Goal: Task Accomplishment & Management: Manage account settings

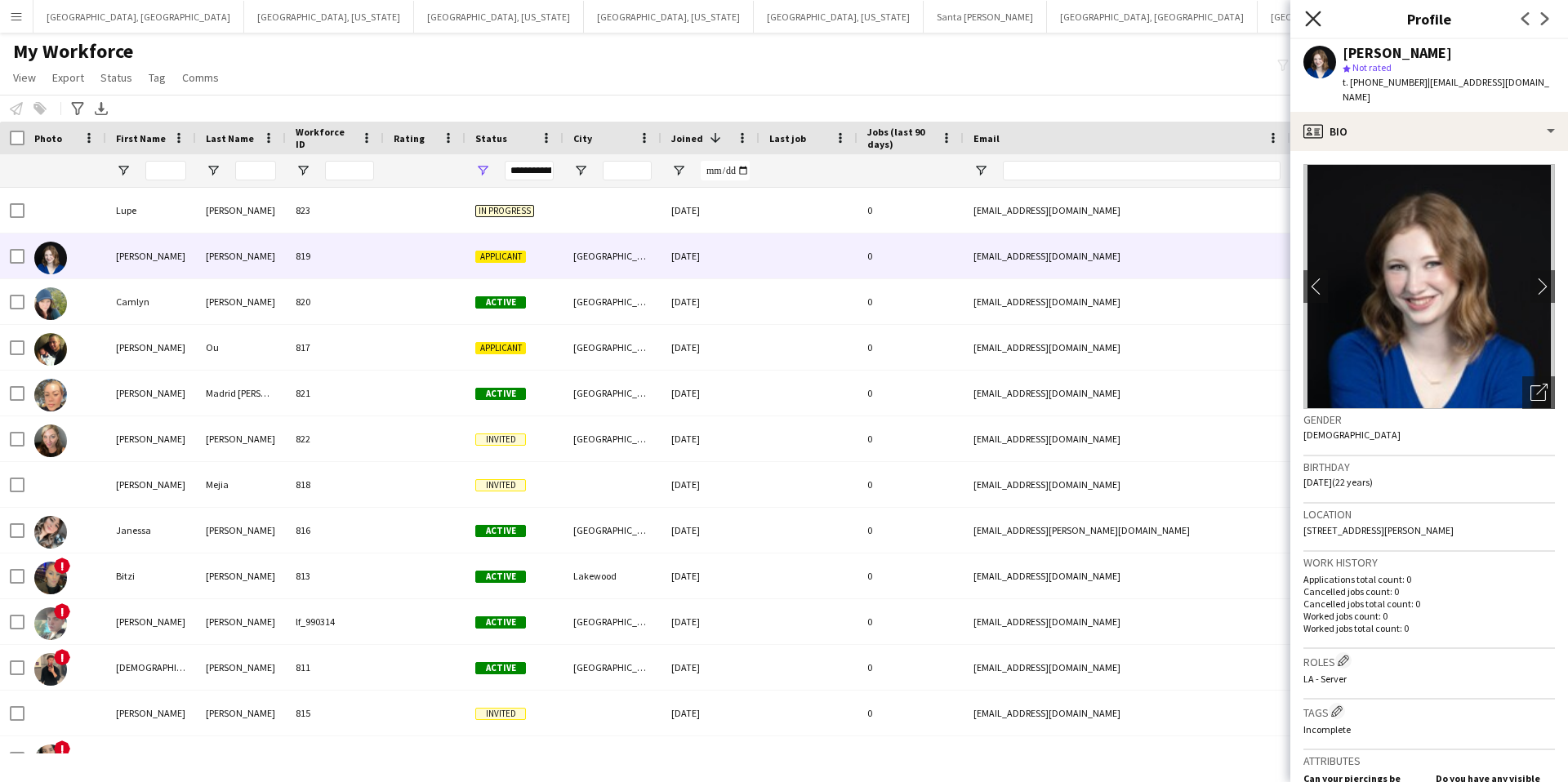
click at [1317, 18] on icon "Close pop-in" at bounding box center [1313, 18] width 16 height 16
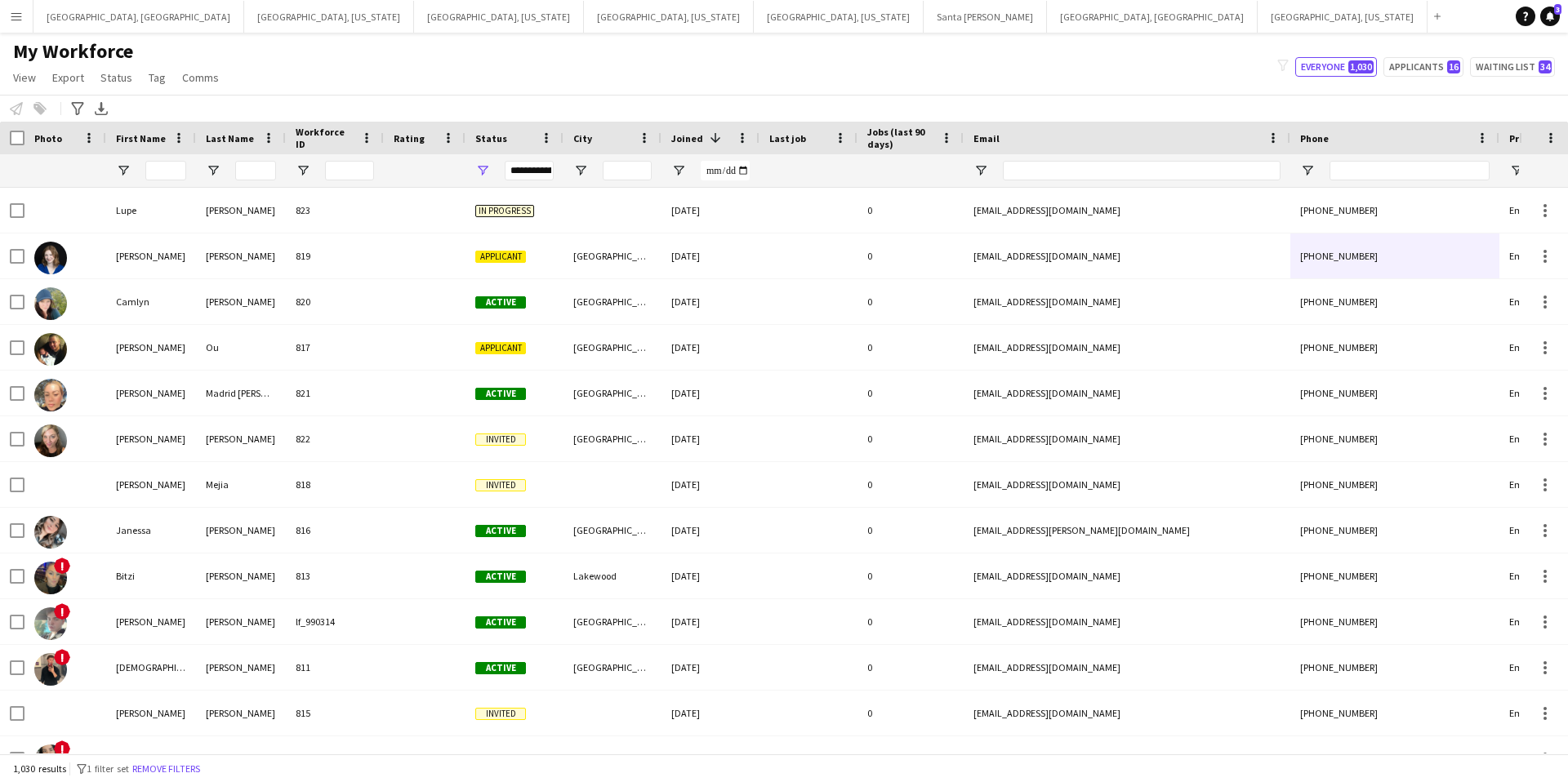
click at [15, 22] on app-icon "Menu" at bounding box center [17, 17] width 13 height 13
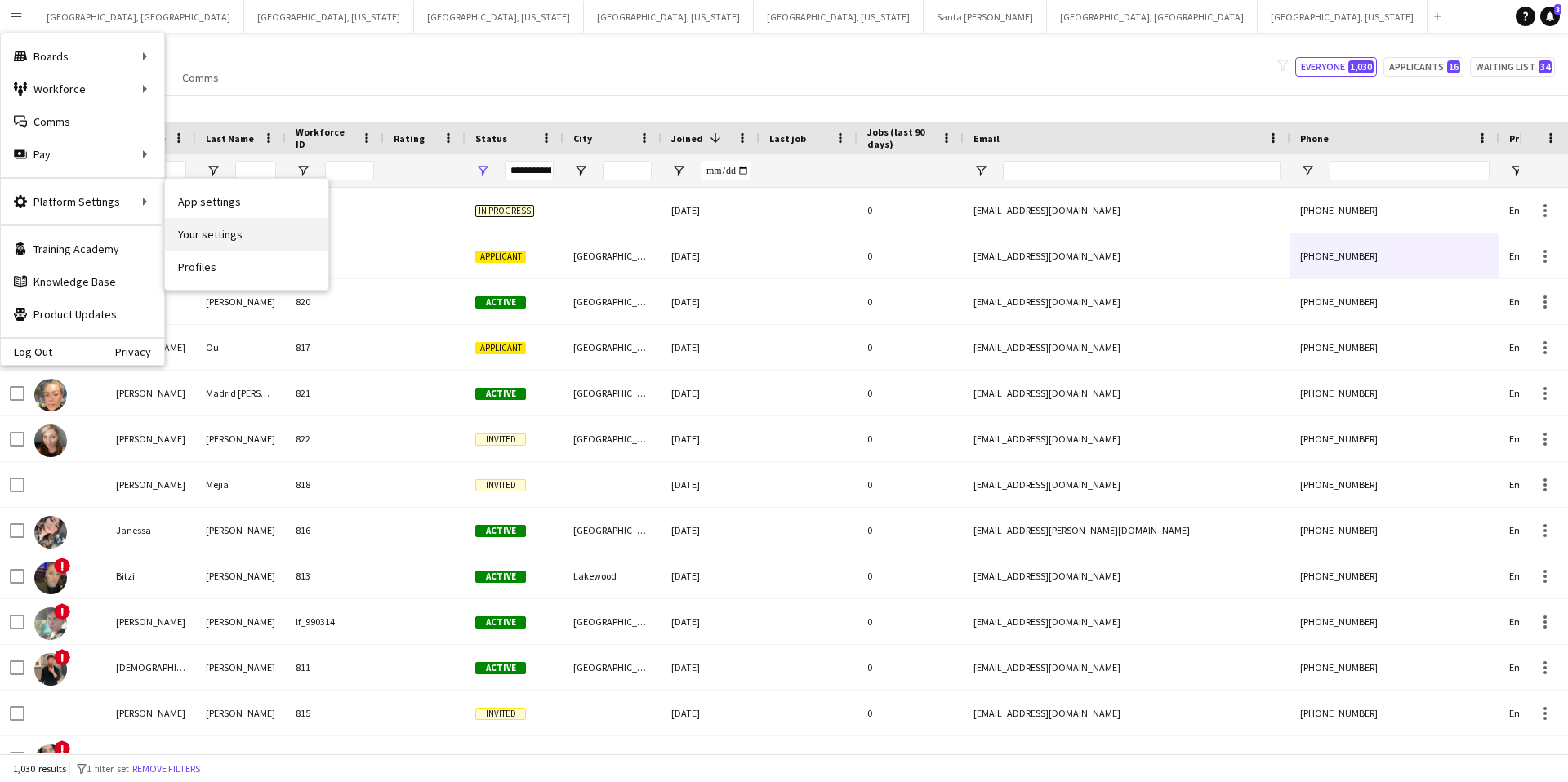
click at [234, 239] on link "Your settings" at bounding box center [246, 233] width 163 height 32
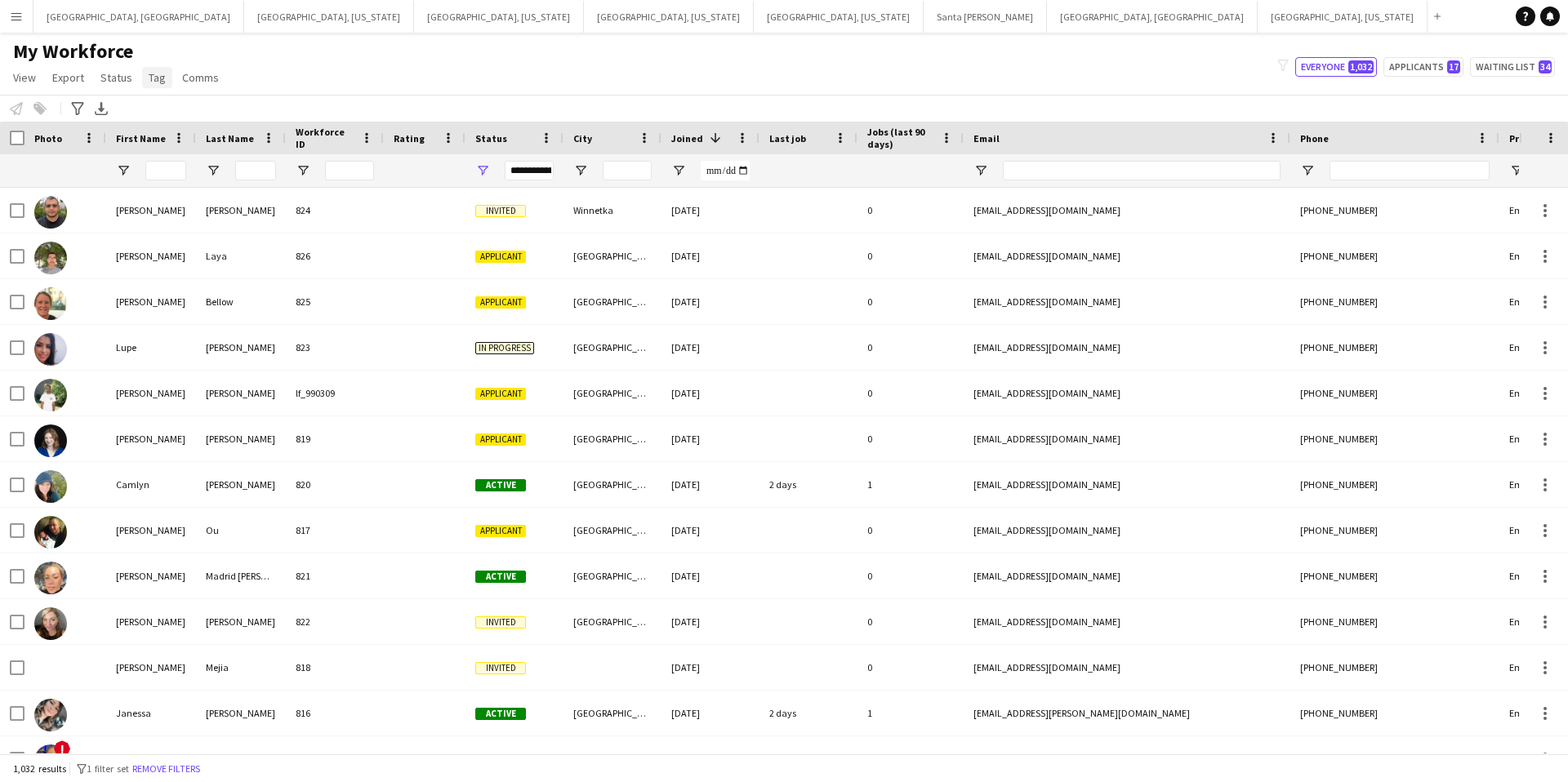
click at [153, 78] on span "Tag" at bounding box center [157, 77] width 18 height 15
click at [167, 107] on span "New tag" at bounding box center [172, 113] width 40 height 15
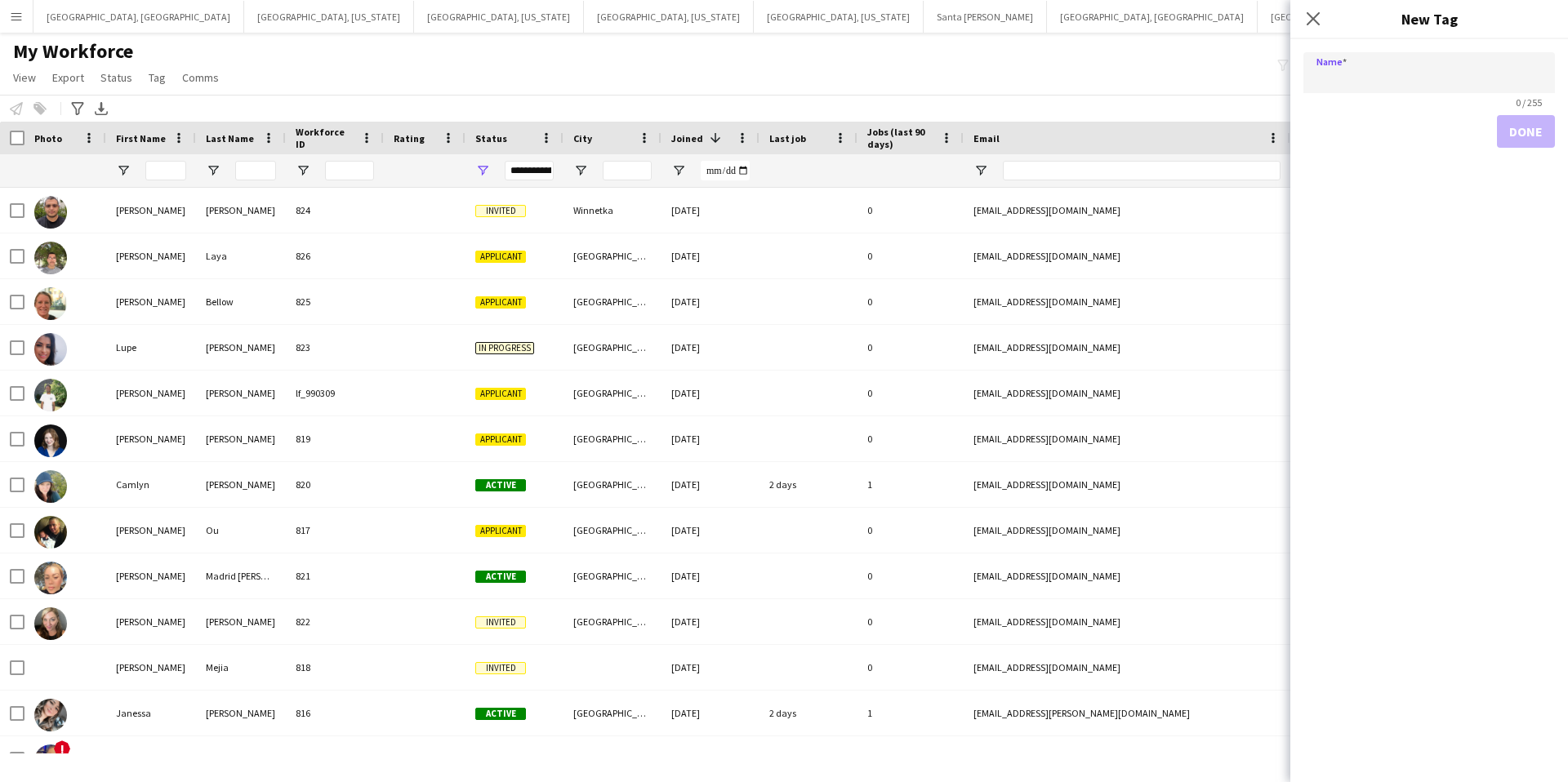
drag, startPoint x: 1321, startPoint y: 18, endPoint x: 1293, endPoint y: 25, distance: 28.9
click at [1319, 18] on icon "Close pop-in" at bounding box center [1313, 18] width 13 height 13
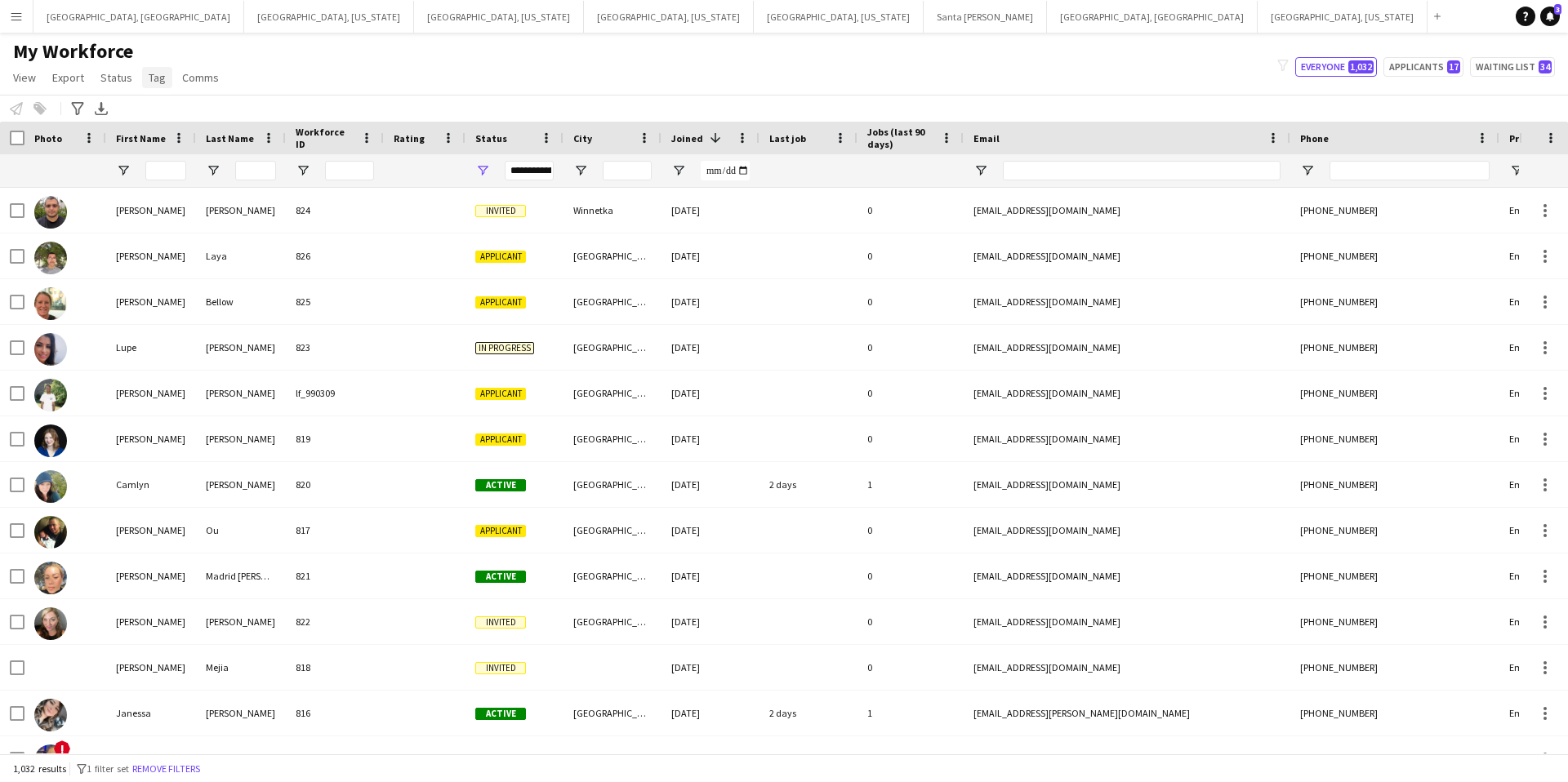
click at [150, 78] on span "Tag" at bounding box center [157, 77] width 18 height 15
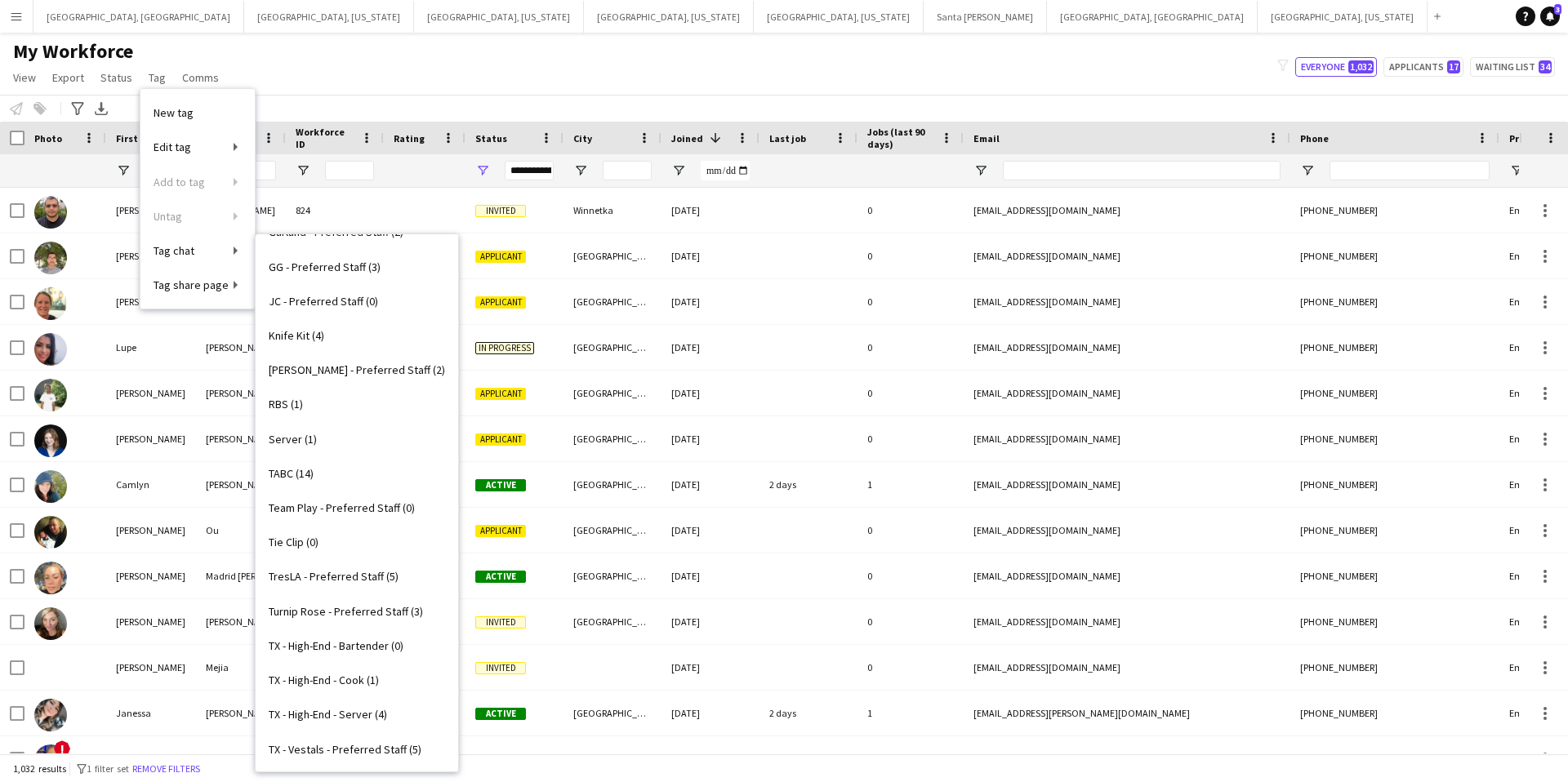
scroll to position [752, 0]
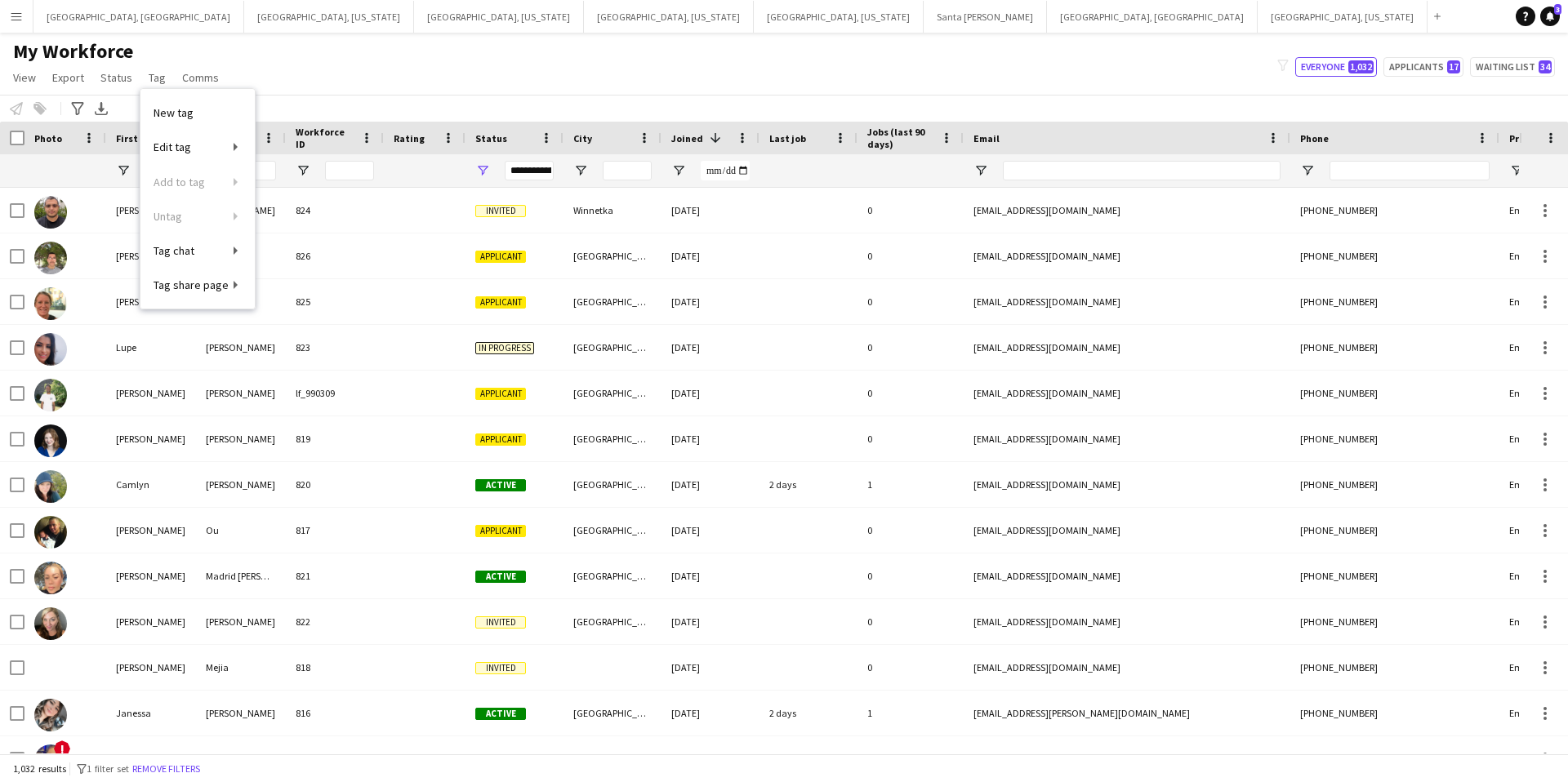
drag, startPoint x: 317, startPoint y: 51, endPoint x: 220, endPoint y: 62, distance: 97.6
click at [317, 51] on div "My Workforce View Views Default view New view Update view Delete view Edit name…" at bounding box center [784, 67] width 1568 height 55
click at [196, 79] on span "Comms" at bounding box center [200, 77] width 37 height 15
click at [150, 79] on span "Tag" at bounding box center [157, 77] width 18 height 15
click at [111, 77] on span "Status" at bounding box center [116, 77] width 32 height 15
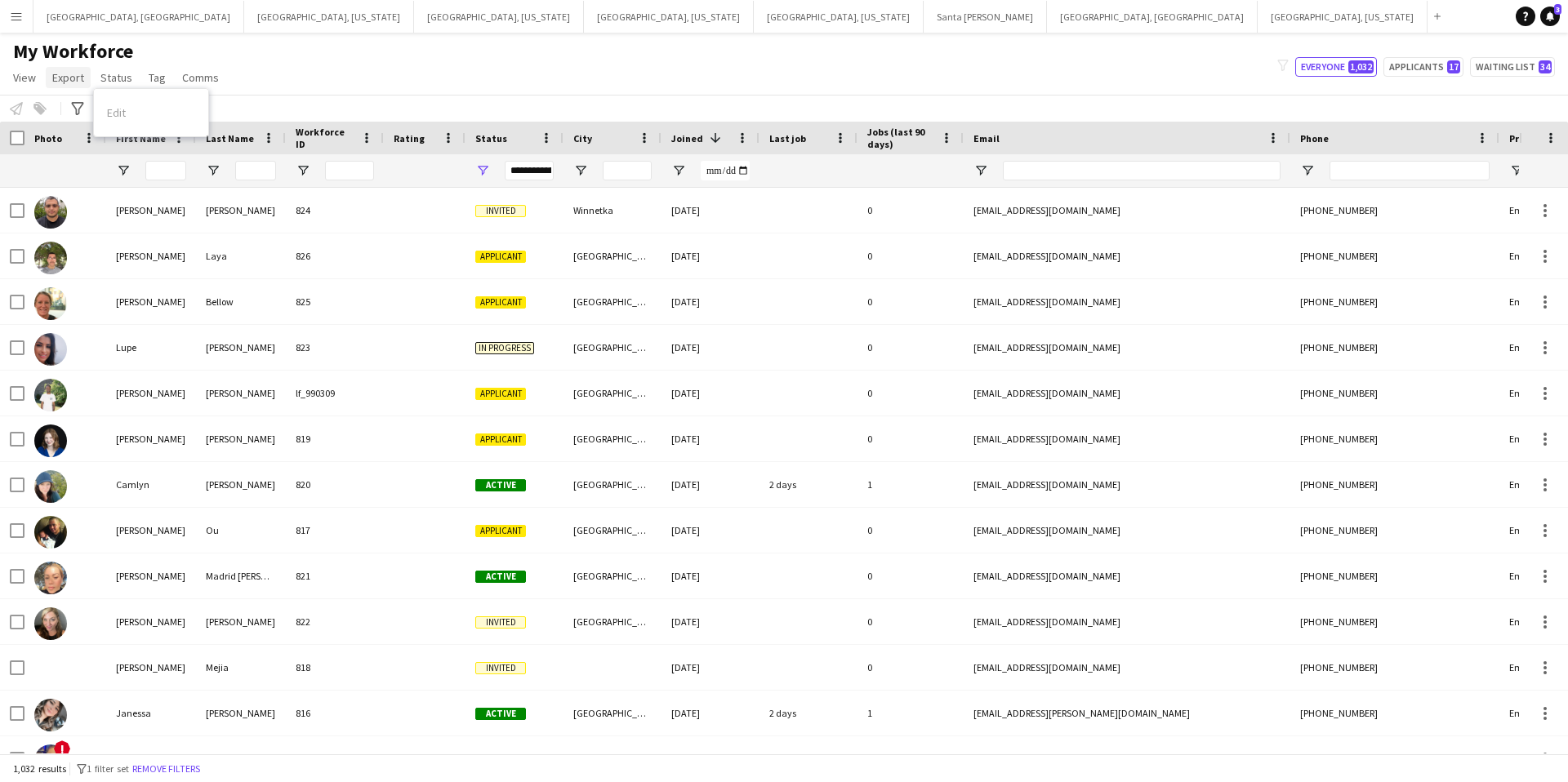
click at [67, 78] on span "Export" at bounding box center [68, 77] width 32 height 15
click at [18, 77] on span "View" at bounding box center [24, 77] width 23 height 15
click at [410, 51] on div "My Workforce View Views Default view New view Update view Delete view Edit name…" at bounding box center [784, 67] width 1568 height 55
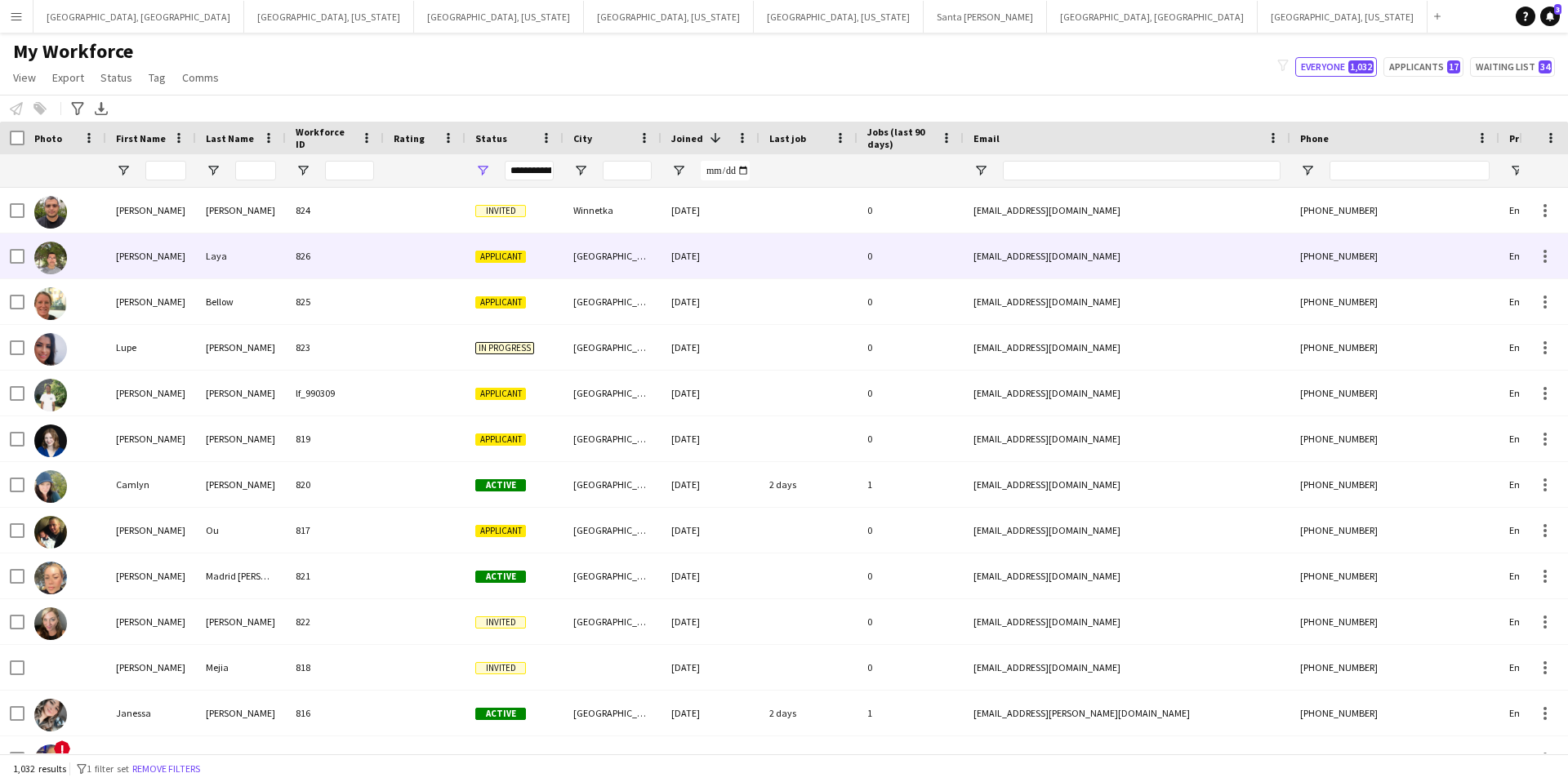
click at [823, 263] on div at bounding box center [809, 255] width 98 height 45
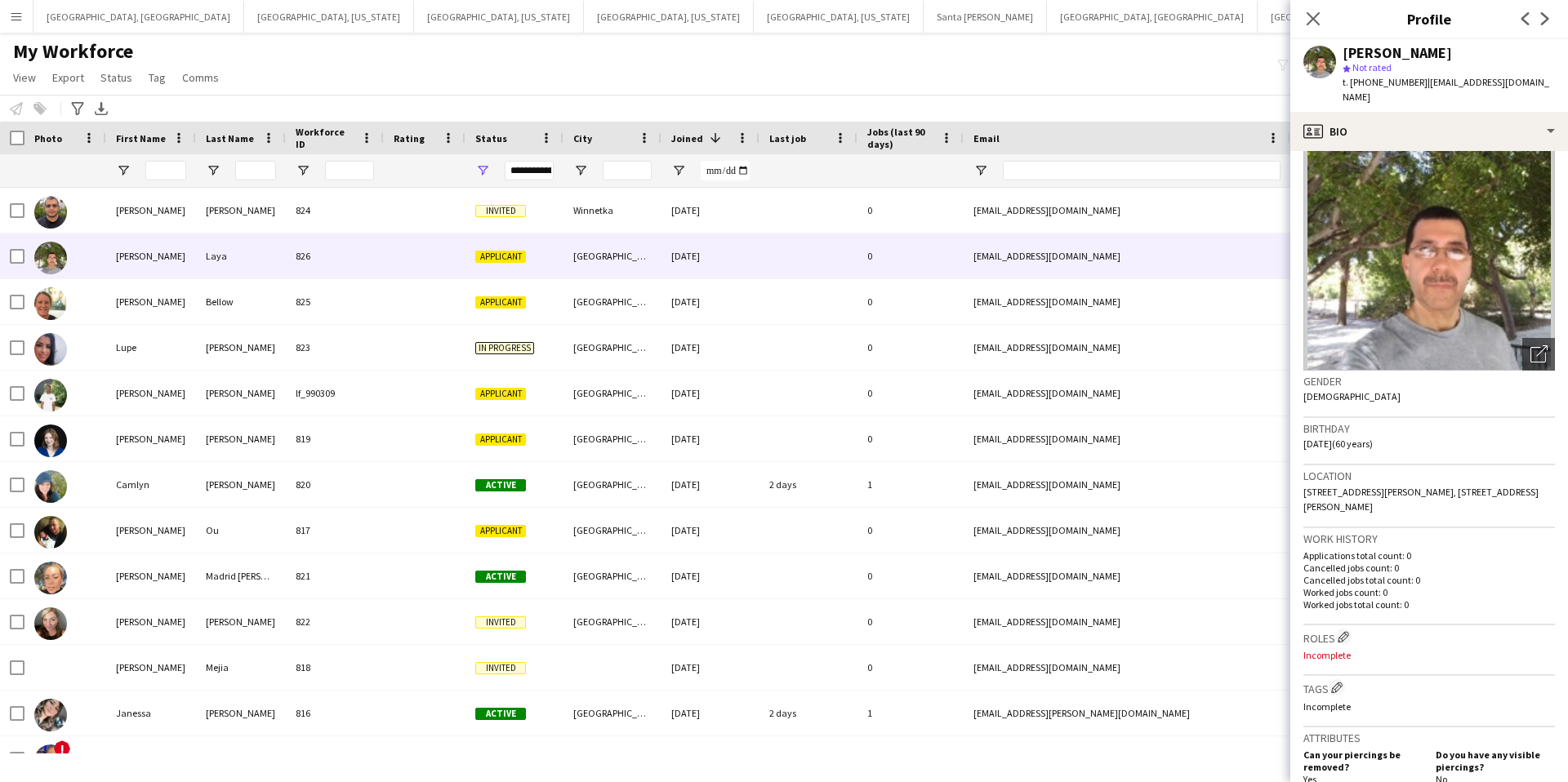
scroll to position [42, 0]
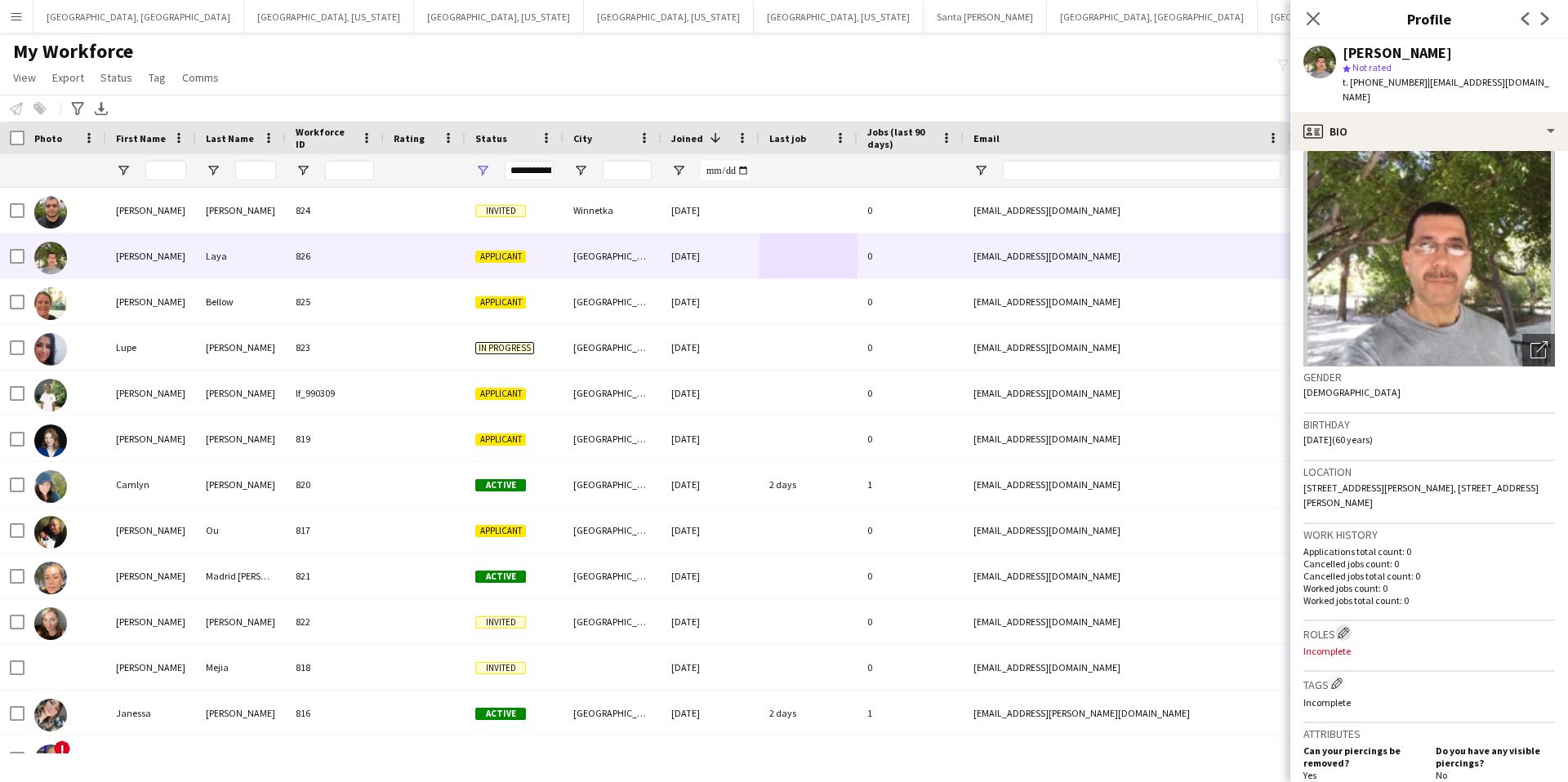
click at [1348, 627] on app-icon "Edit crew company roles" at bounding box center [1343, 633] width 11 height 11
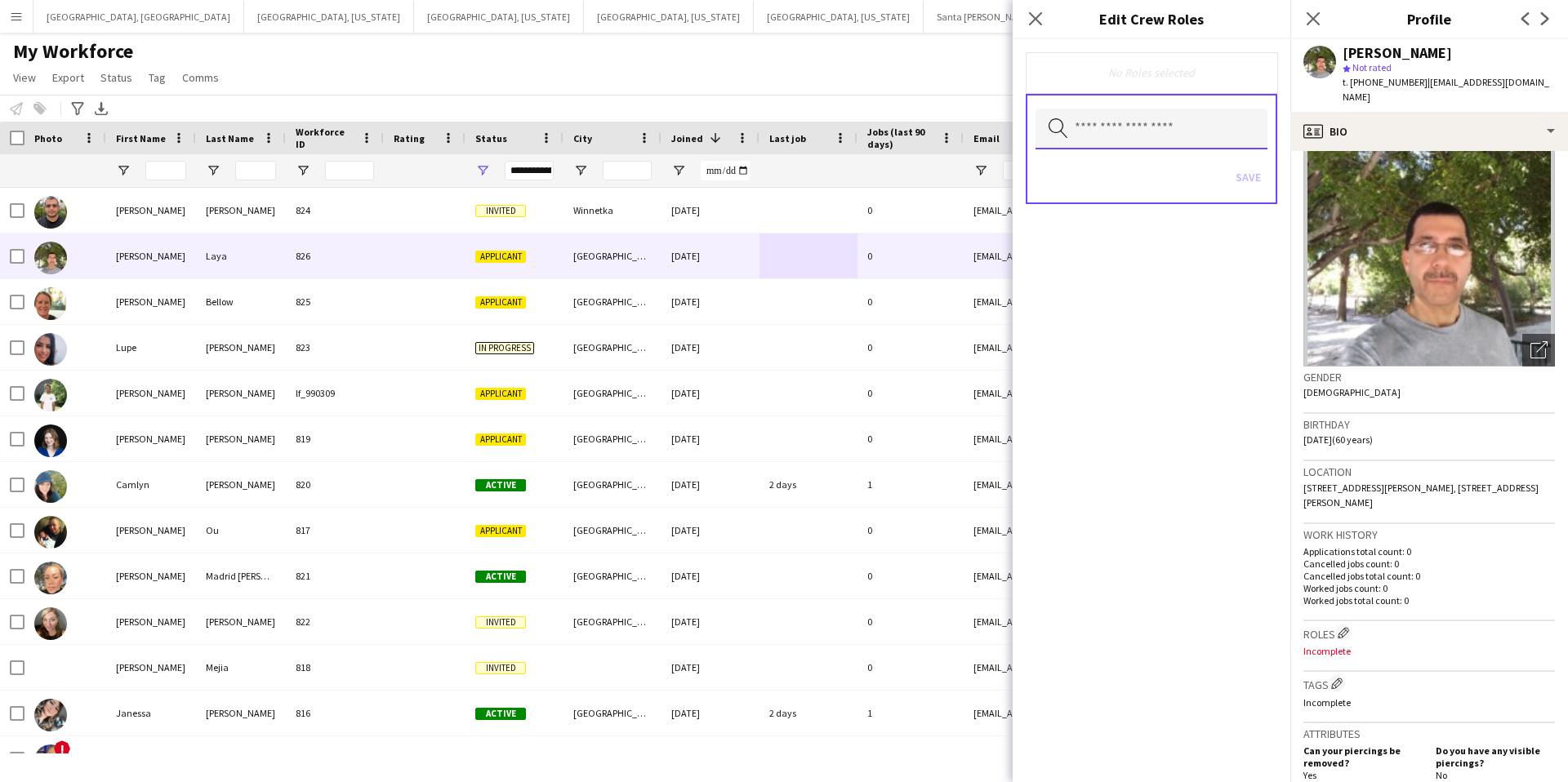
click at [1147, 124] on input "text" at bounding box center [1151, 129] width 232 height 41
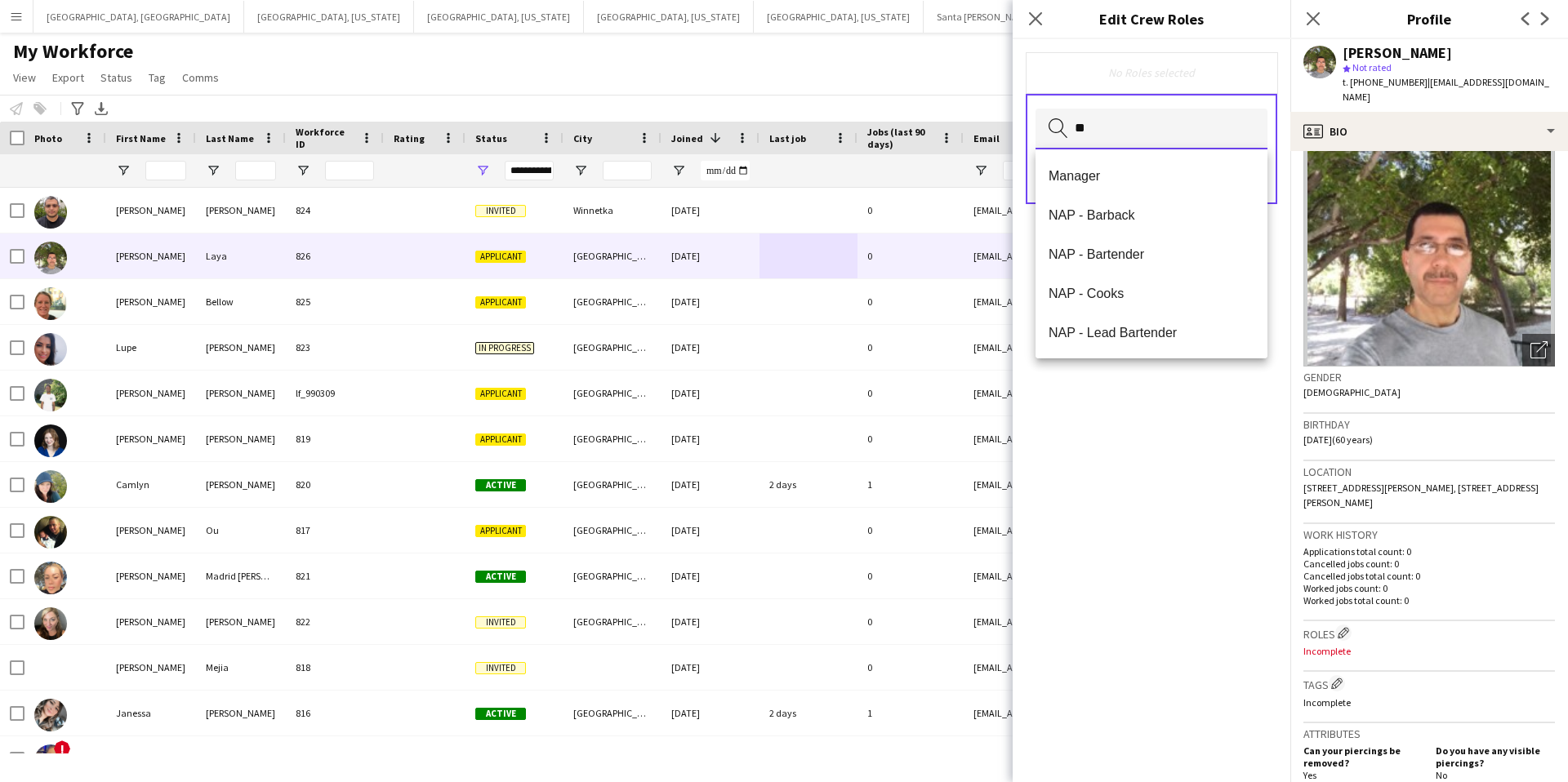
type input "*"
drag, startPoint x: 1108, startPoint y: 135, endPoint x: 1052, endPoint y: 135, distance: 56.0
click at [1052, 135] on div "** Search by role type" at bounding box center [1151, 129] width 232 height 41
drag, startPoint x: 1109, startPoint y: 132, endPoint x: 1035, endPoint y: 132, distance: 74.0
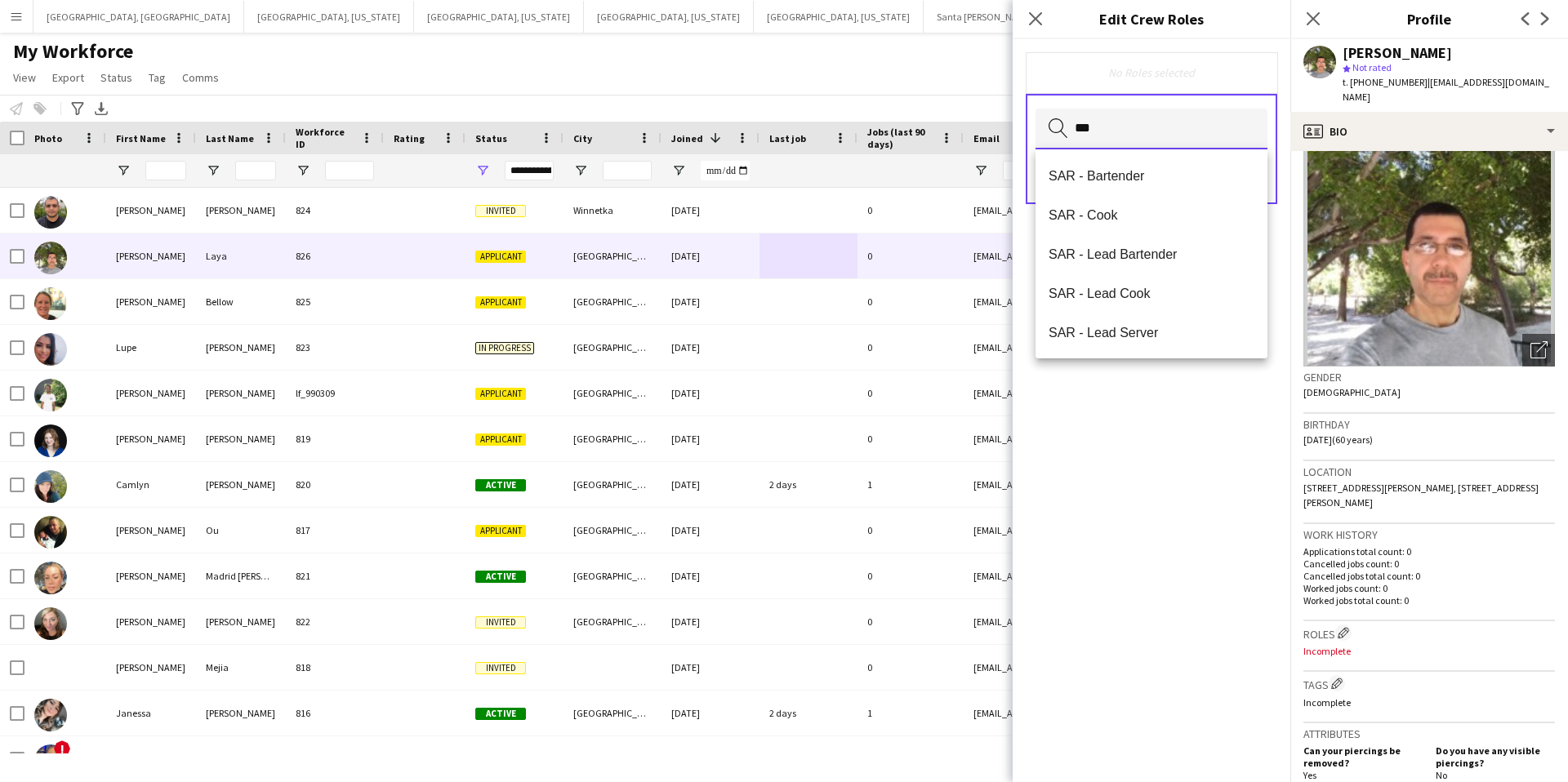
click at [1036, 132] on input "***" at bounding box center [1151, 129] width 232 height 41
type input "*"
drag, startPoint x: 1113, startPoint y: 132, endPoint x: 1058, endPoint y: 132, distance: 55.0
click at [1058, 132] on div "** Search by role type" at bounding box center [1151, 129] width 232 height 41
type input "*"
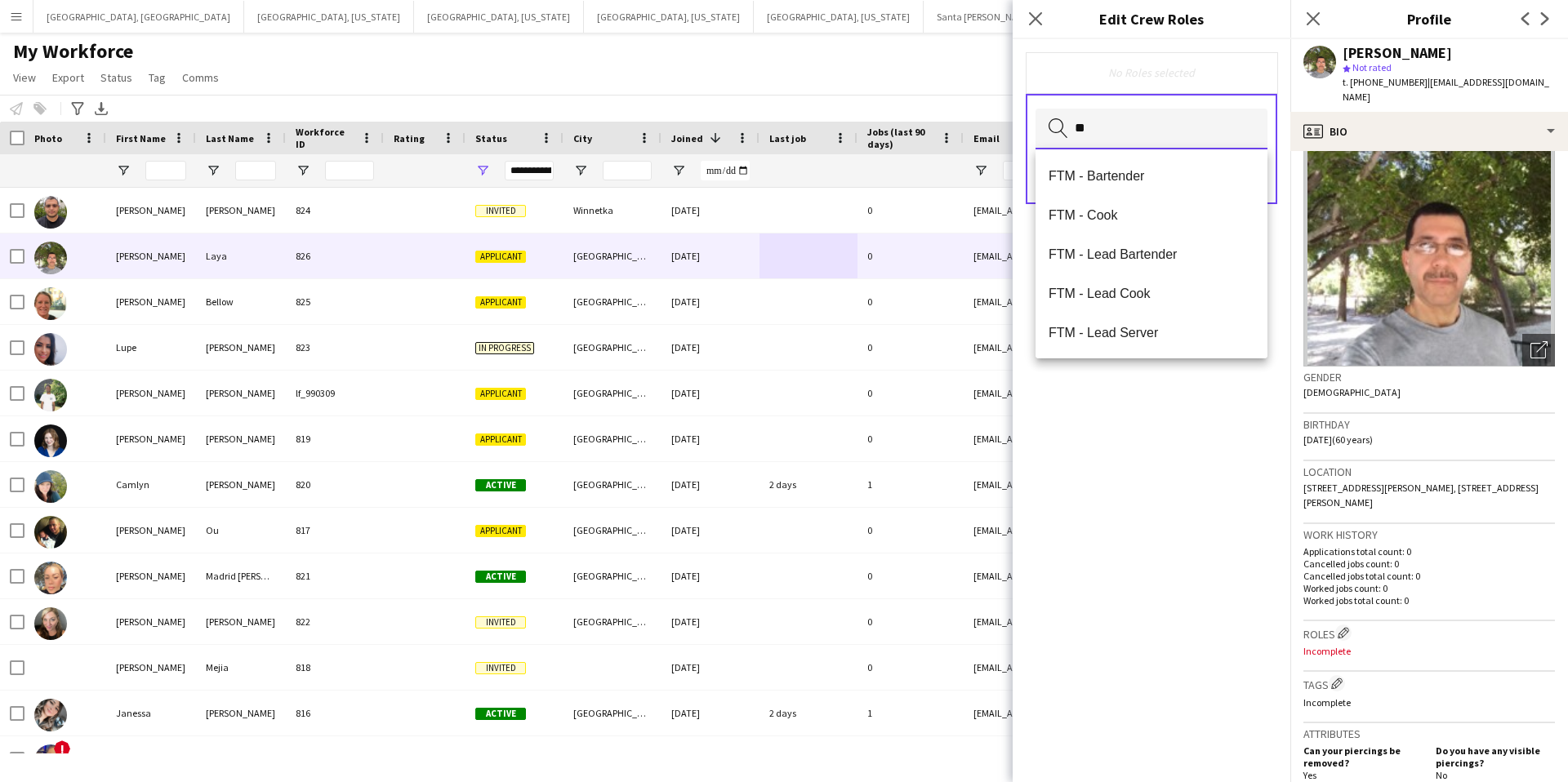
drag, startPoint x: 1091, startPoint y: 129, endPoint x: 1075, endPoint y: 130, distance: 16.0
click at [1075, 130] on input "**" at bounding box center [1151, 129] width 232 height 41
type input "*"
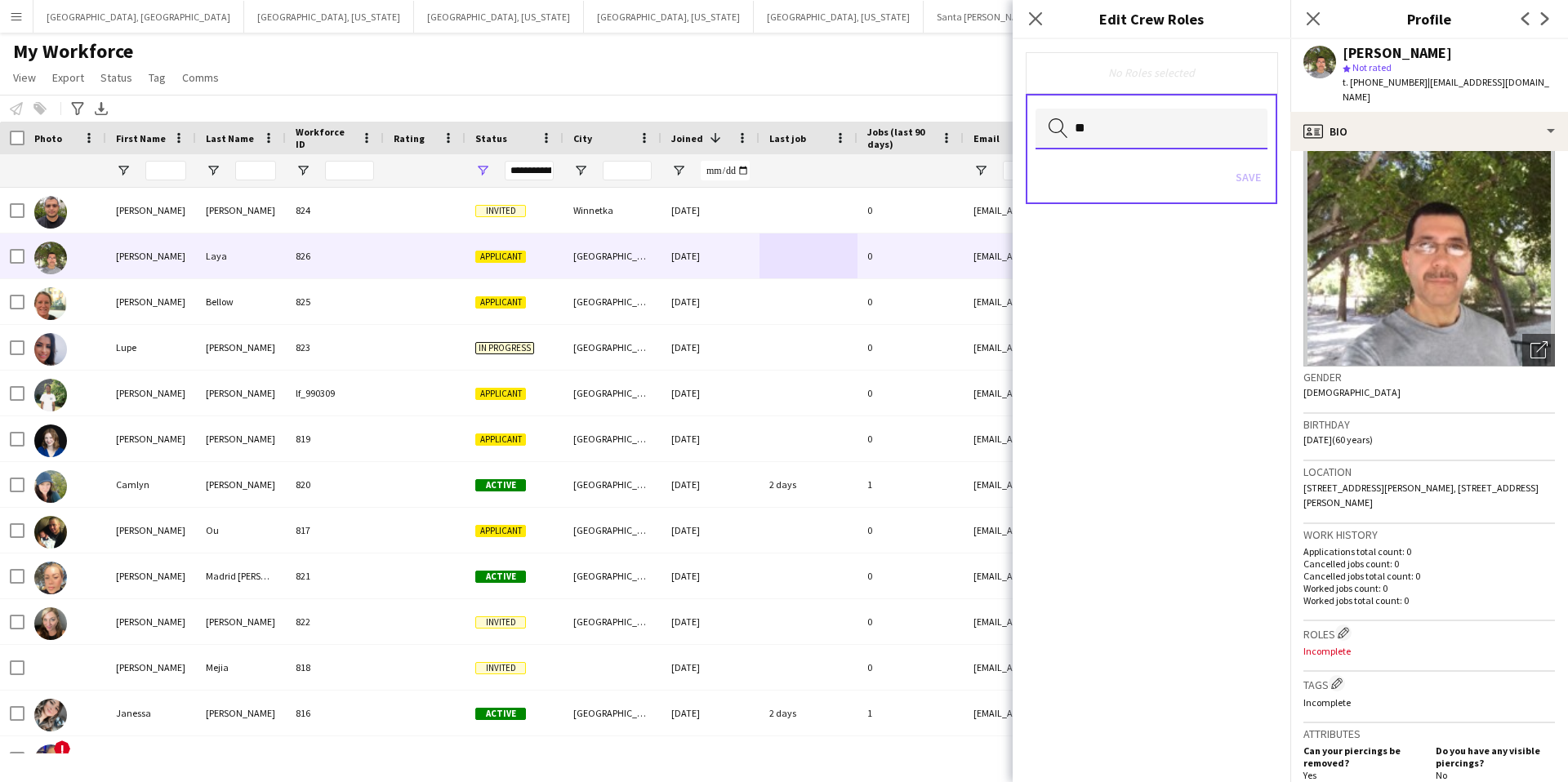
type input "*"
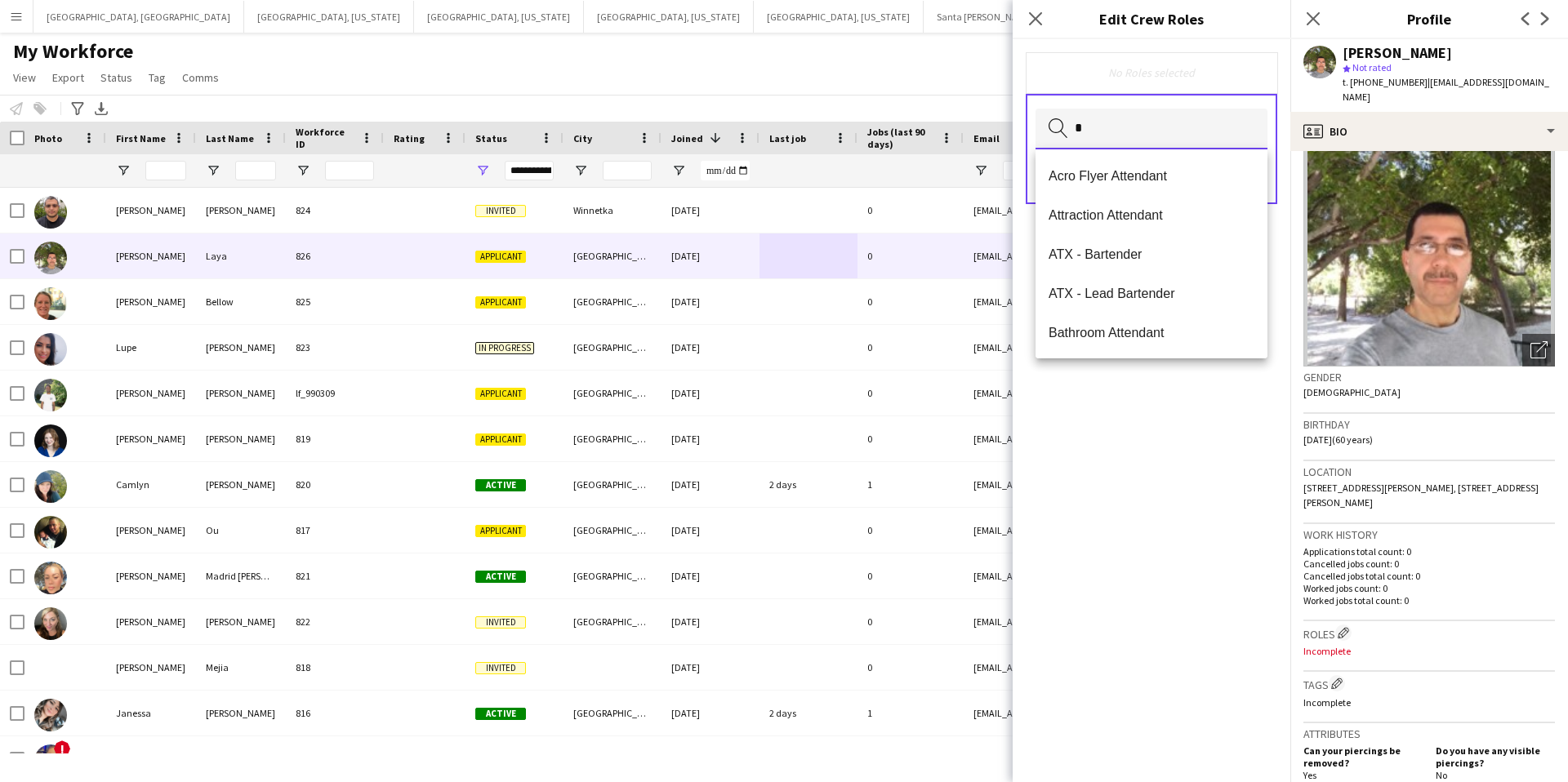
type input "*"
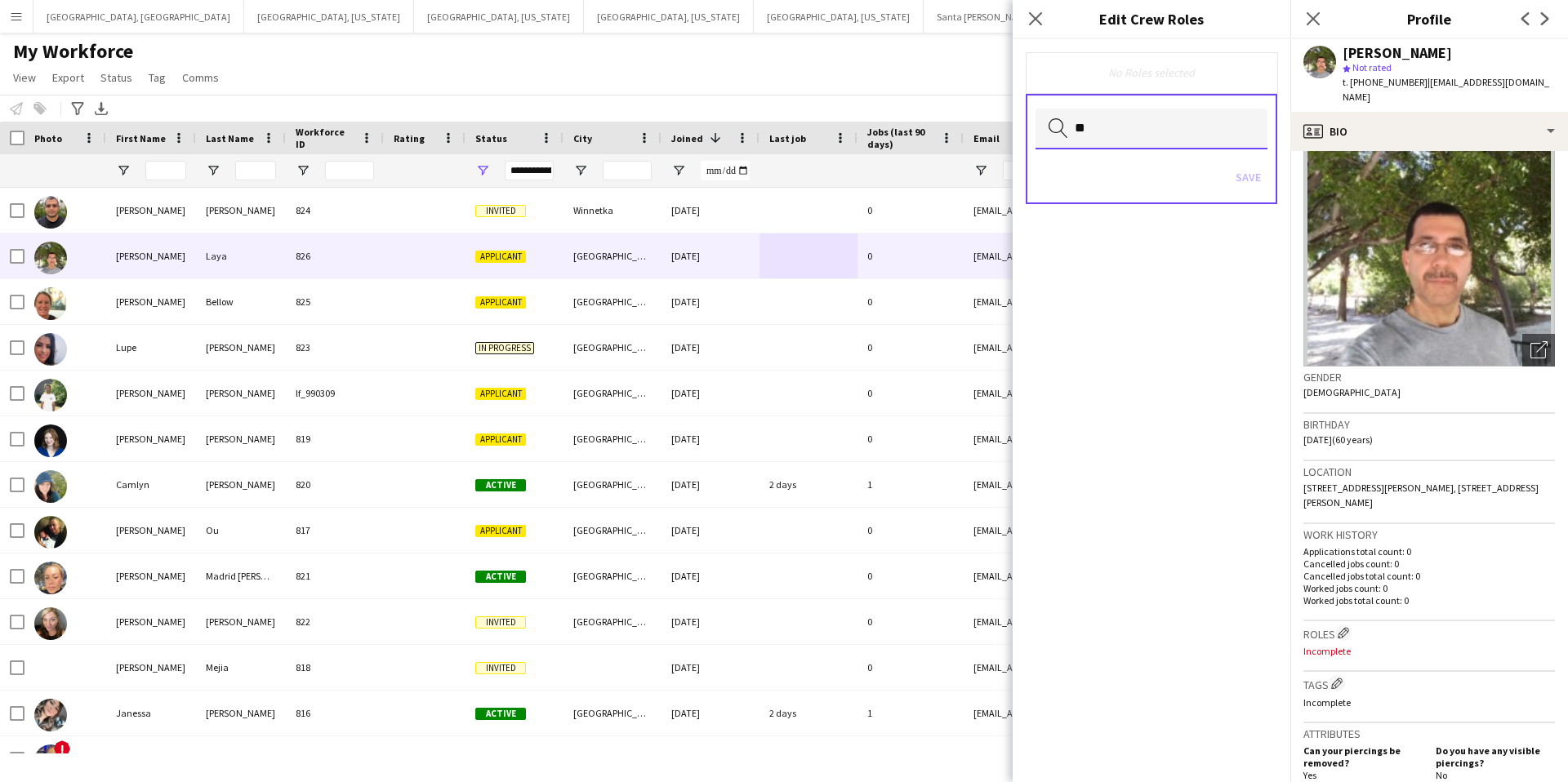
type input "*"
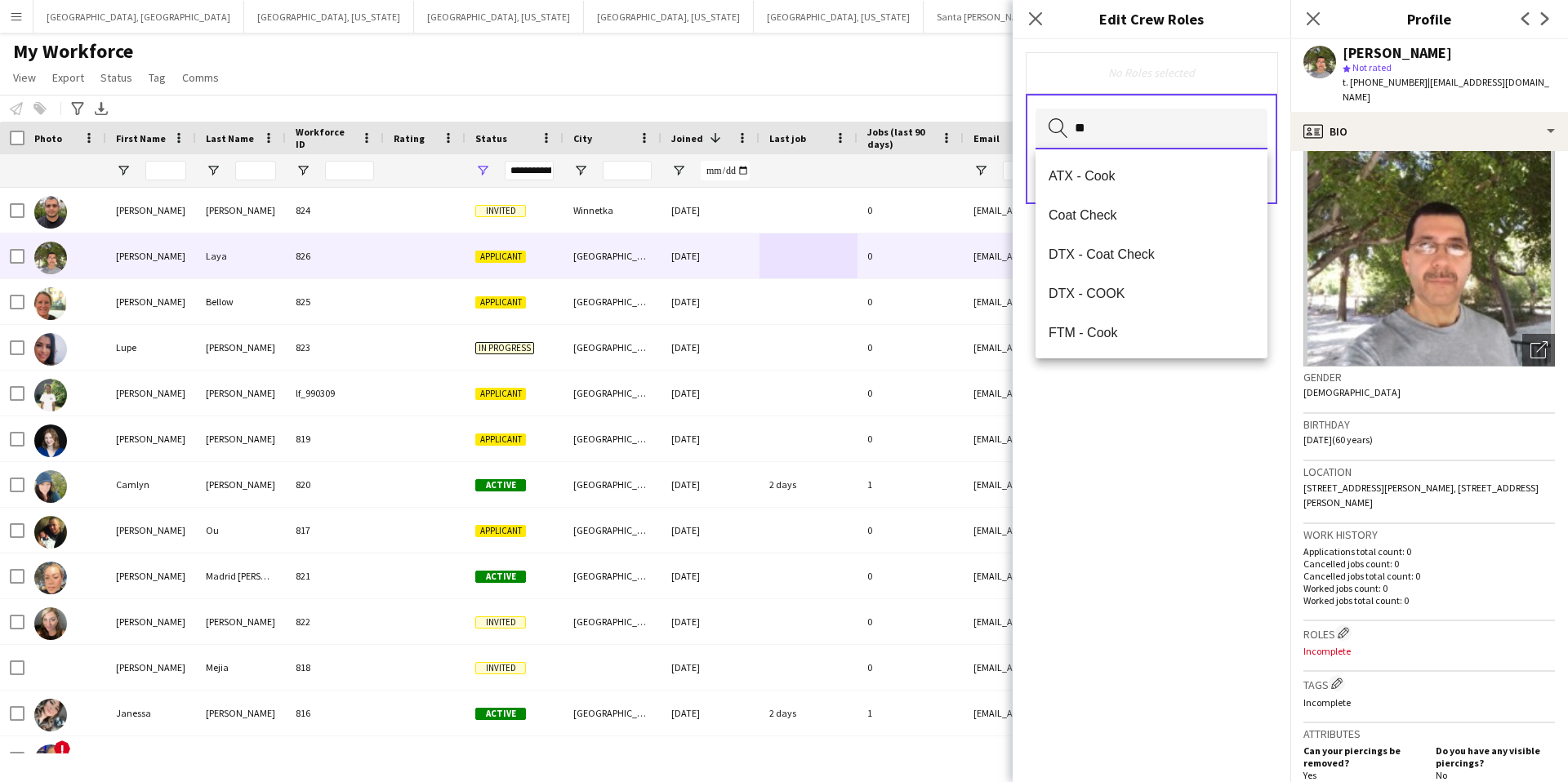
type input "*"
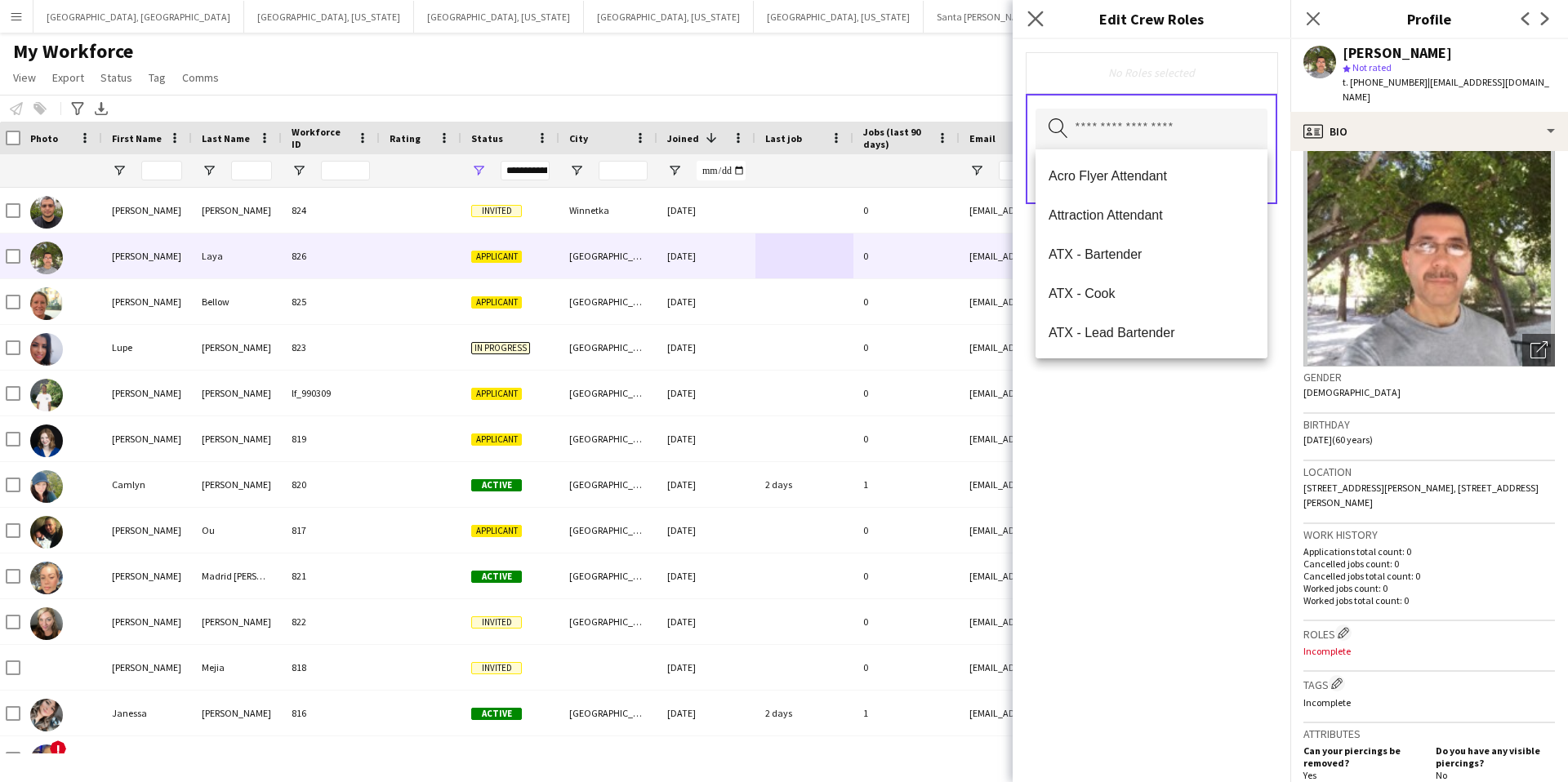
click at [1043, 17] on app-icon "Close pop-in" at bounding box center [1036, 19] width 24 height 24
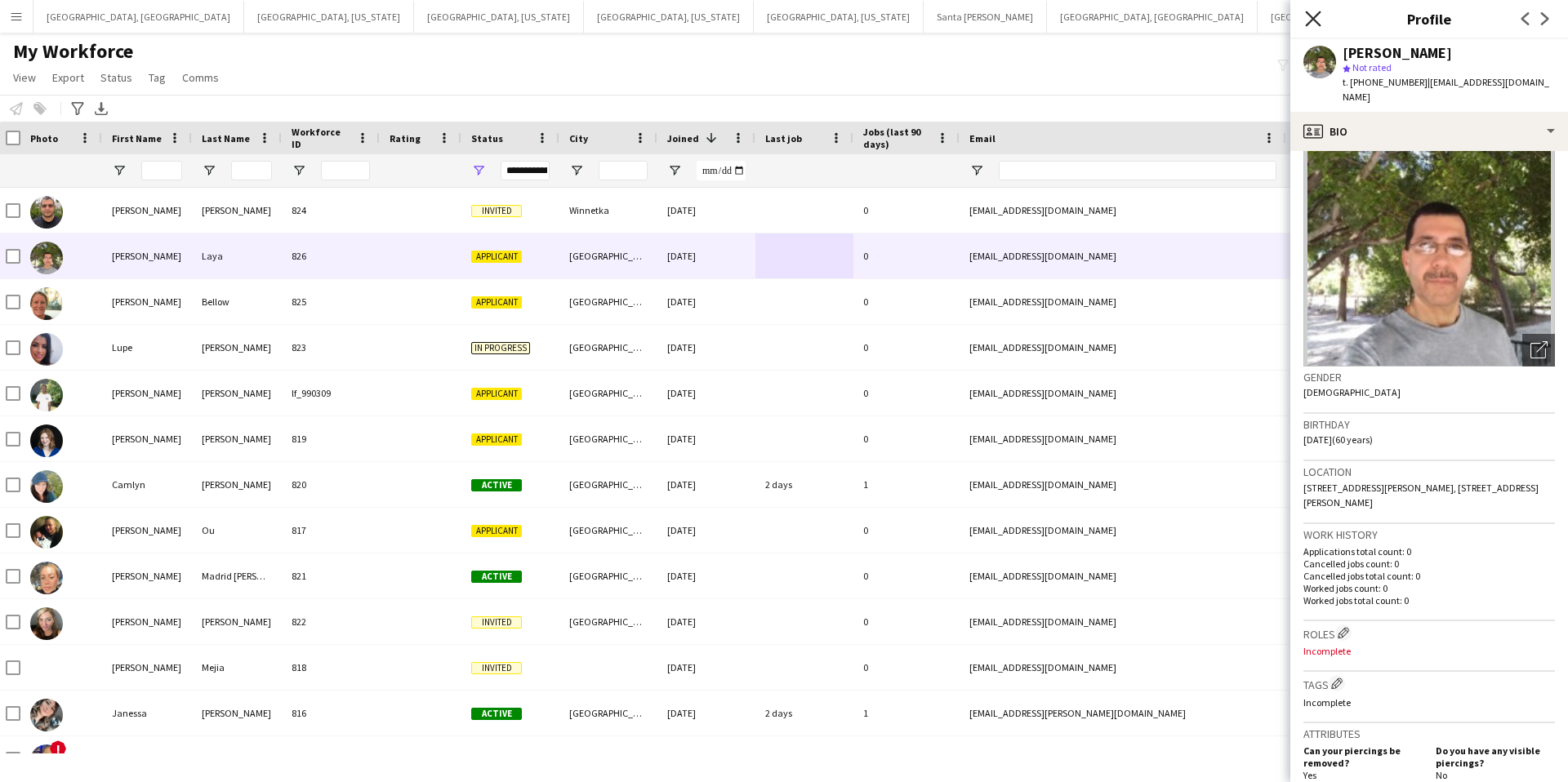
click at [1313, 19] on icon at bounding box center [1313, 18] width 16 height 16
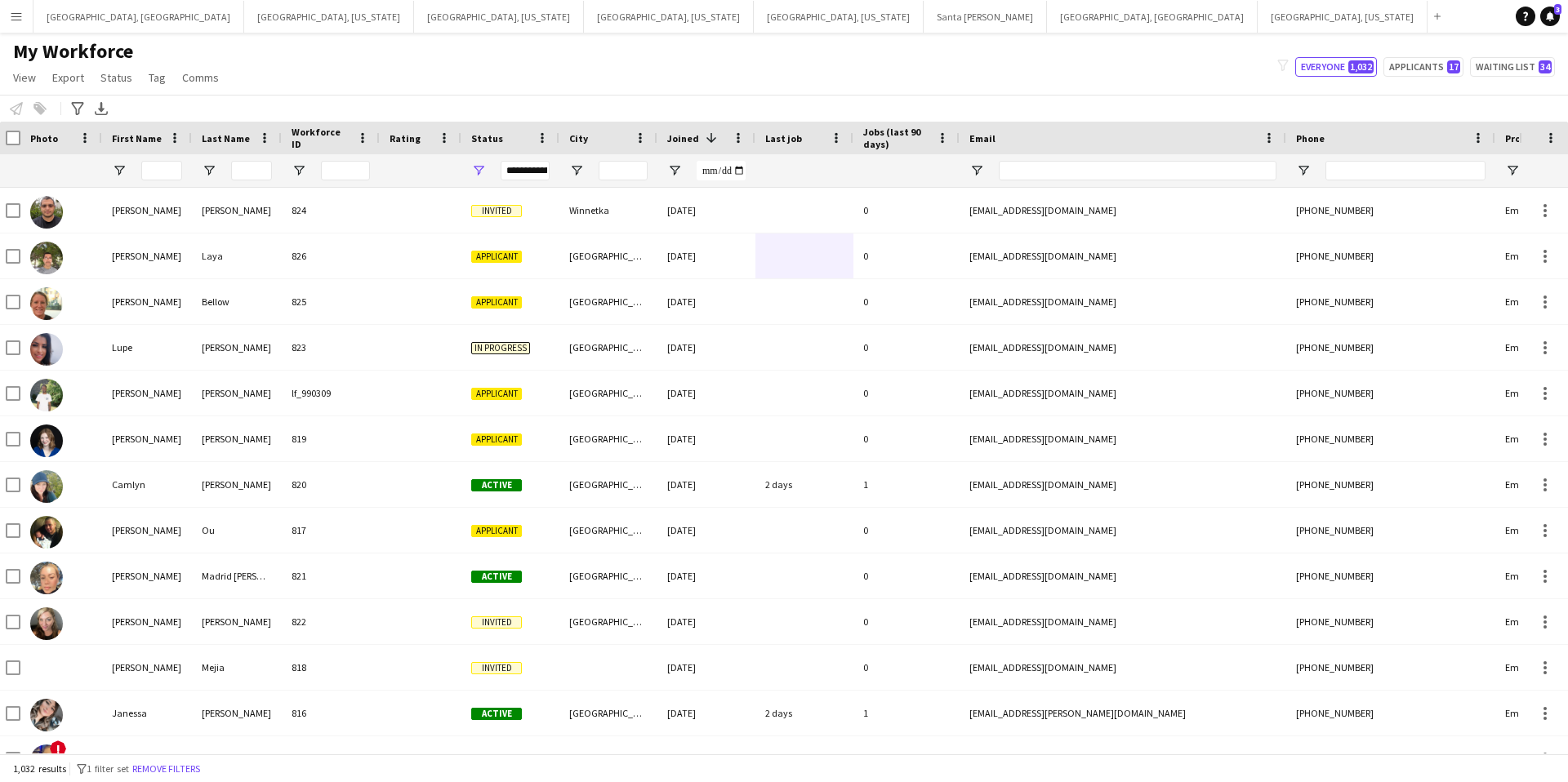
scroll to position [0, 0]
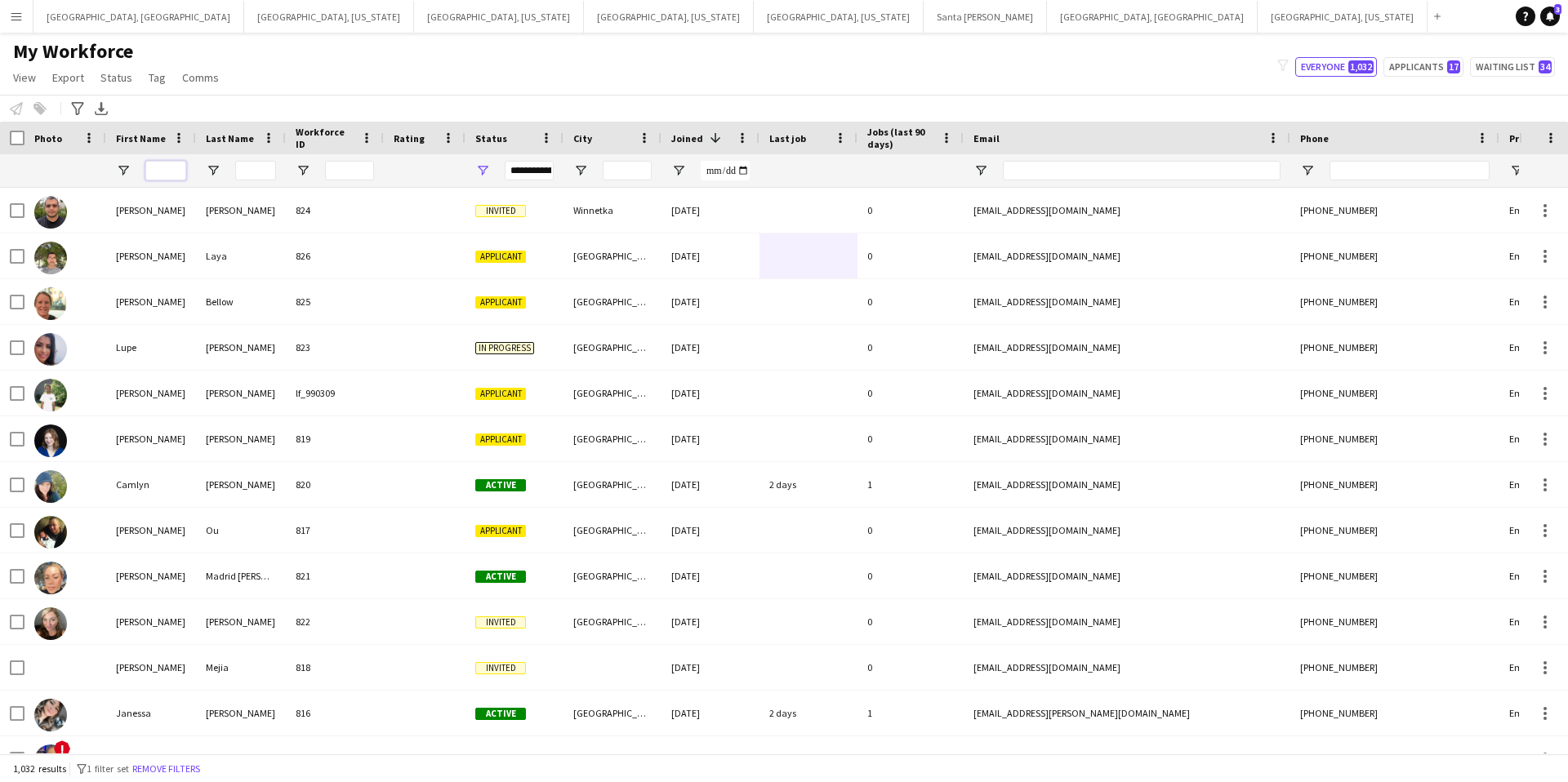
click at [168, 172] on input "First Name Filter Input" at bounding box center [166, 170] width 41 height 19
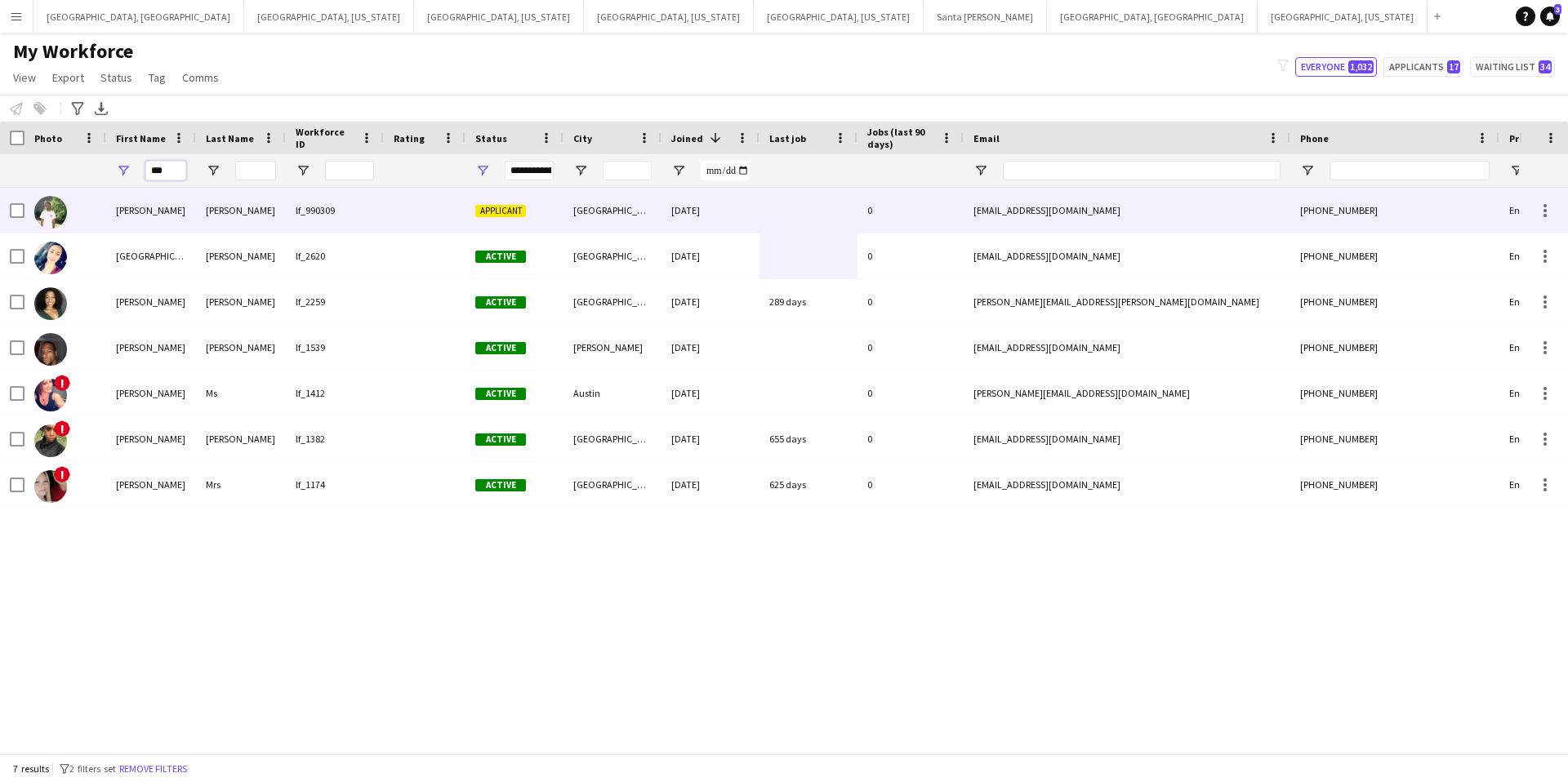
type input "***"
click at [578, 210] on div "[GEOGRAPHIC_DATA]" at bounding box center [612, 210] width 98 height 45
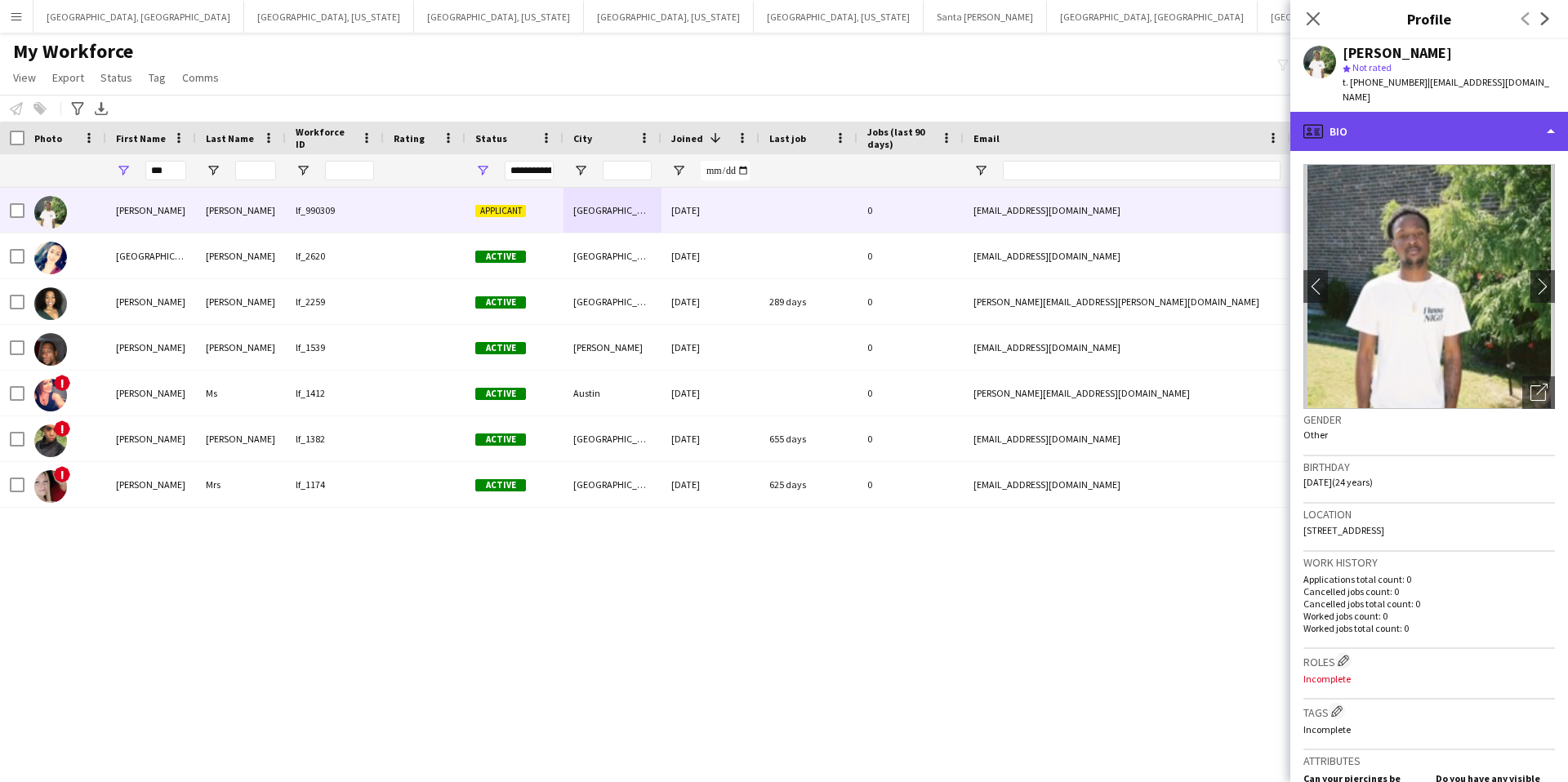
click at [1436, 124] on div "profile Bio" at bounding box center [1429, 131] width 278 height 40
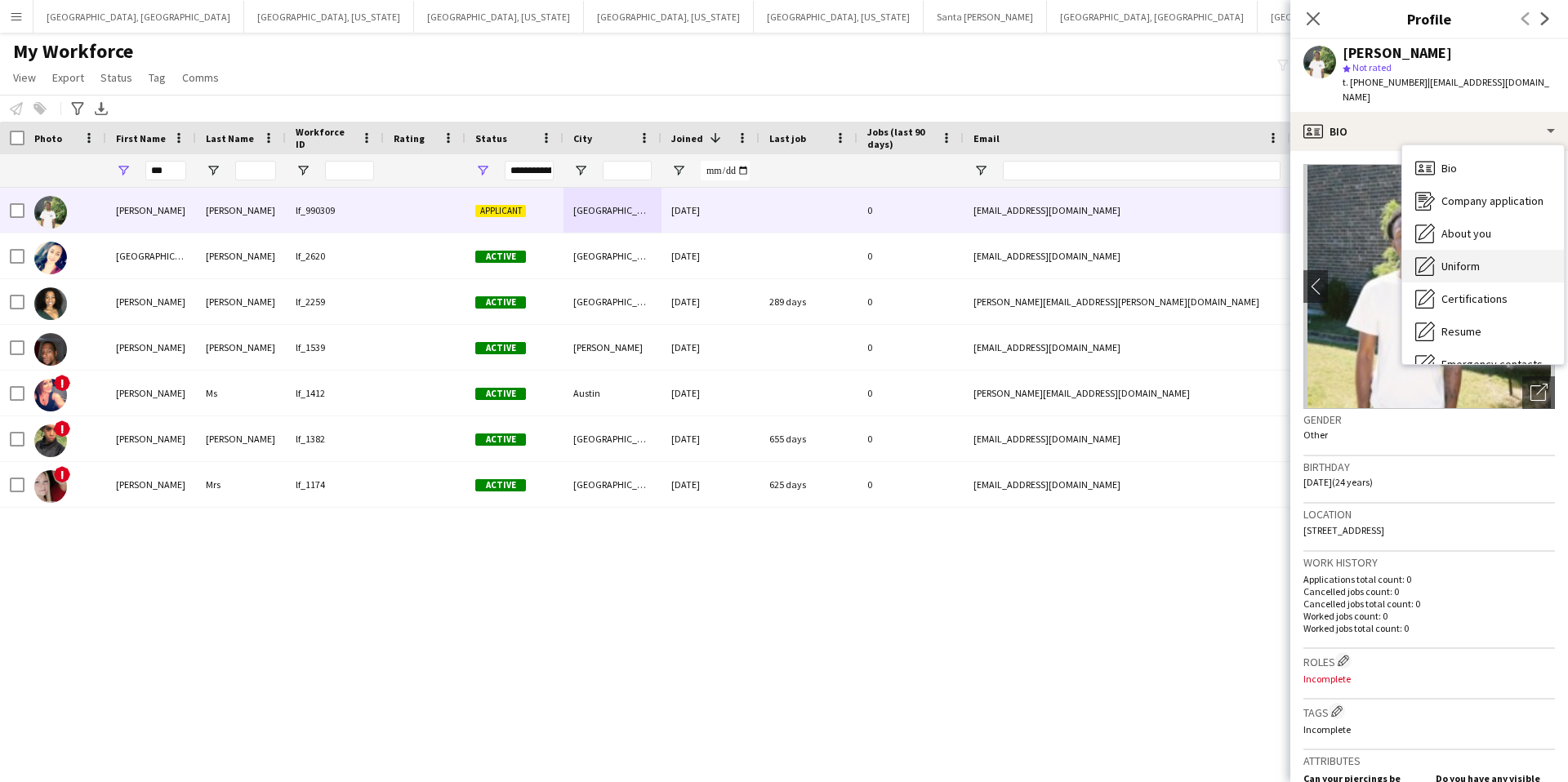
click at [1473, 259] on span "Uniform" at bounding box center [1461, 267] width 39 height 15
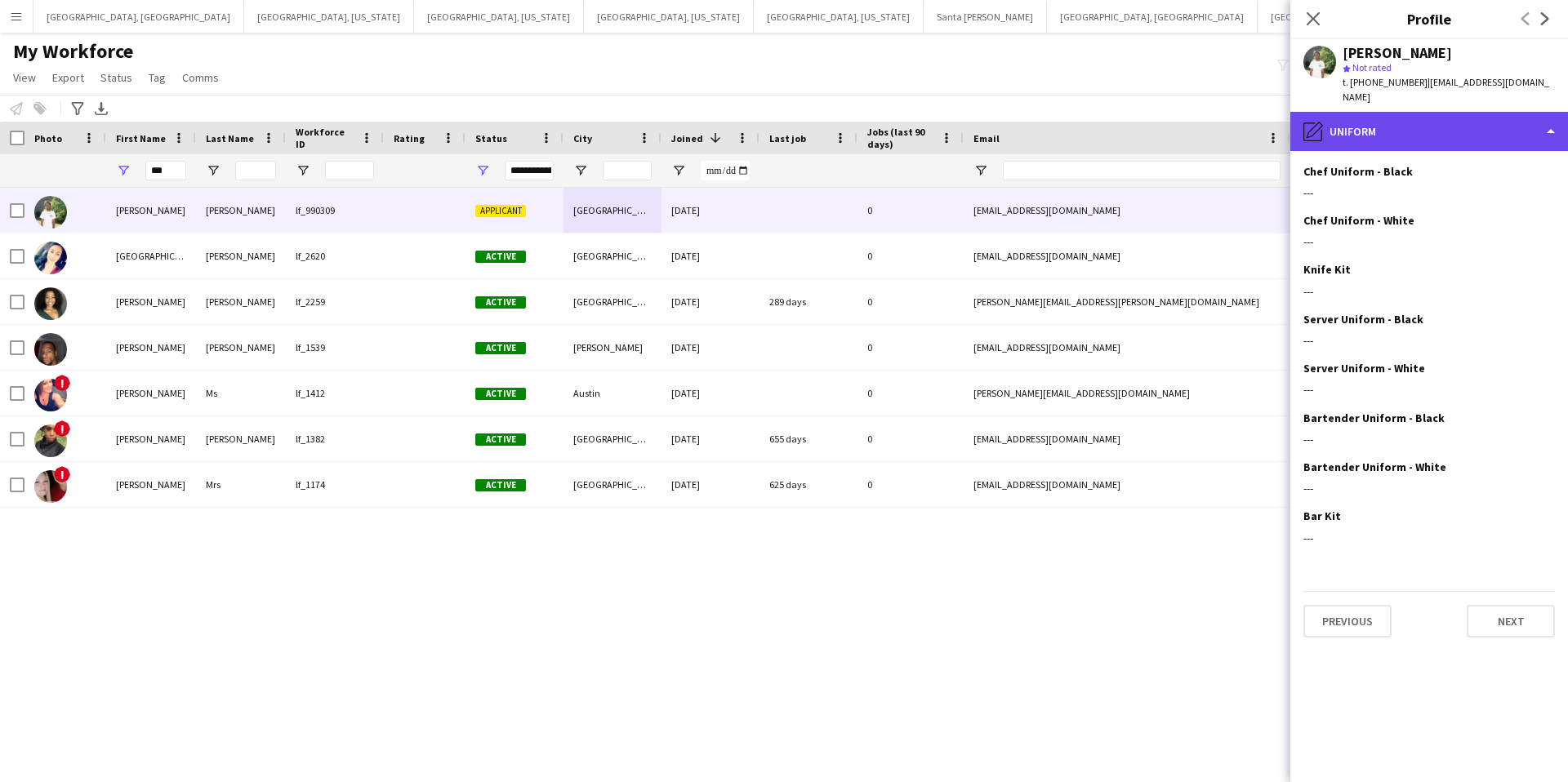
click at [1416, 113] on div "pencil4 Uniform" at bounding box center [1429, 131] width 278 height 40
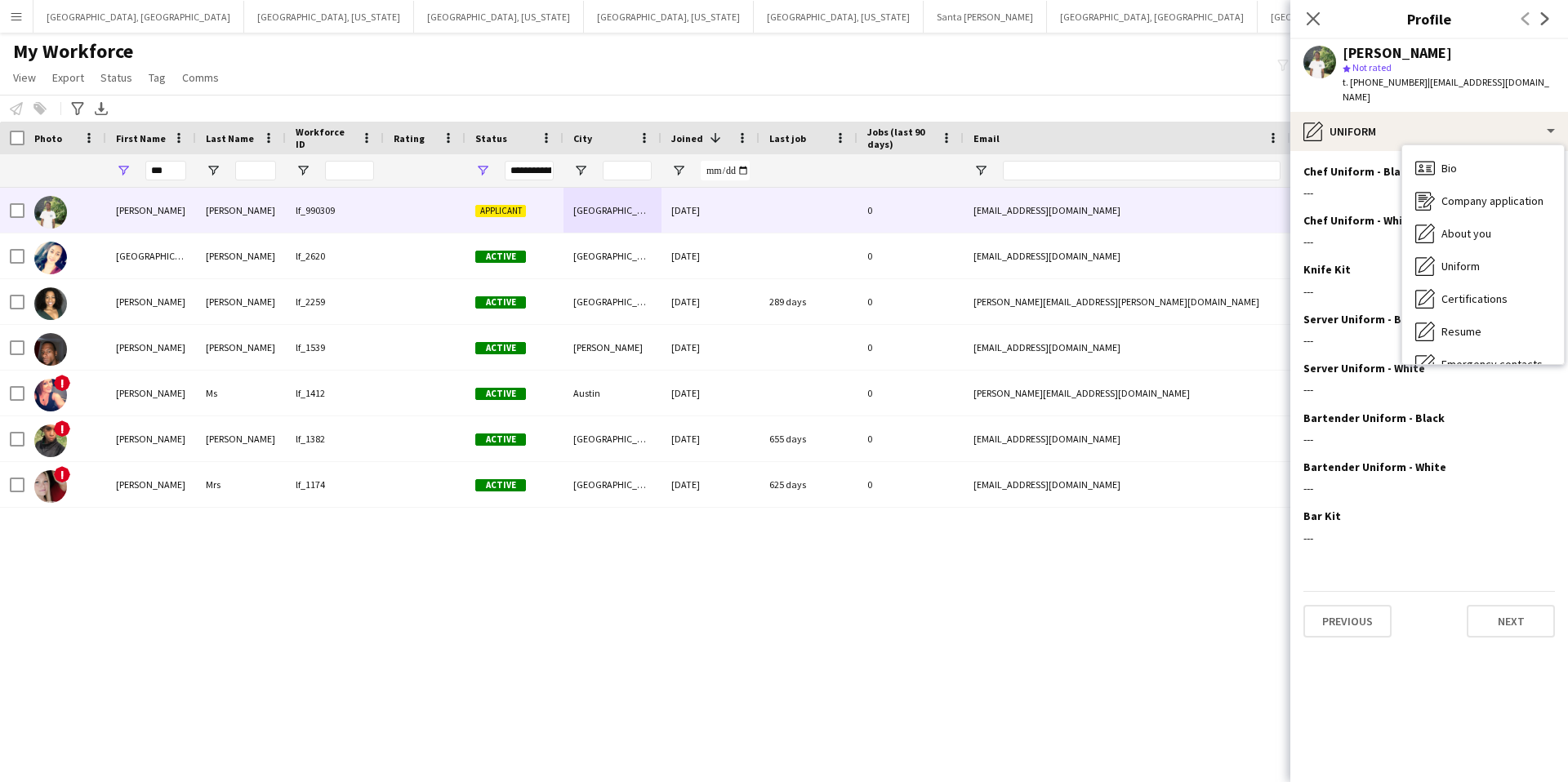
click at [1484, 291] on span "Certifications" at bounding box center [1475, 299] width 66 height 15
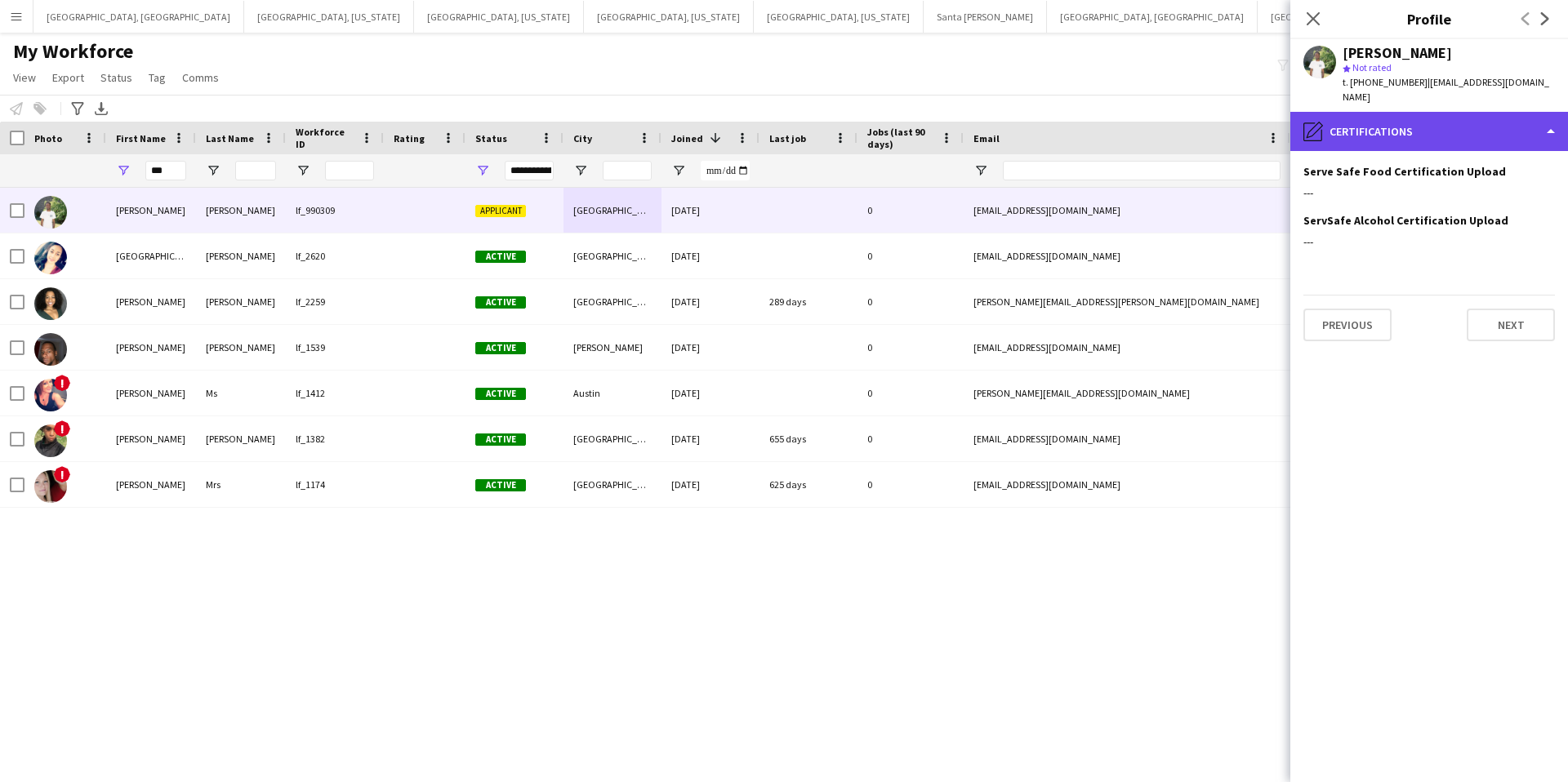
click at [1426, 112] on div "pencil4 Certifications" at bounding box center [1429, 131] width 278 height 40
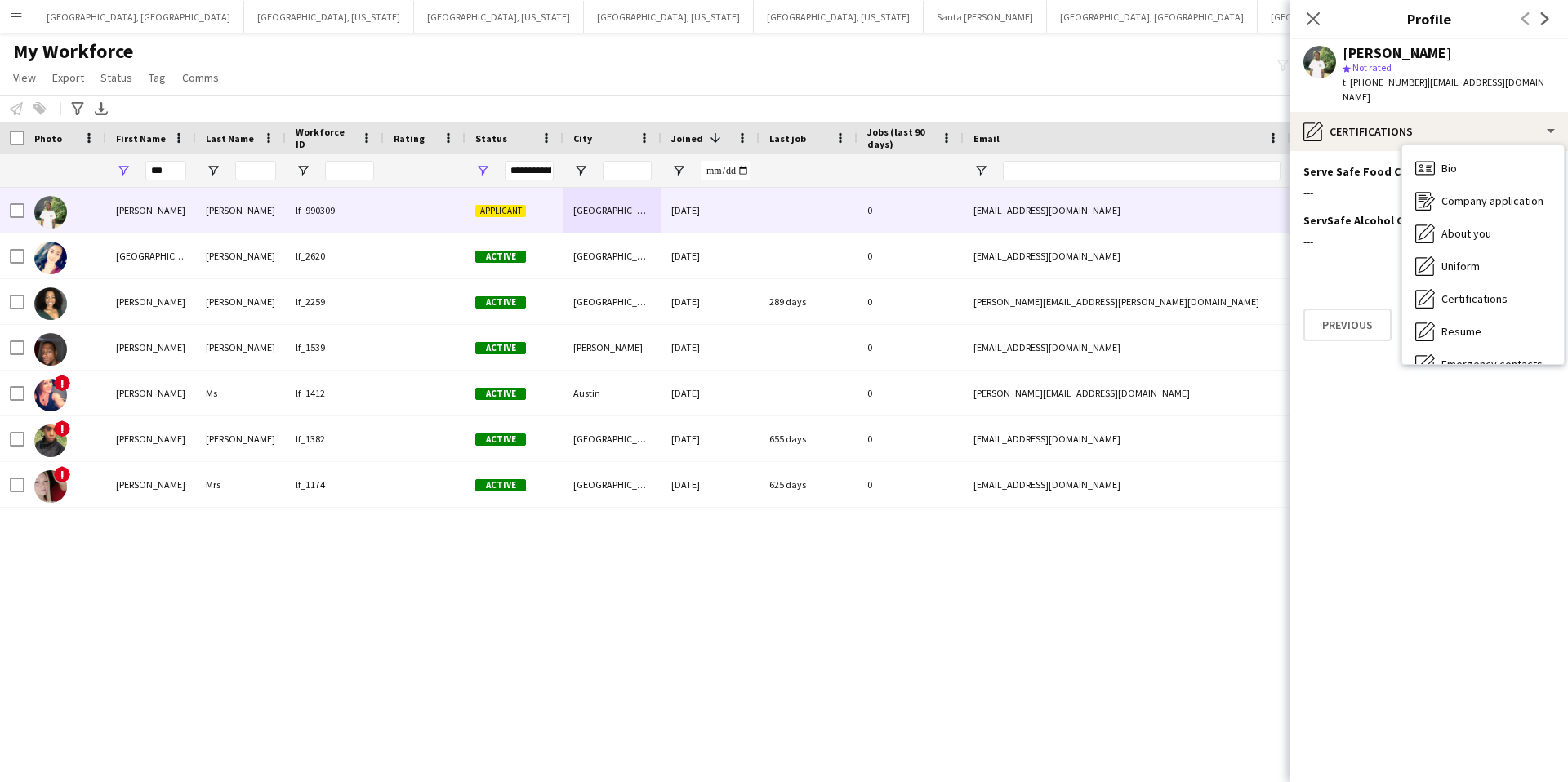
click at [1479, 315] on div "Resume Resume" at bounding box center [1482, 331] width 161 height 32
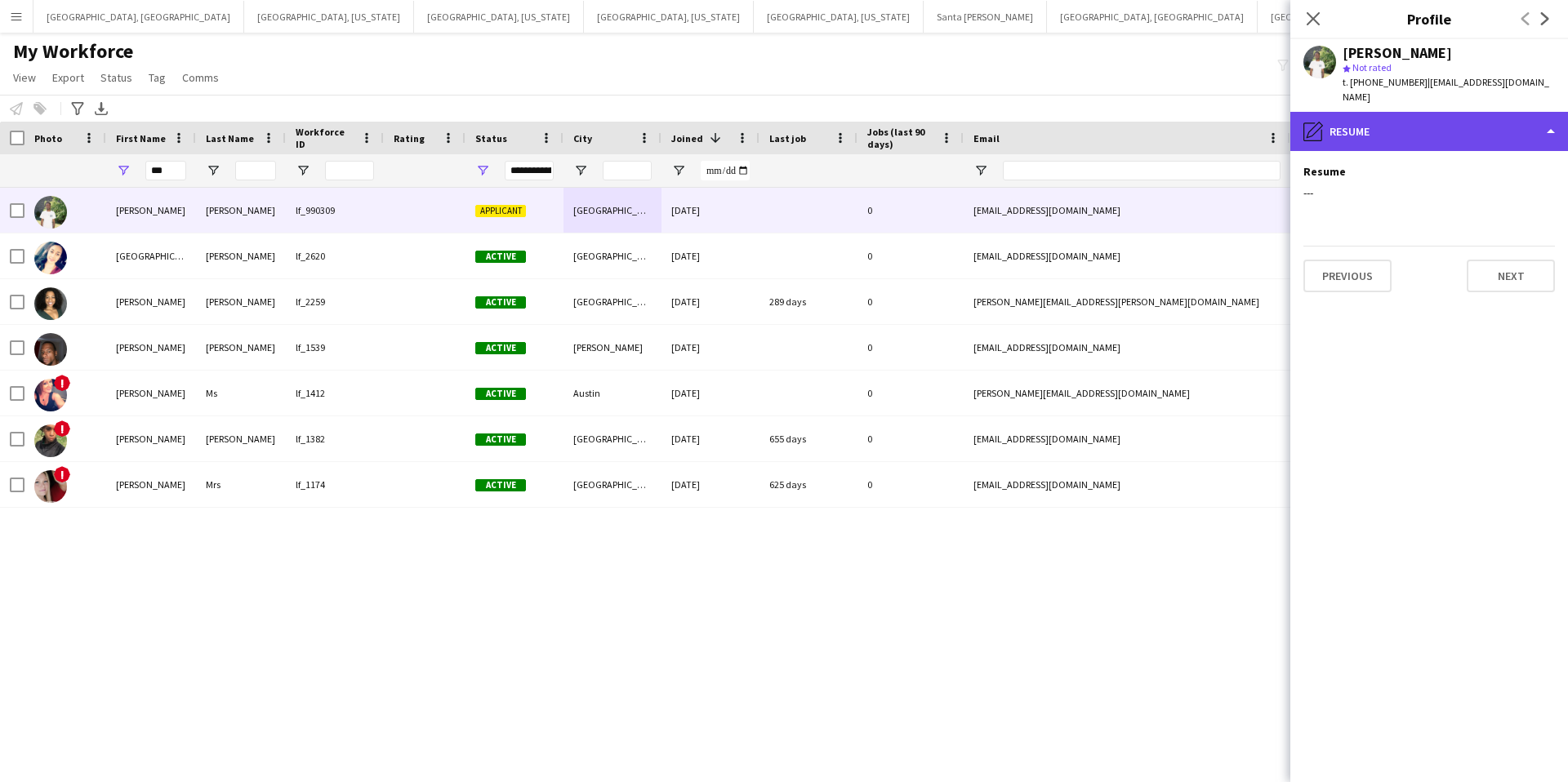
click at [1448, 114] on div "pencil4 Resume" at bounding box center [1429, 131] width 278 height 40
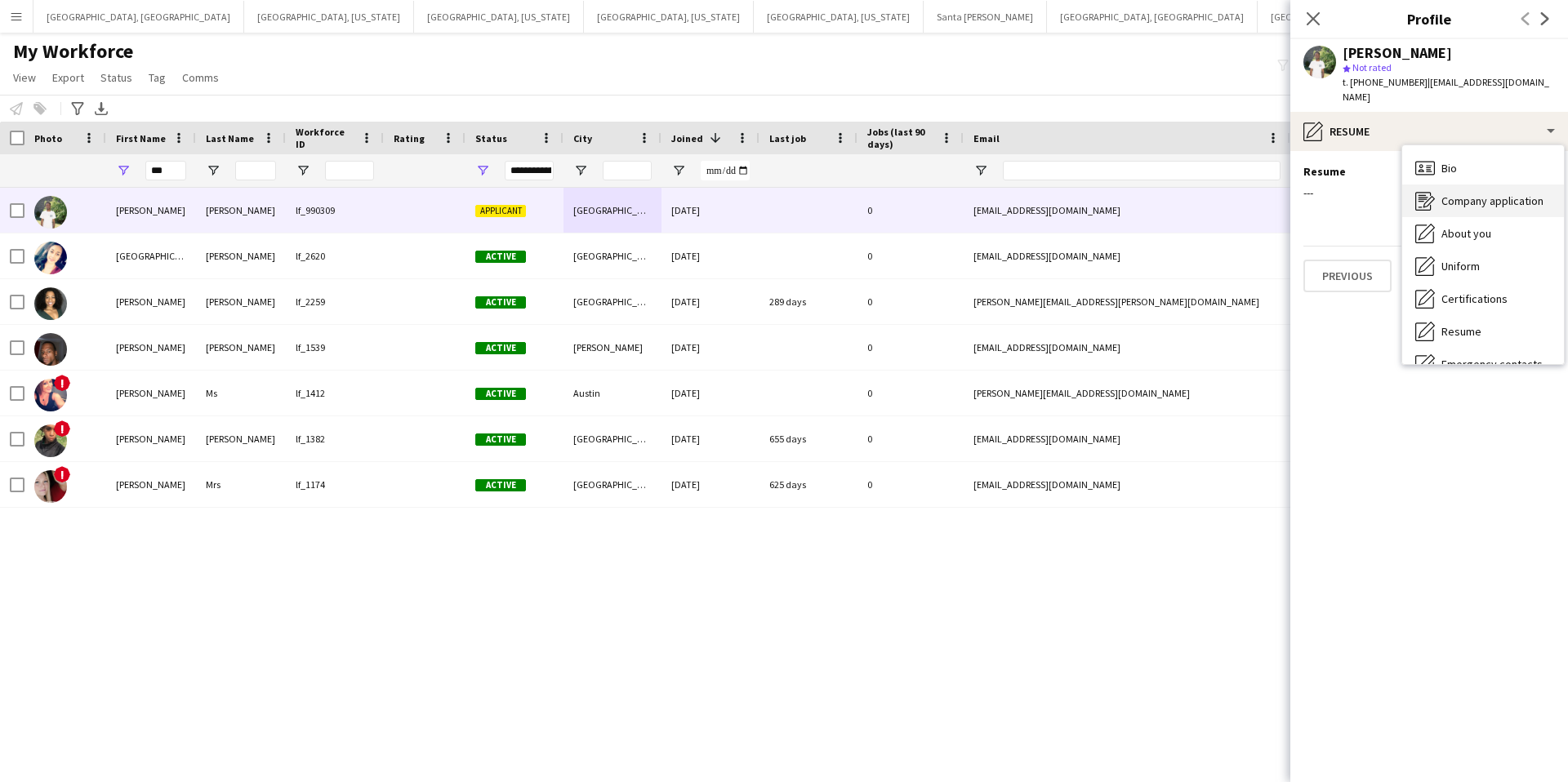
click at [1473, 194] on span "Company application" at bounding box center [1492, 201] width 102 height 15
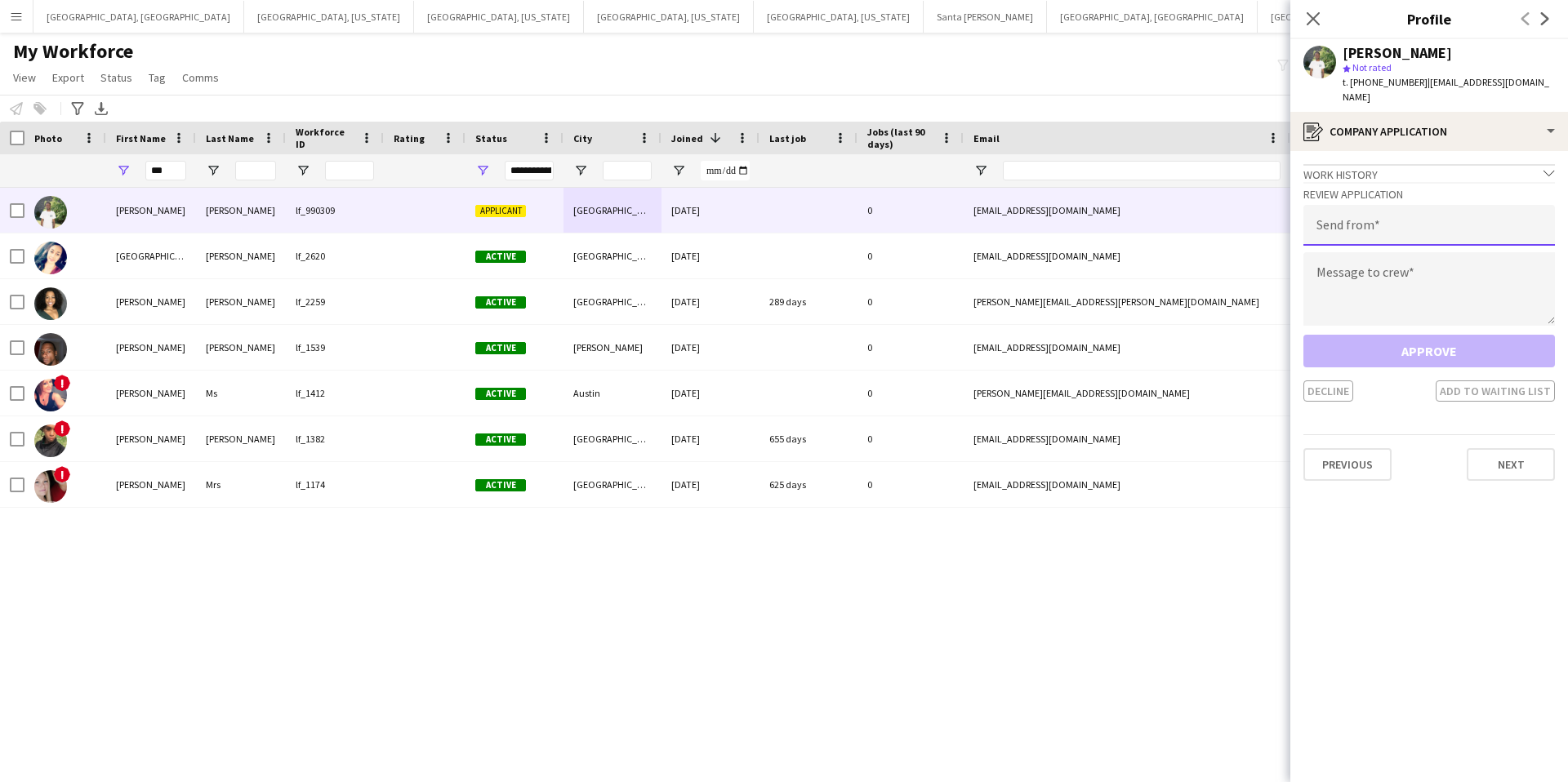
click at [1377, 222] on input "email" at bounding box center [1429, 225] width 252 height 41
type input "**********"
click at [1409, 279] on textarea at bounding box center [1429, 290] width 252 height 74
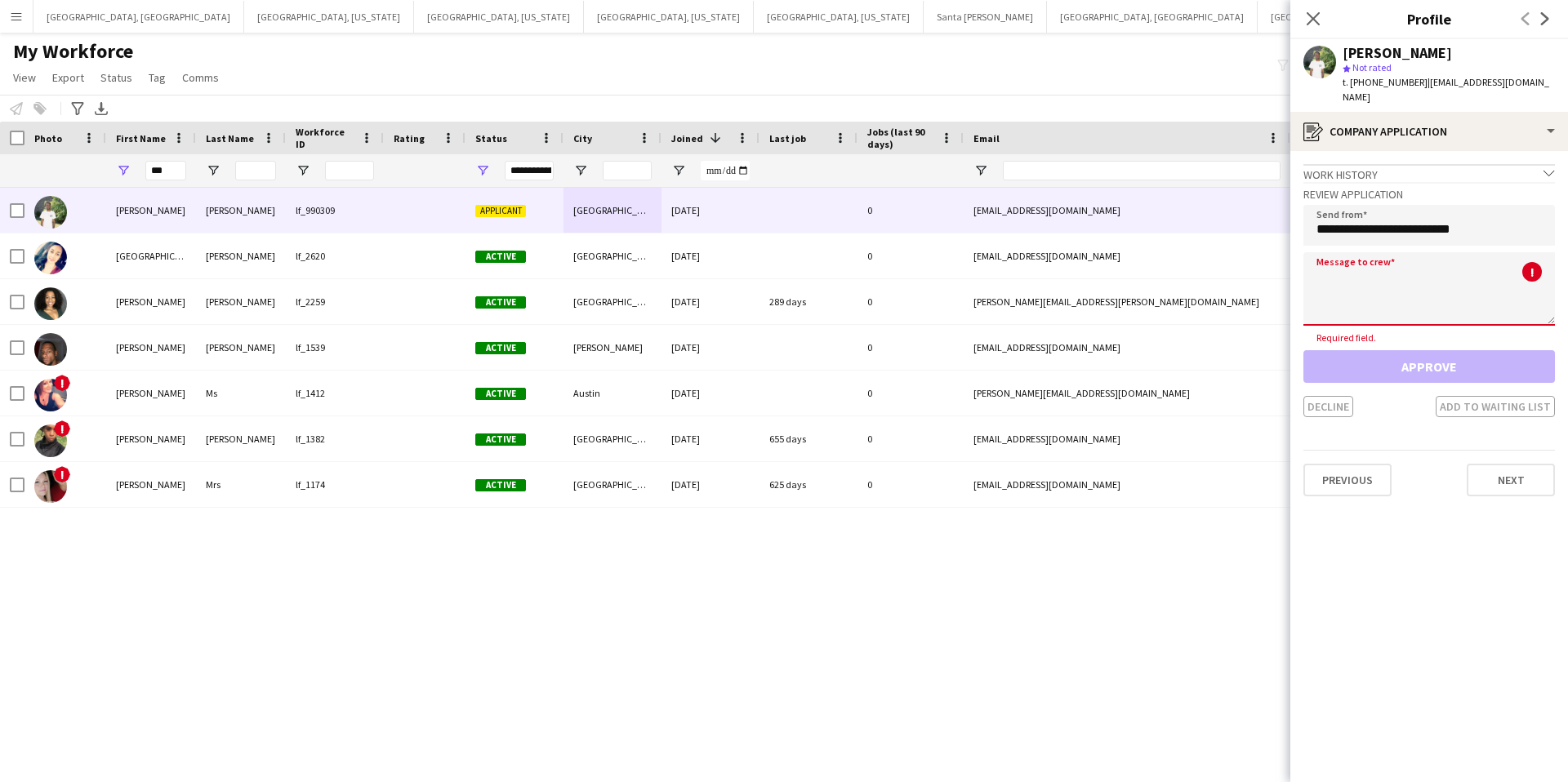
paste textarea "**********"
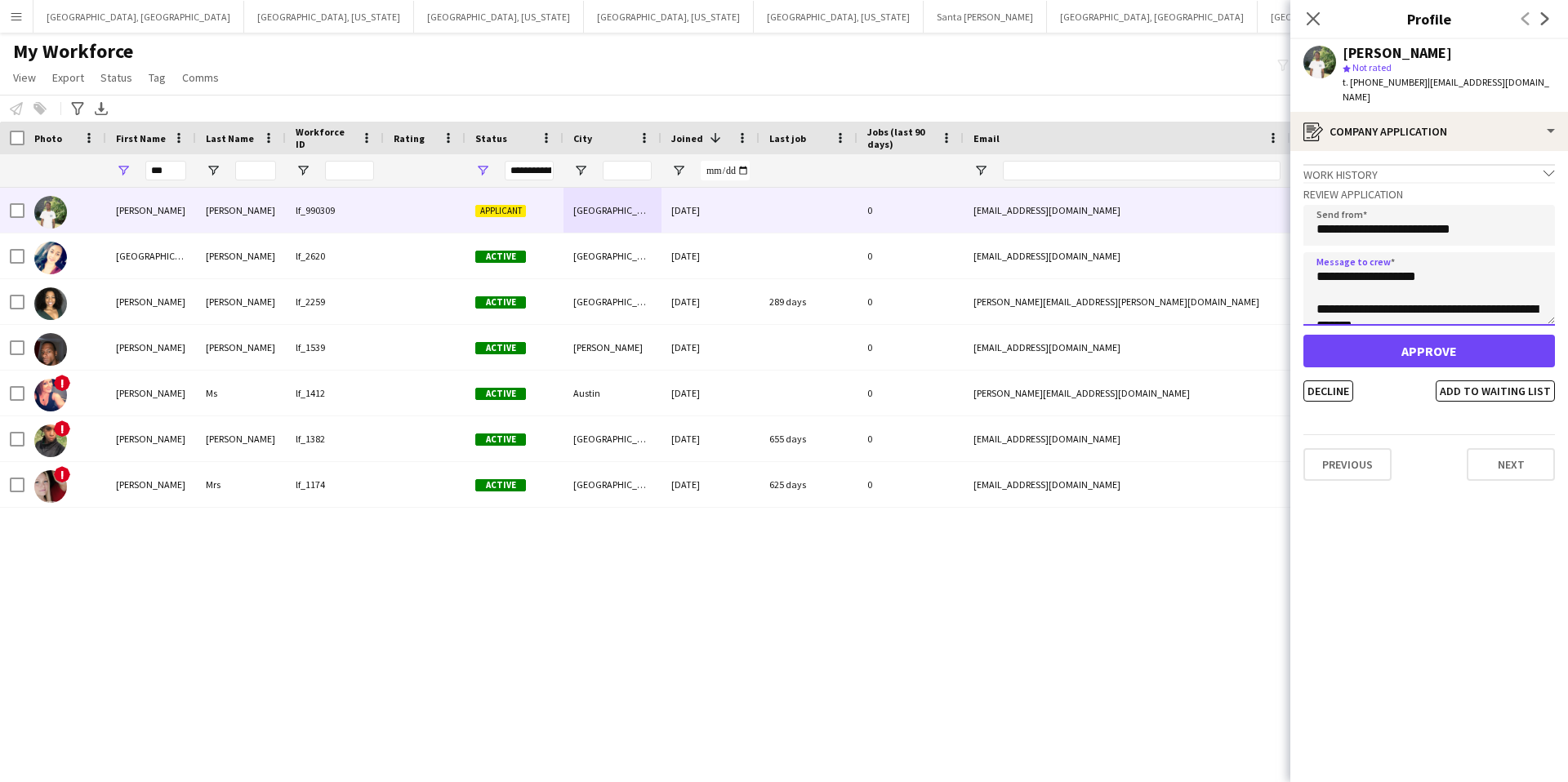
type textarea "**********"
click at [1432, 338] on button "Approve" at bounding box center [1429, 350] width 252 height 32
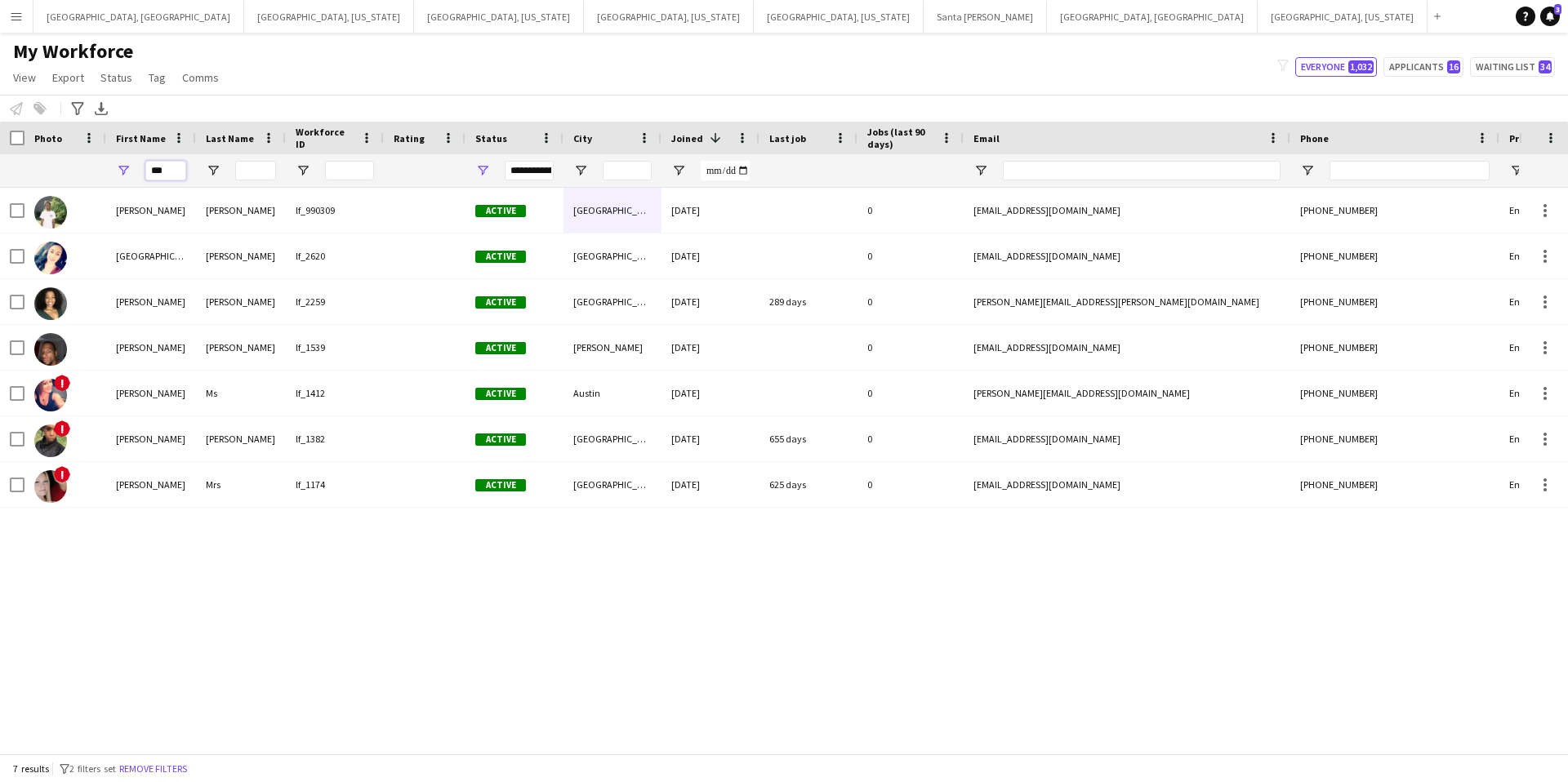
click at [172, 168] on input "***" at bounding box center [166, 170] width 41 height 19
drag, startPoint x: 172, startPoint y: 170, endPoint x: 147, endPoint y: 172, distance: 25.1
click at [147, 172] on input "***" at bounding box center [166, 170] width 41 height 19
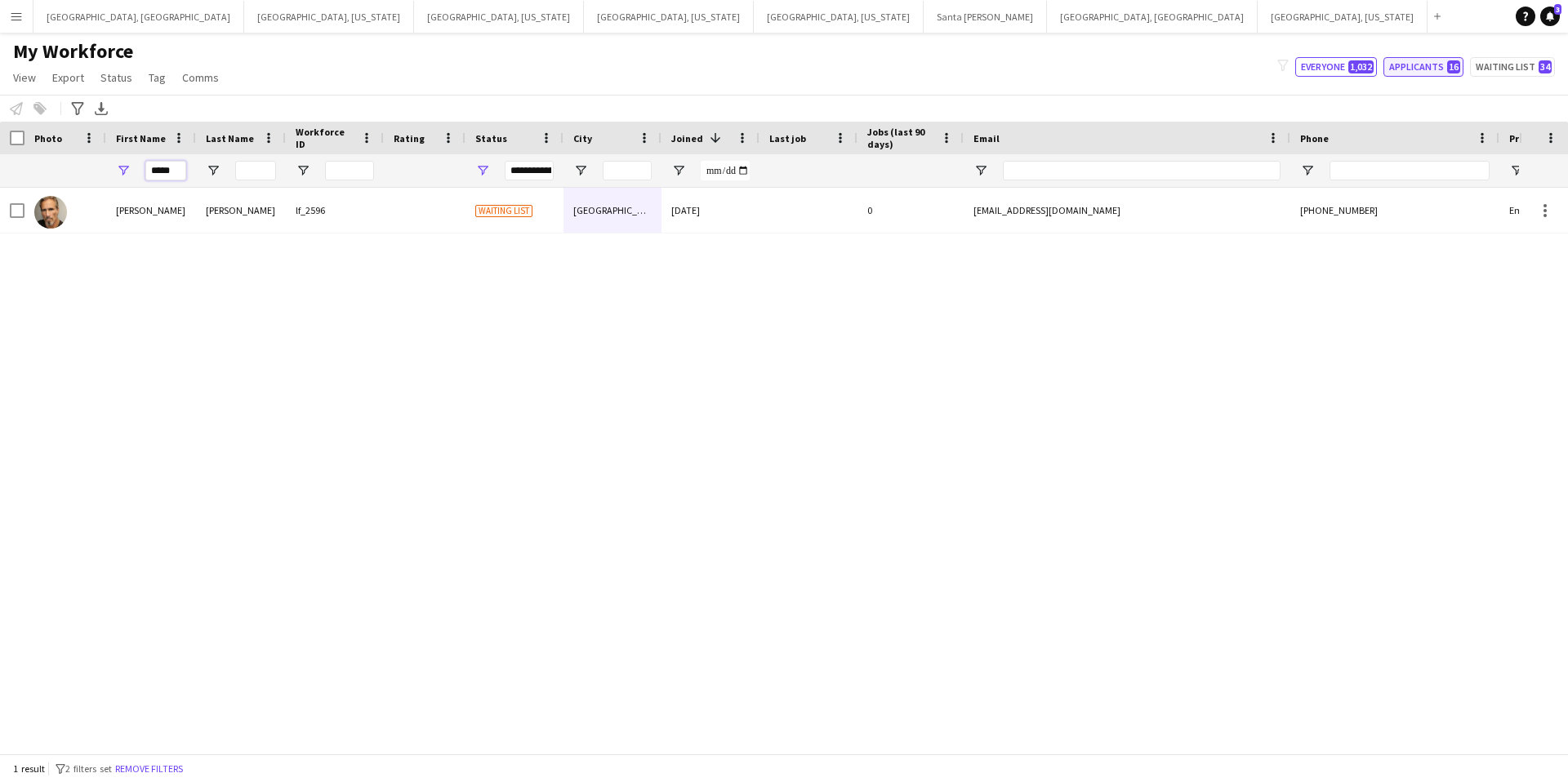
type input "*****"
drag, startPoint x: 1421, startPoint y: 60, endPoint x: 1412, endPoint y: 73, distance: 15.8
click at [1421, 60] on button "Applicants 16" at bounding box center [1423, 66] width 80 height 19
type input "**********"
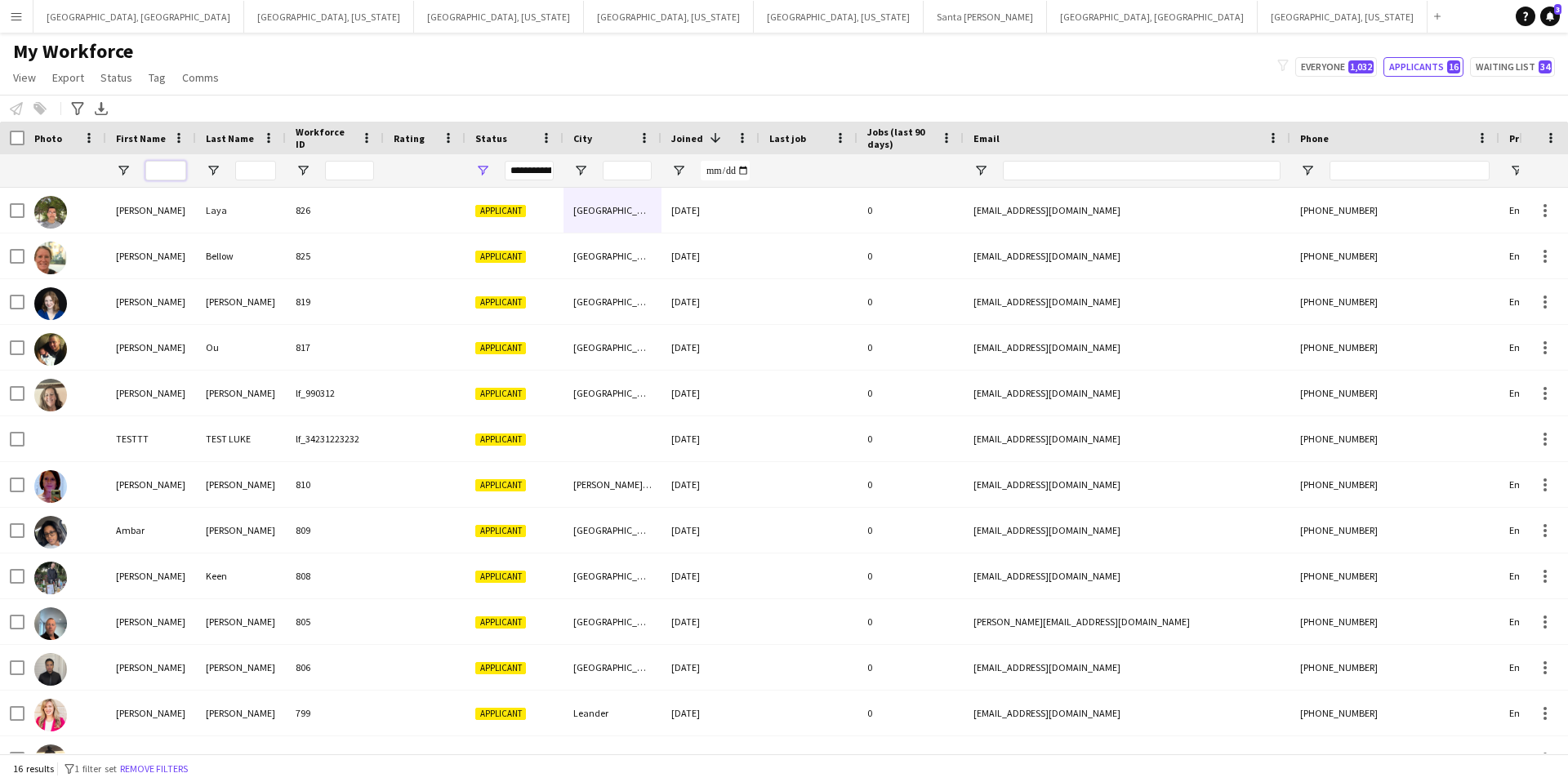
click at [175, 168] on input "First Name Filter Input" at bounding box center [166, 170] width 41 height 19
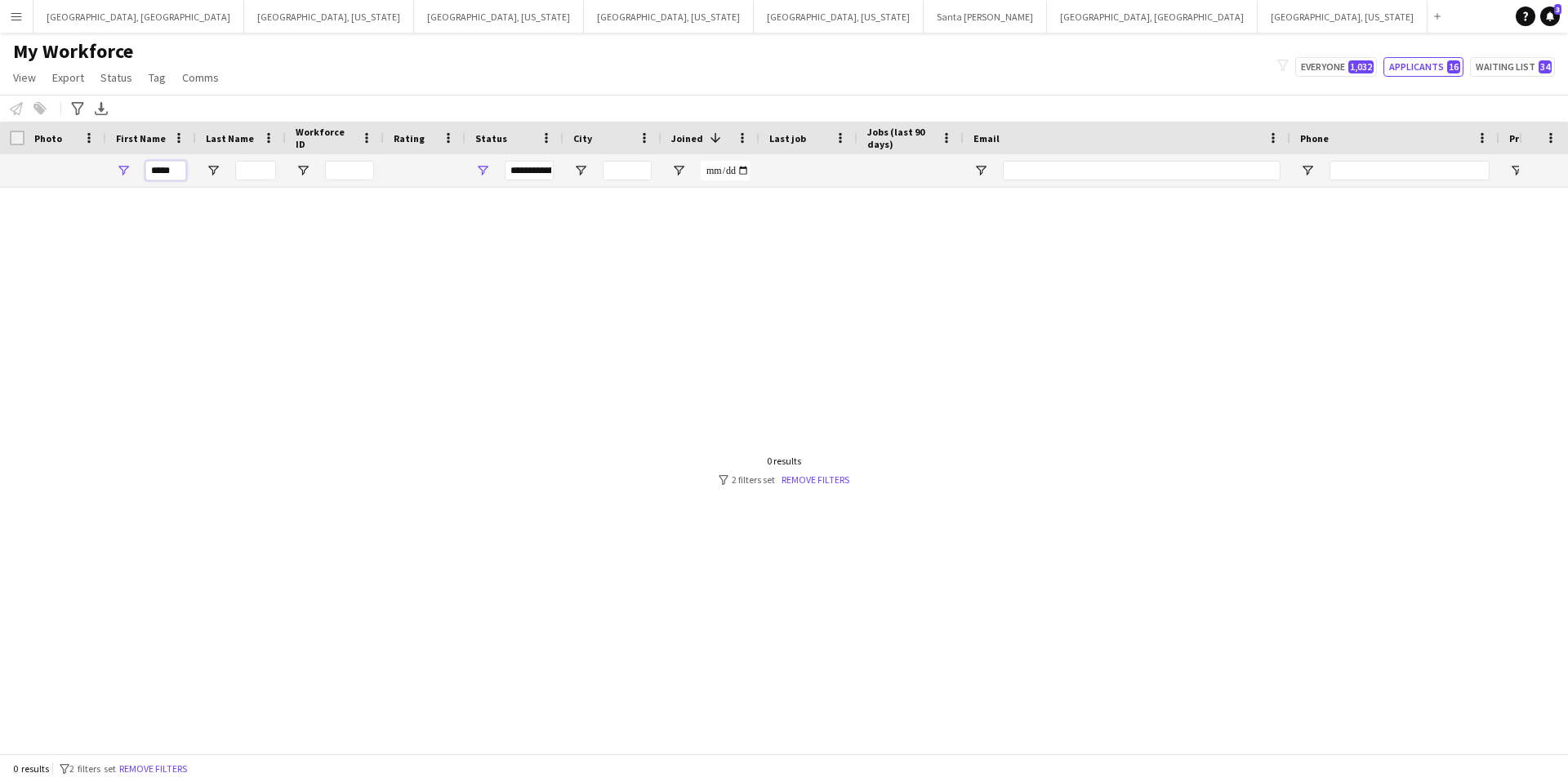
scroll to position [0, 1]
type input "*"
type input "*****"
drag, startPoint x: 1334, startPoint y: 69, endPoint x: 1293, endPoint y: 93, distance: 47.5
click at [1333, 69] on button "Everyone 1,032" at bounding box center [1336, 66] width 82 height 19
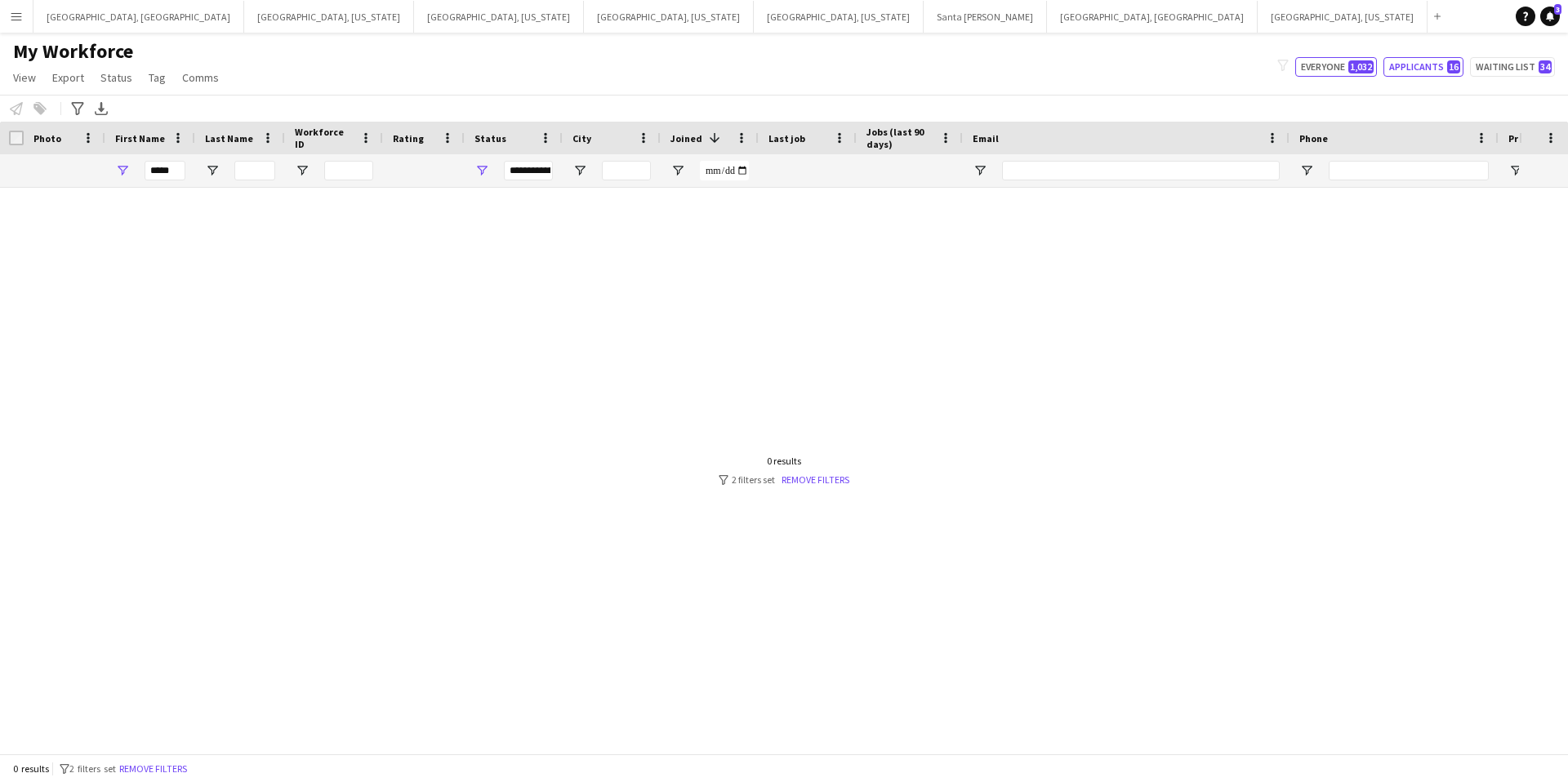
type input "**********"
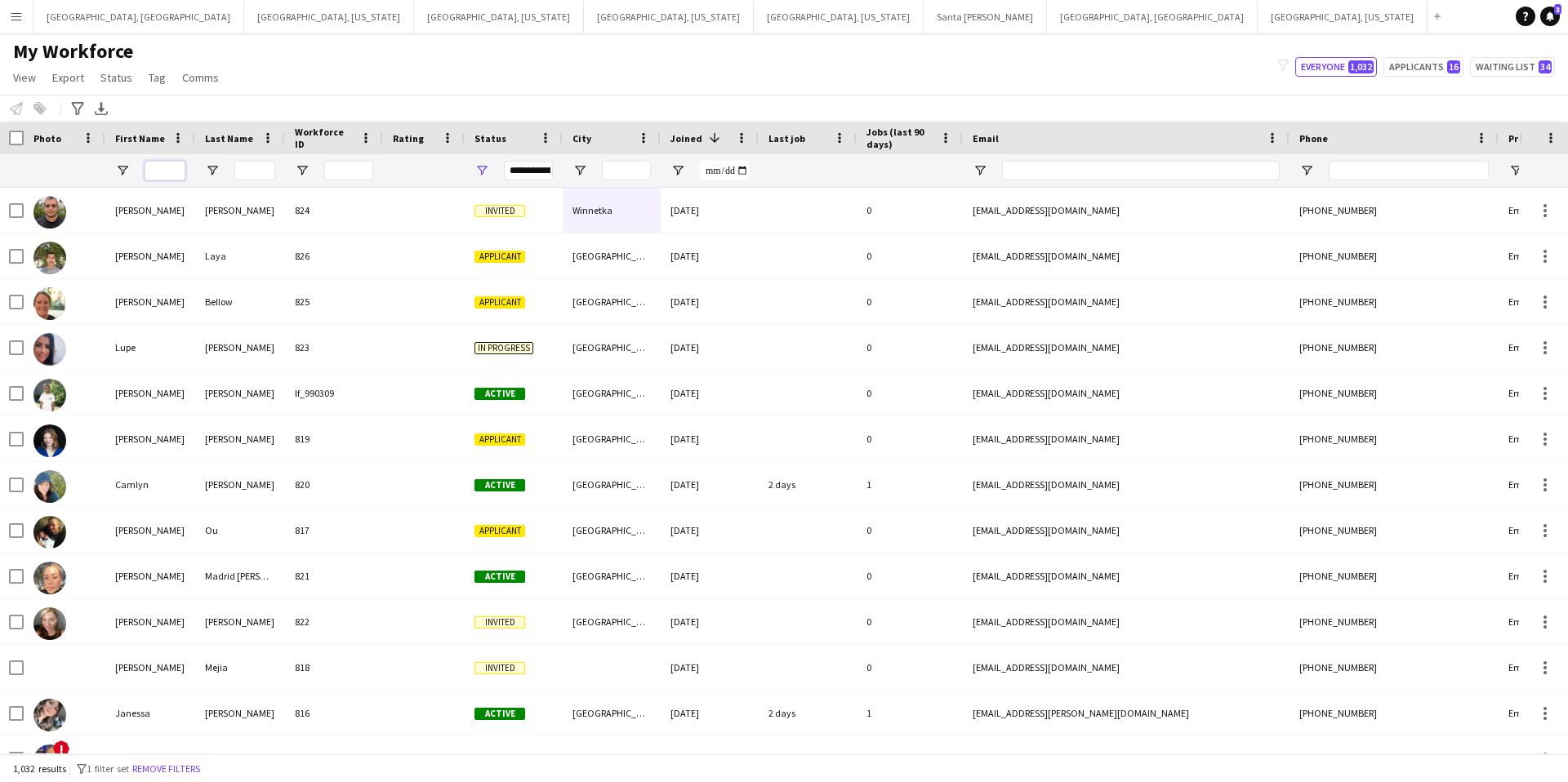
click at [164, 178] on input "First Name Filter Input" at bounding box center [165, 170] width 41 height 19
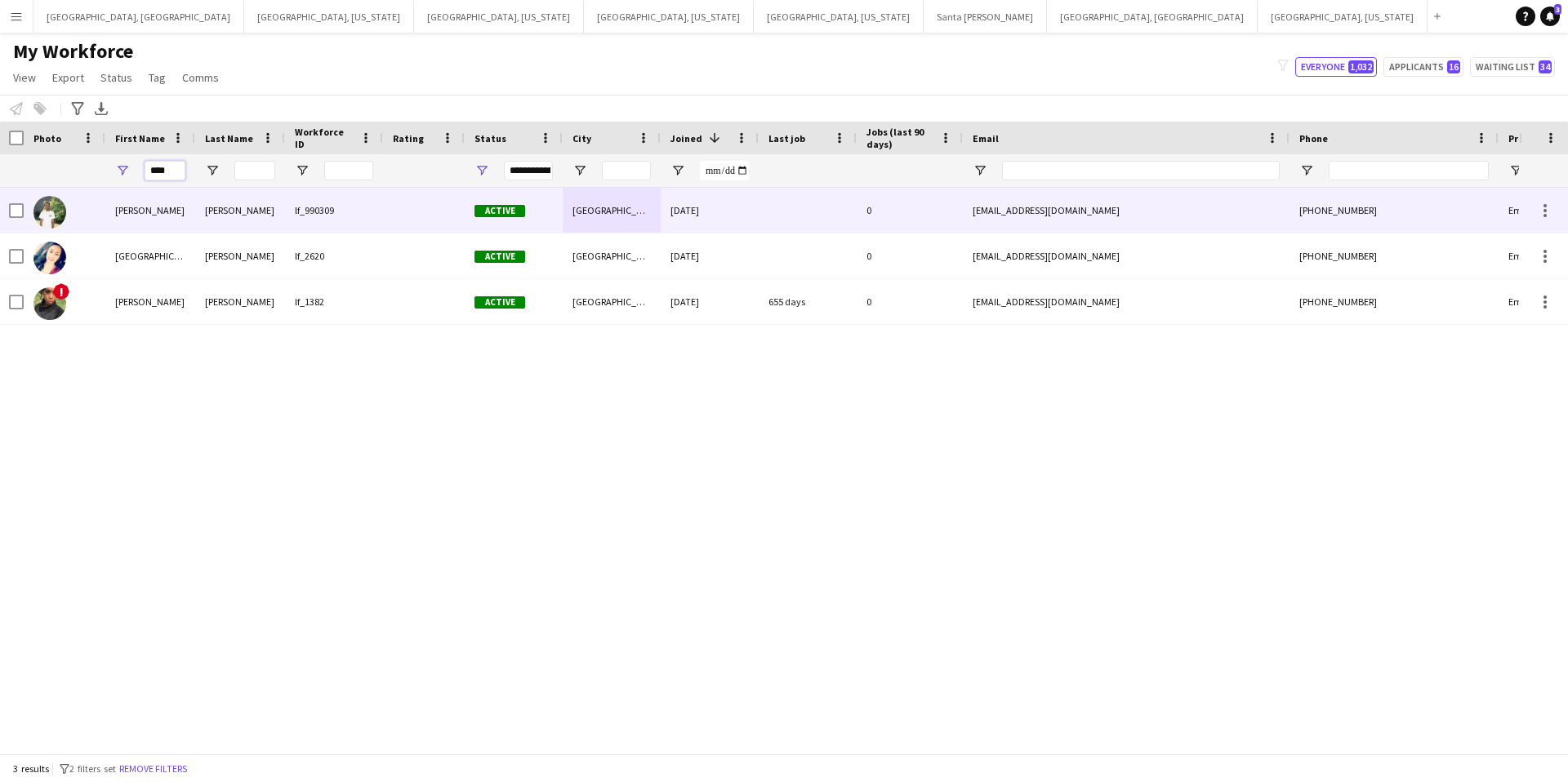
type input "****"
click at [747, 220] on div "[DATE]" at bounding box center [709, 210] width 98 height 45
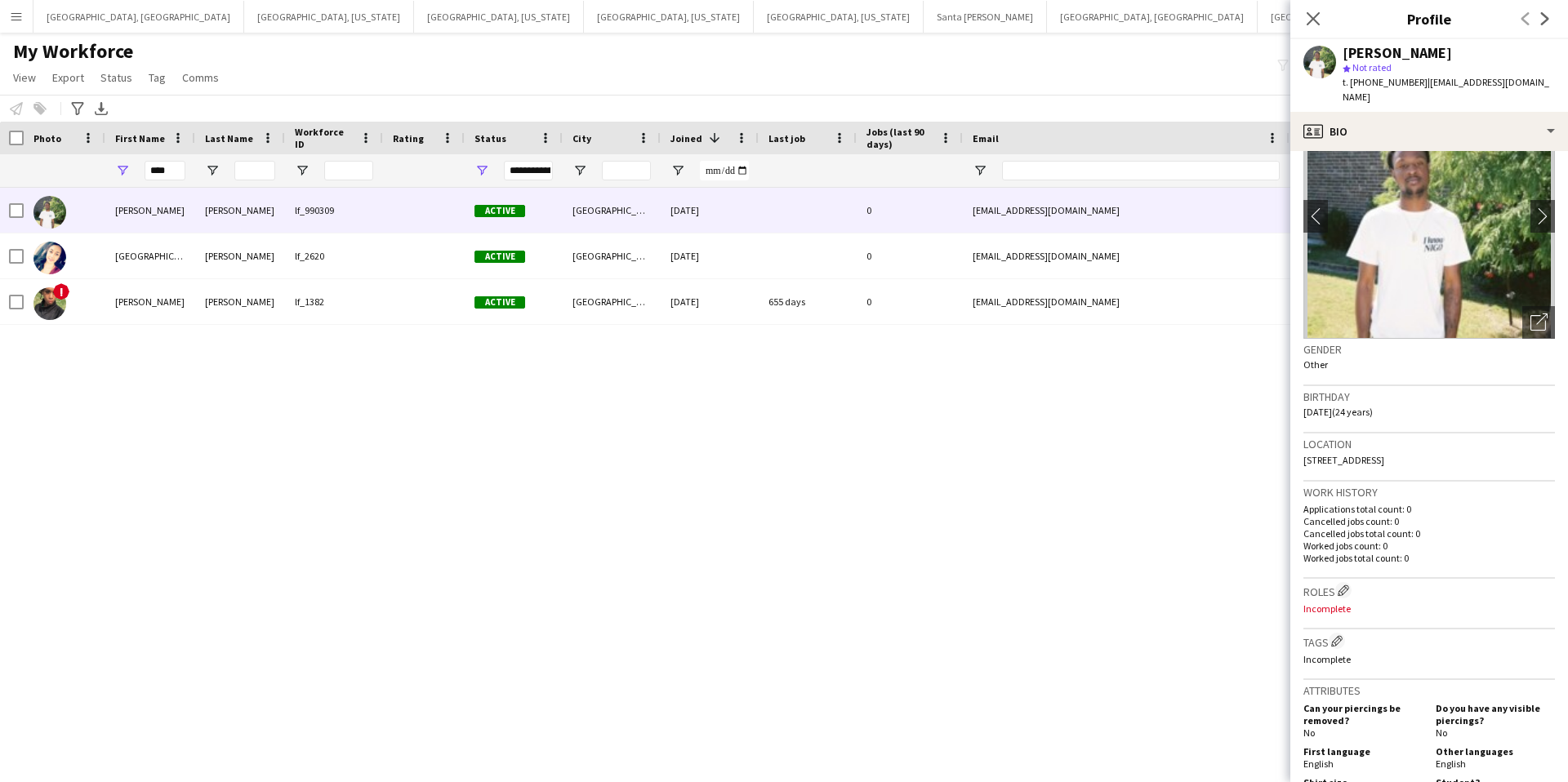
scroll to position [72, 0]
click at [1345, 583] on app-icon "Edit crew company roles" at bounding box center [1343, 588] width 11 height 11
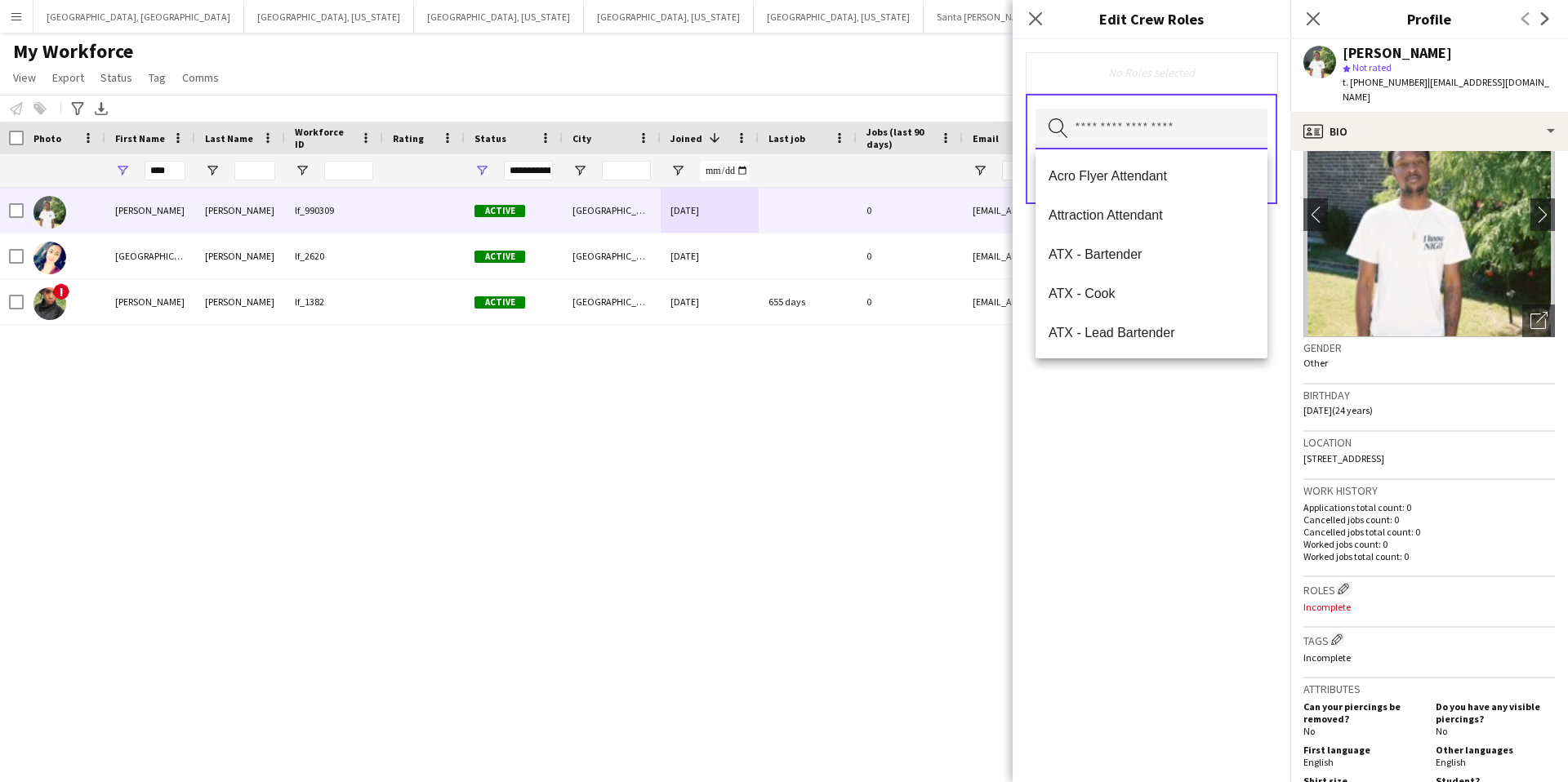
click at [1097, 132] on input "text" at bounding box center [1151, 129] width 232 height 41
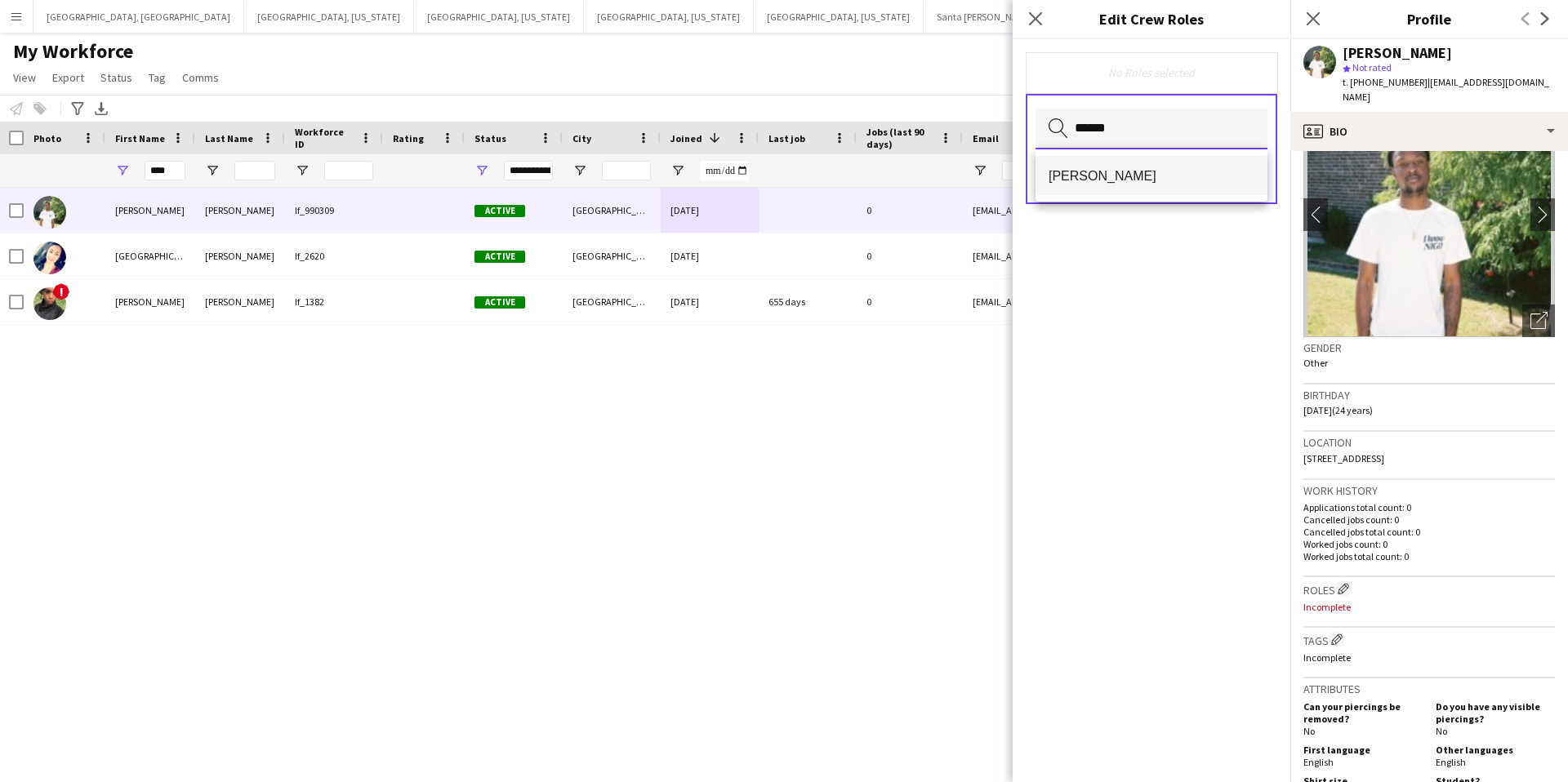
type input "******"
click at [1128, 172] on span "[PERSON_NAME]" at bounding box center [1151, 175] width 206 height 16
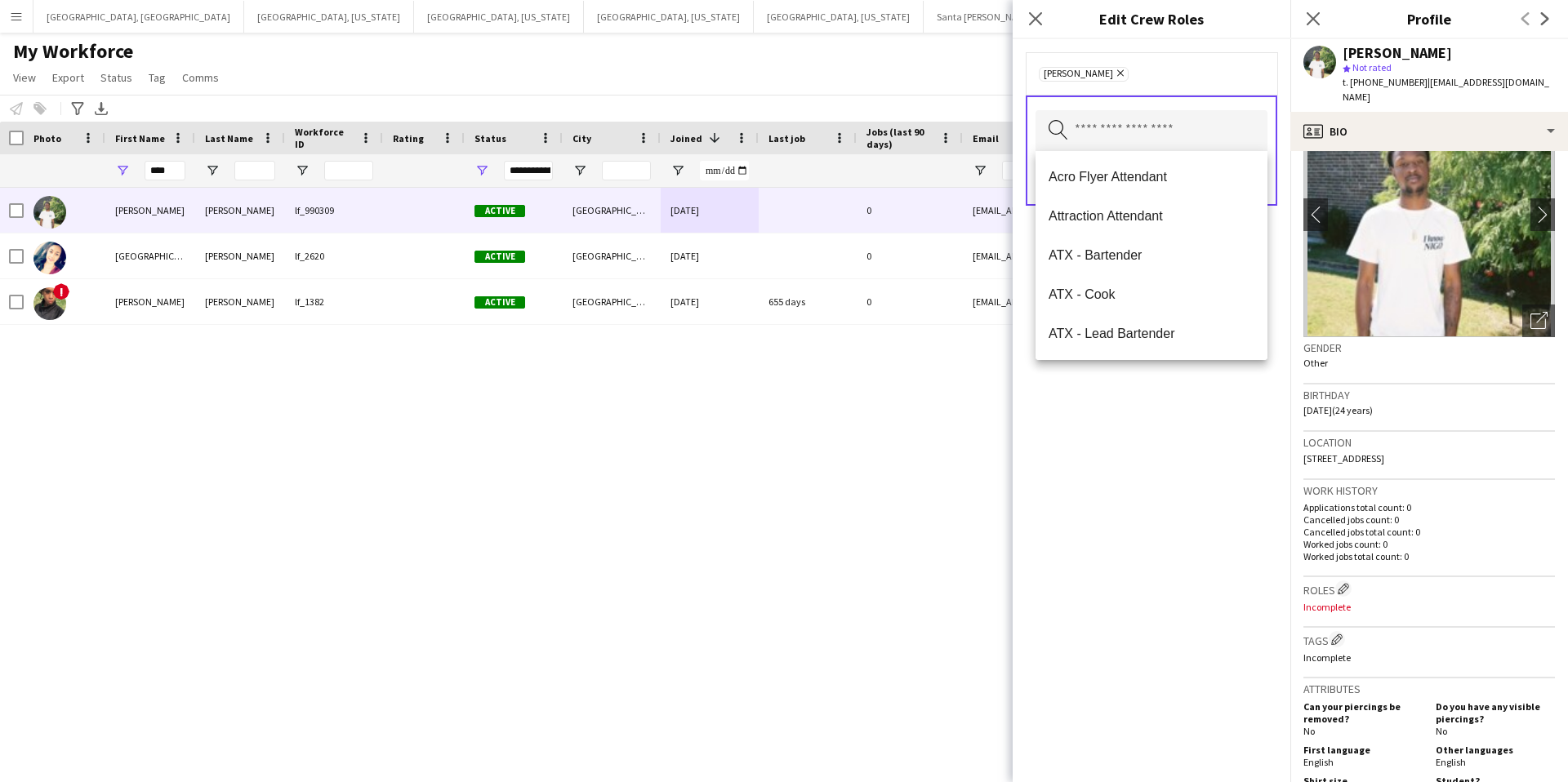
drag, startPoint x: 1212, startPoint y: 70, endPoint x: 1217, endPoint y: 120, distance: 50.2
click at [1211, 70] on div "[PERSON_NAME] Remove" at bounding box center [1151, 74] width 225 height 17
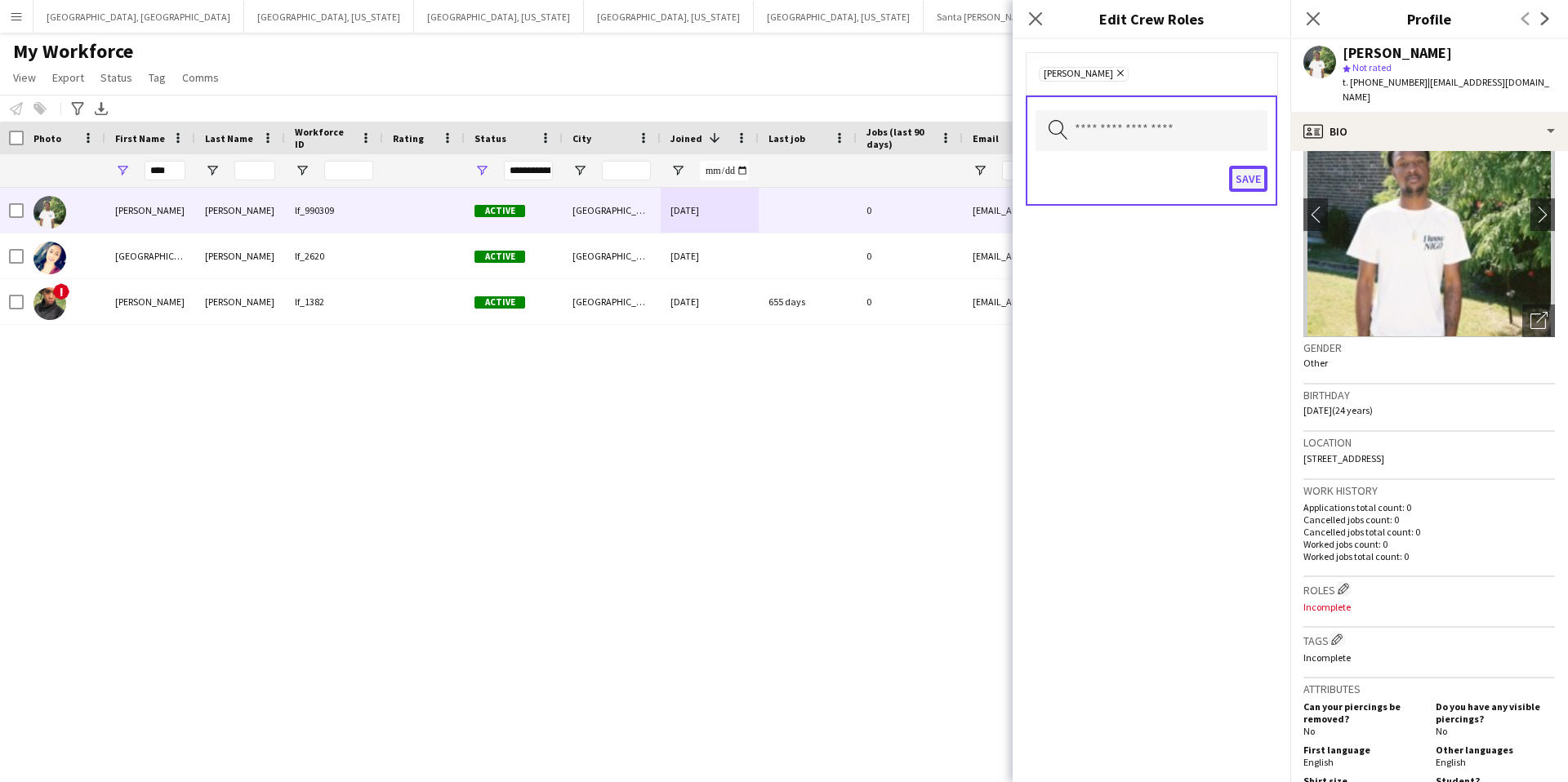
click at [1248, 180] on button "Save" at bounding box center [1249, 179] width 39 height 26
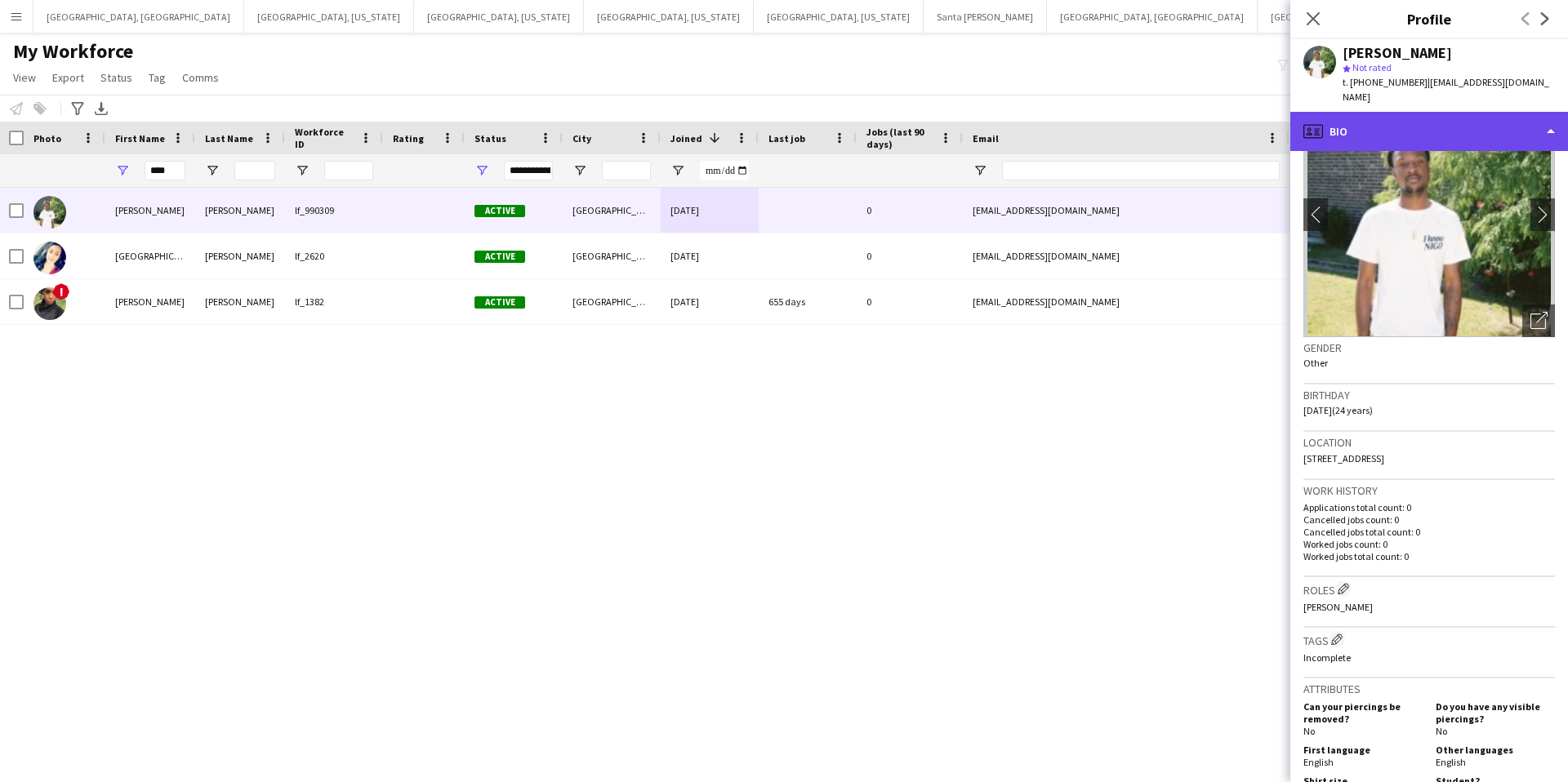
click at [1403, 118] on div "profile Bio" at bounding box center [1429, 131] width 278 height 40
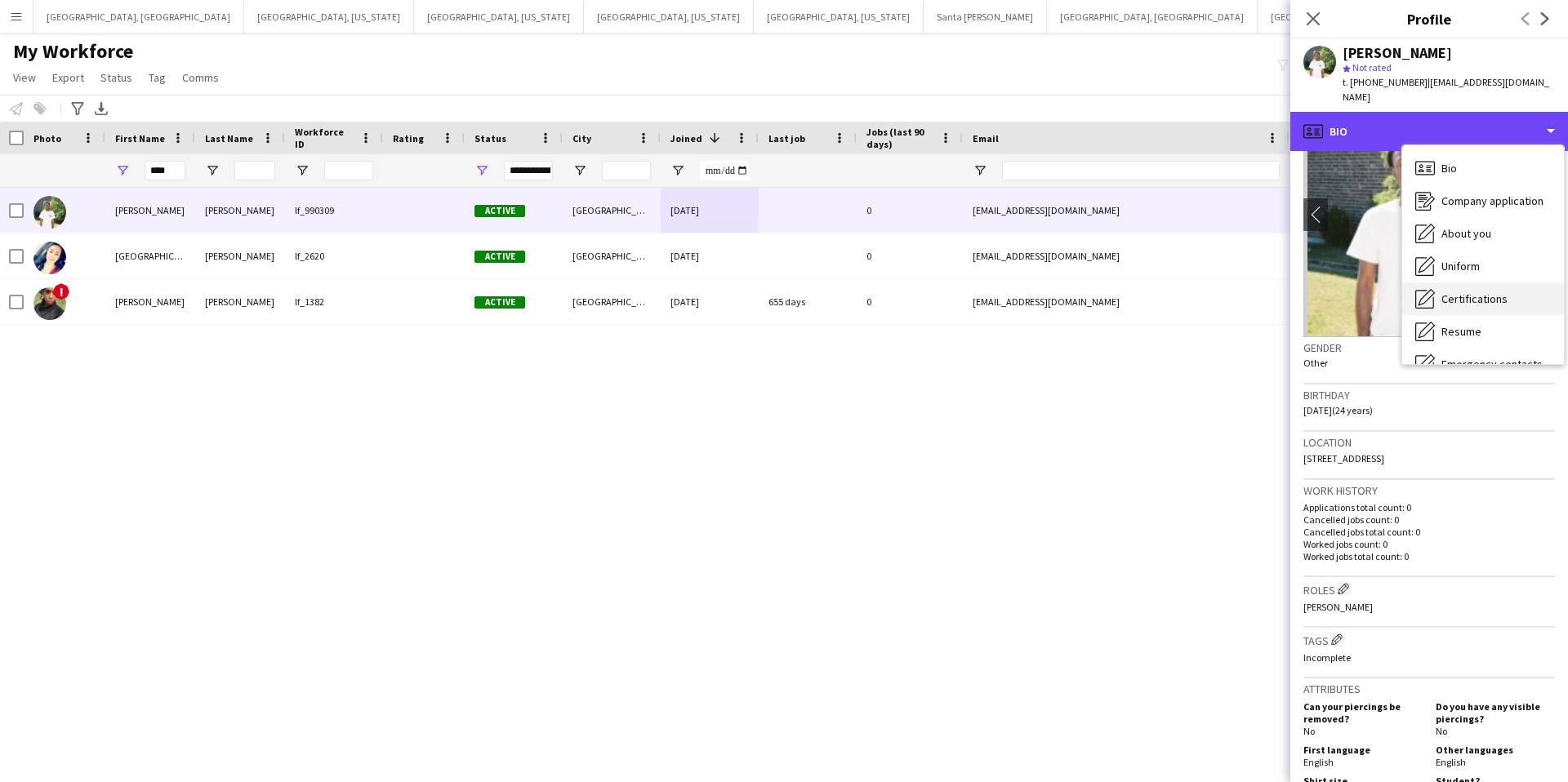
scroll to position [89, 0]
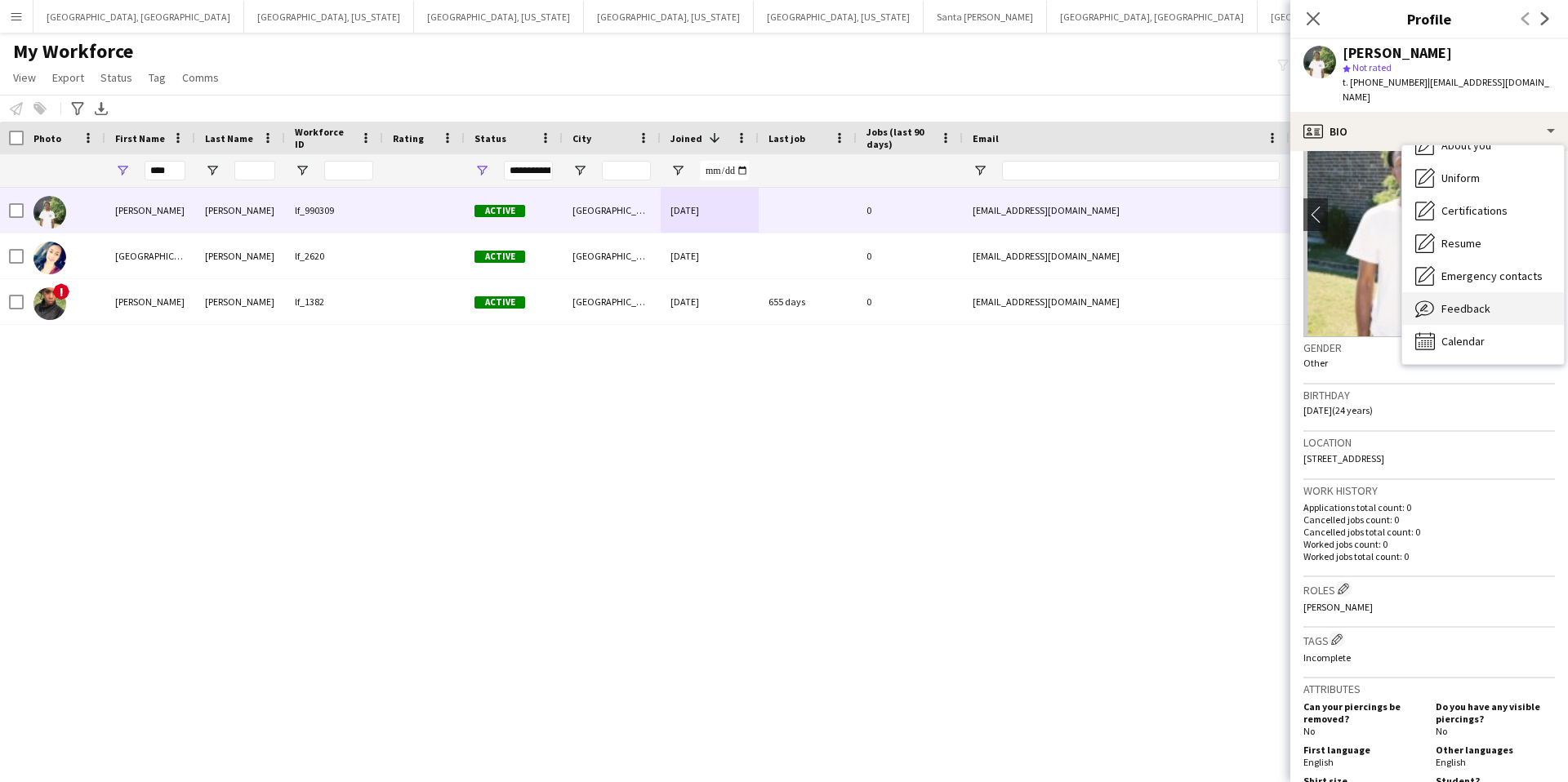
click at [1459, 302] on span "Feedback" at bounding box center [1466, 309] width 49 height 15
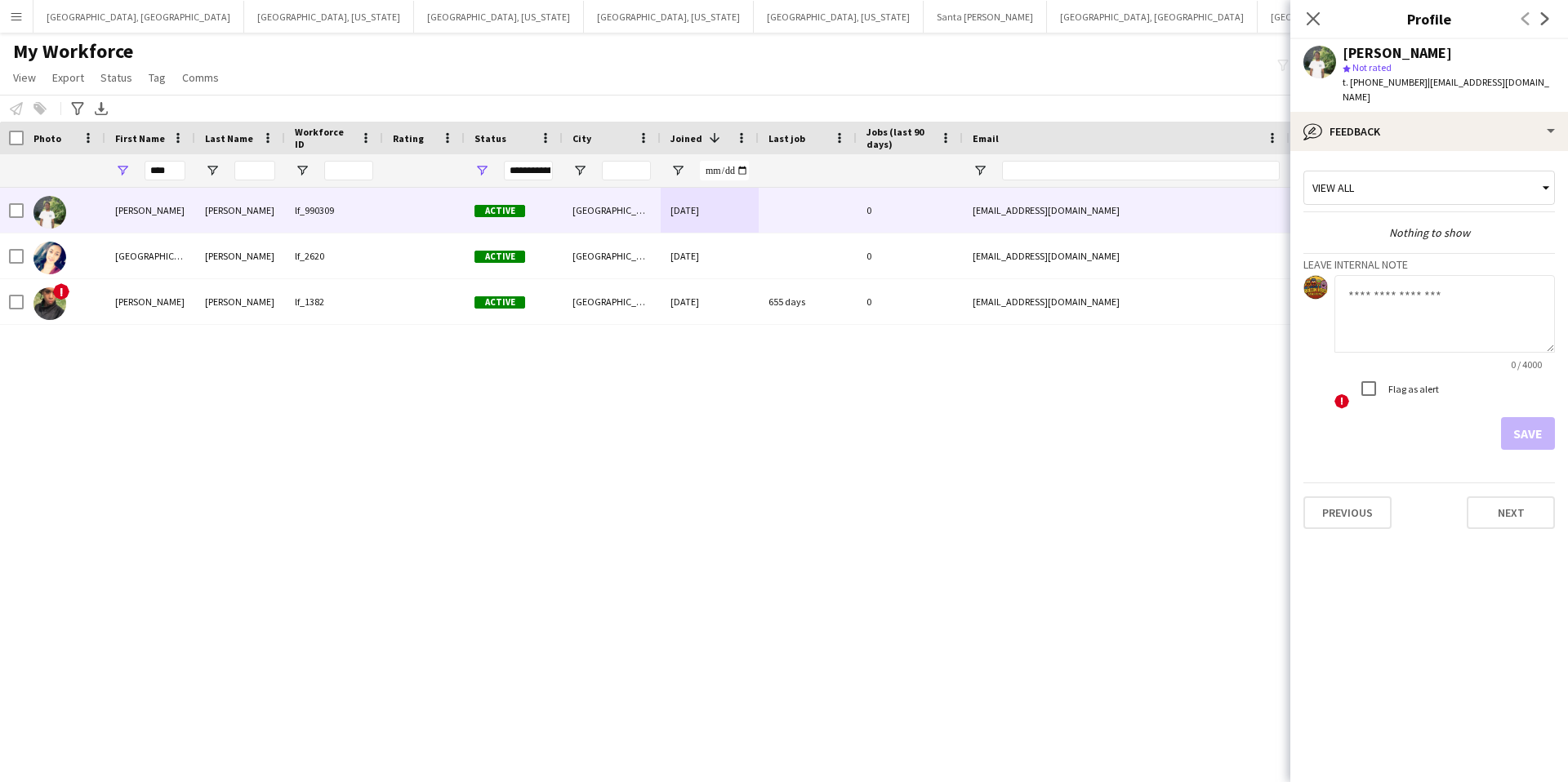
click at [1396, 298] on textarea at bounding box center [1444, 314] width 220 height 77
click at [1464, 282] on textarea "**********" at bounding box center [1444, 314] width 220 height 77
type textarea "**********"
click at [1530, 418] on button "Save" at bounding box center [1528, 433] width 53 height 32
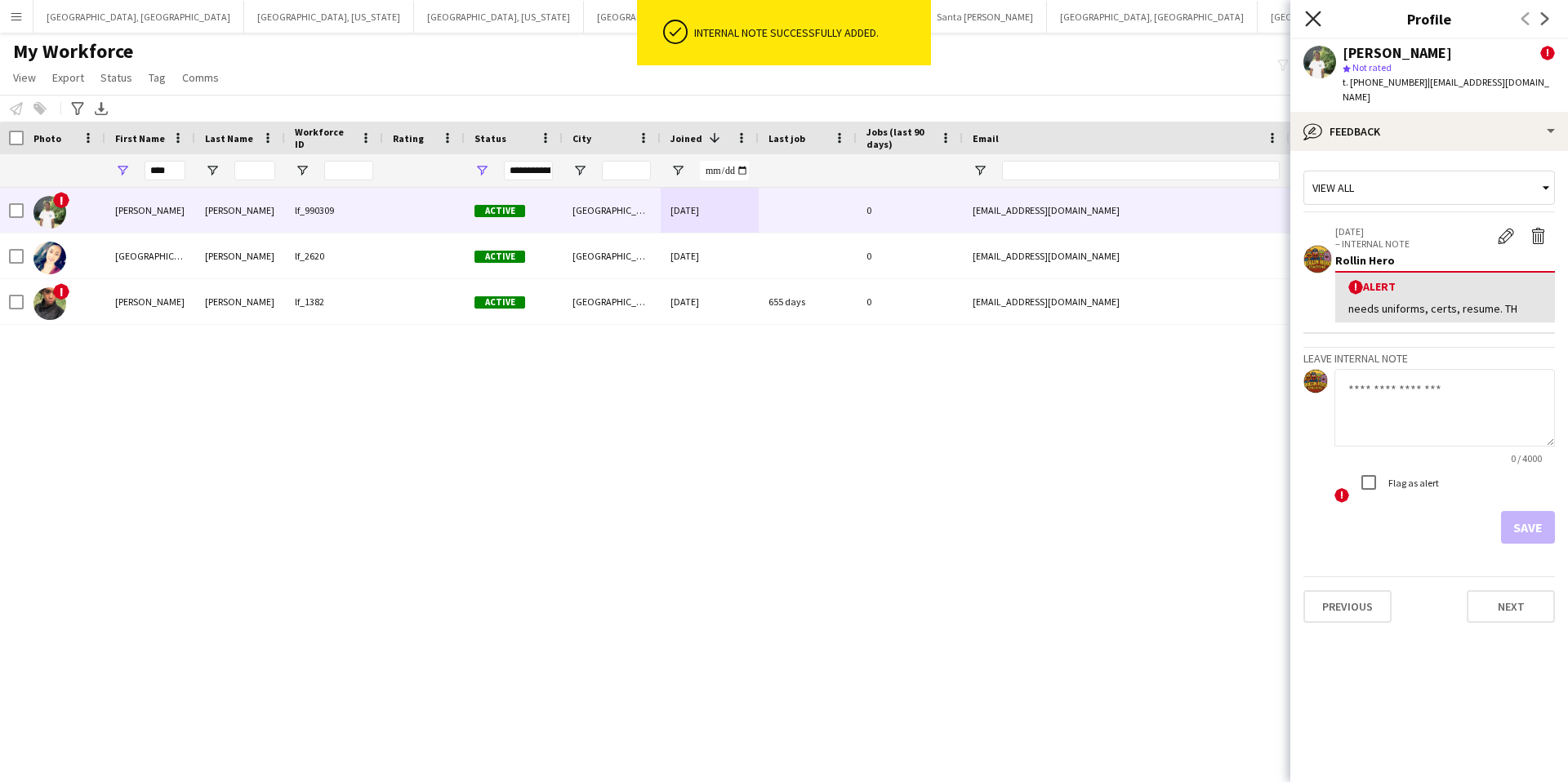
click at [1310, 18] on icon "Close pop-in" at bounding box center [1313, 18] width 16 height 16
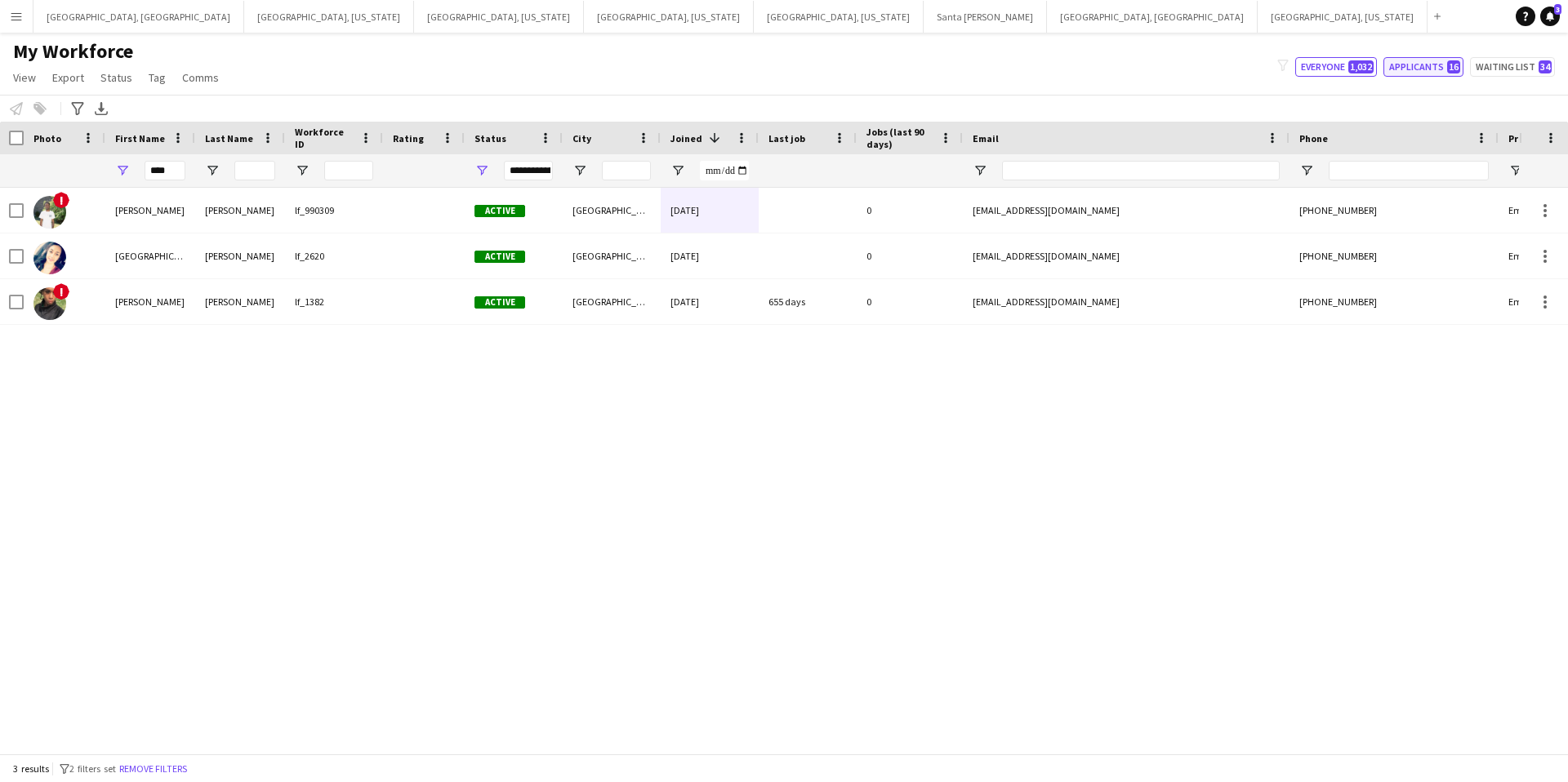
click at [1424, 68] on button "Applicants 16" at bounding box center [1423, 66] width 80 height 19
type input "**********"
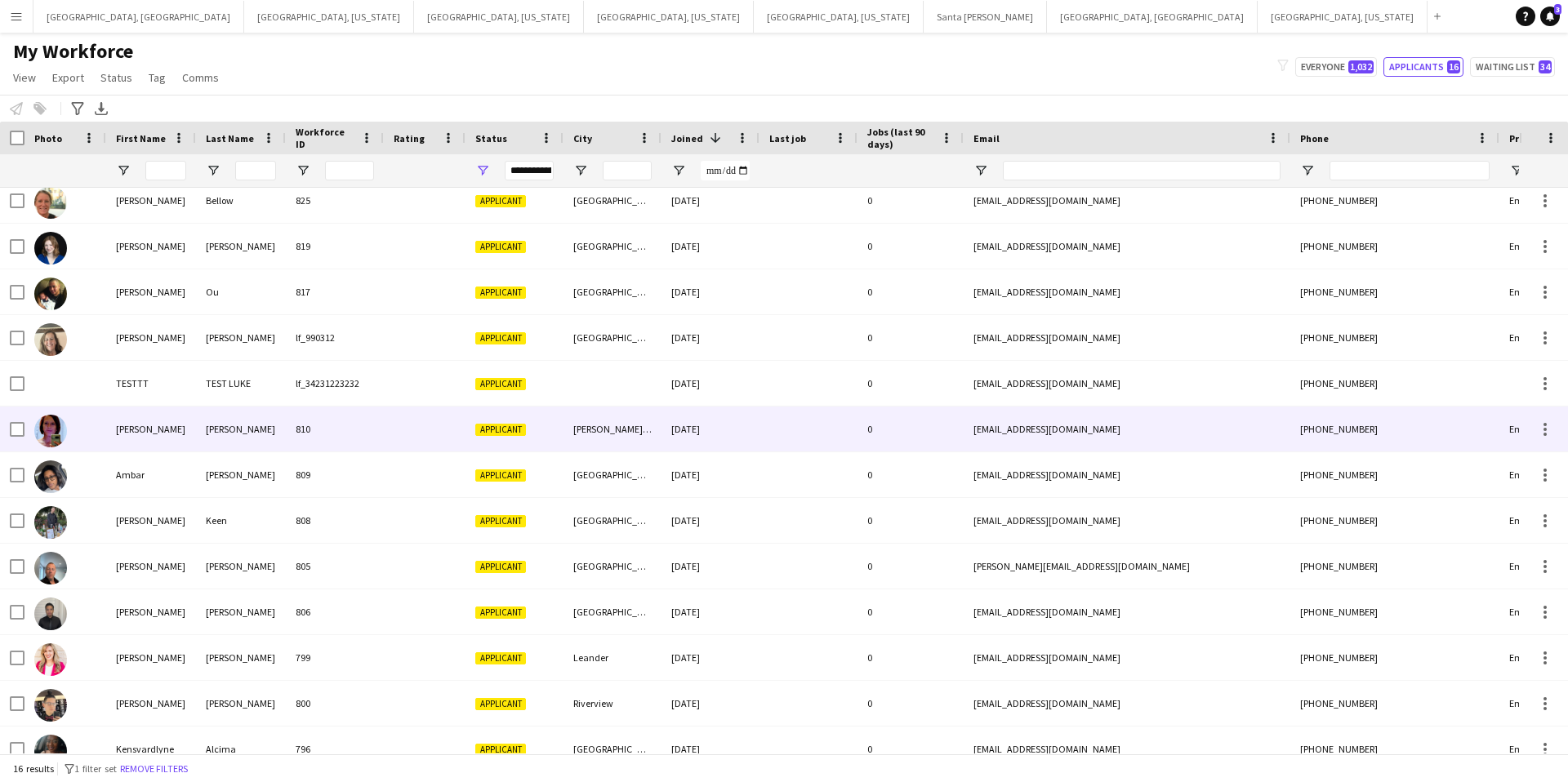
scroll to position [100, 0]
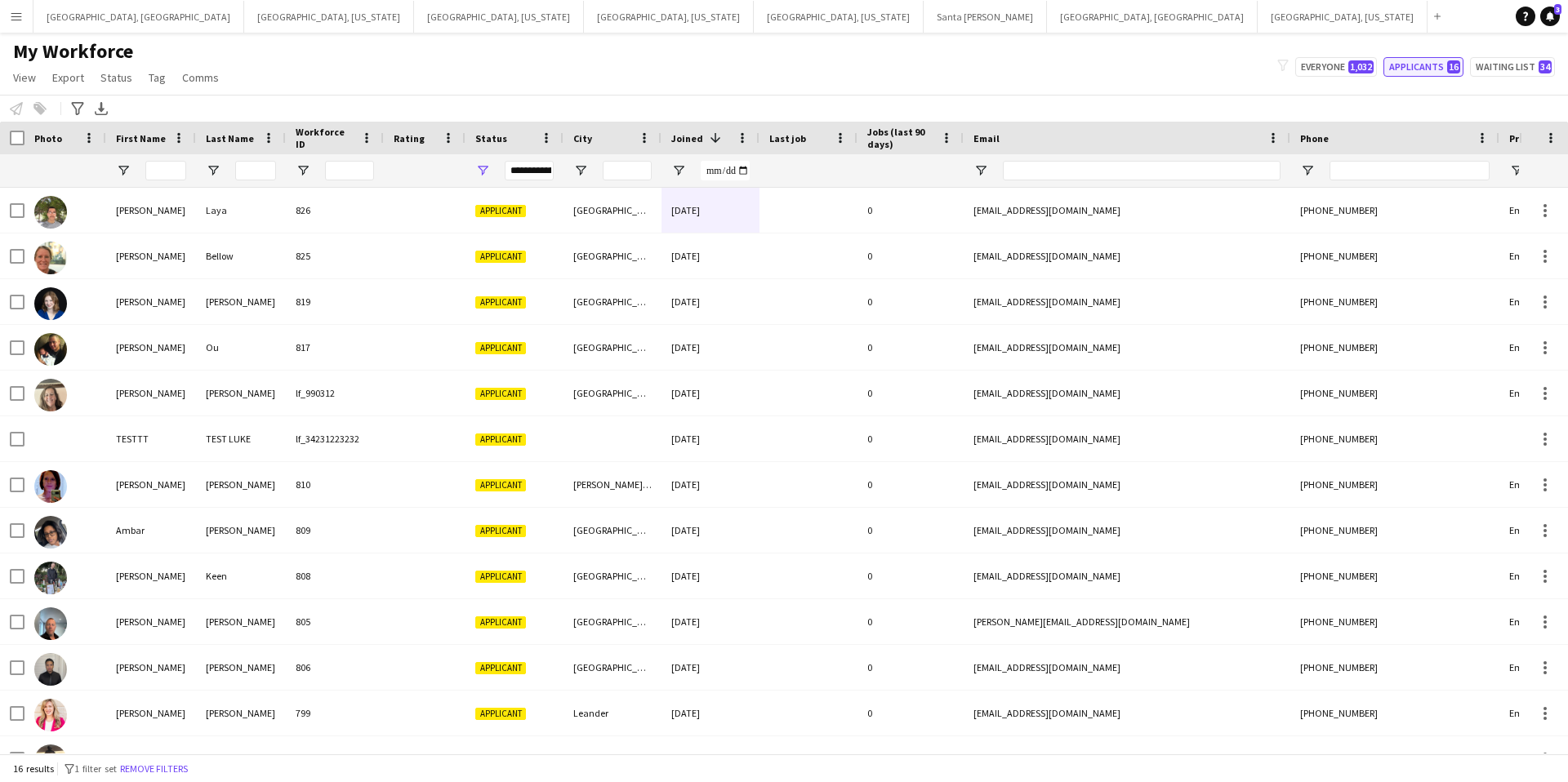
click at [1412, 65] on button "Applicants 16" at bounding box center [1423, 66] width 80 height 19
click at [166, 174] on input "First Name Filter Input" at bounding box center [166, 170] width 41 height 19
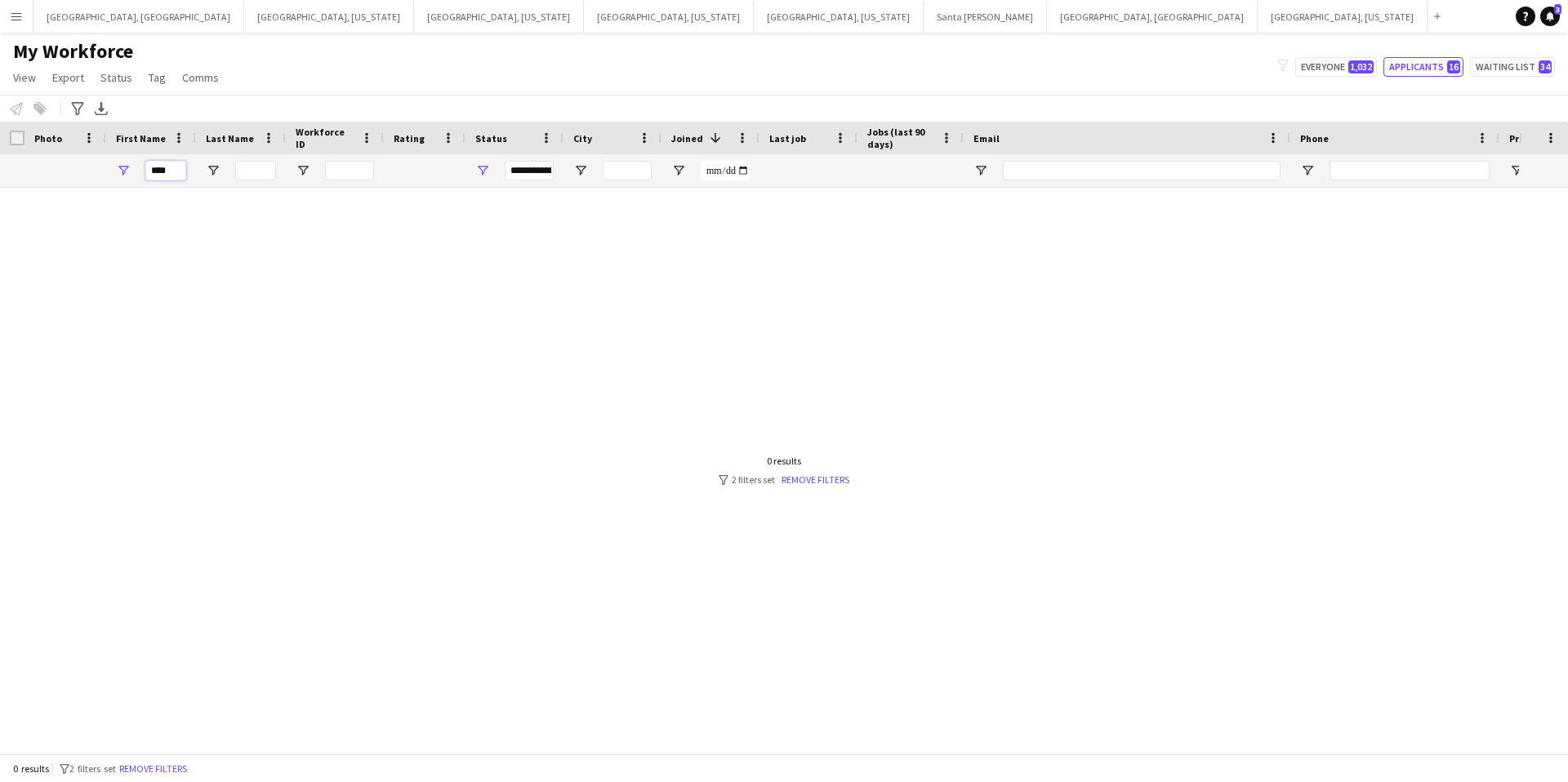
scroll to position [0, 5]
type input "*"
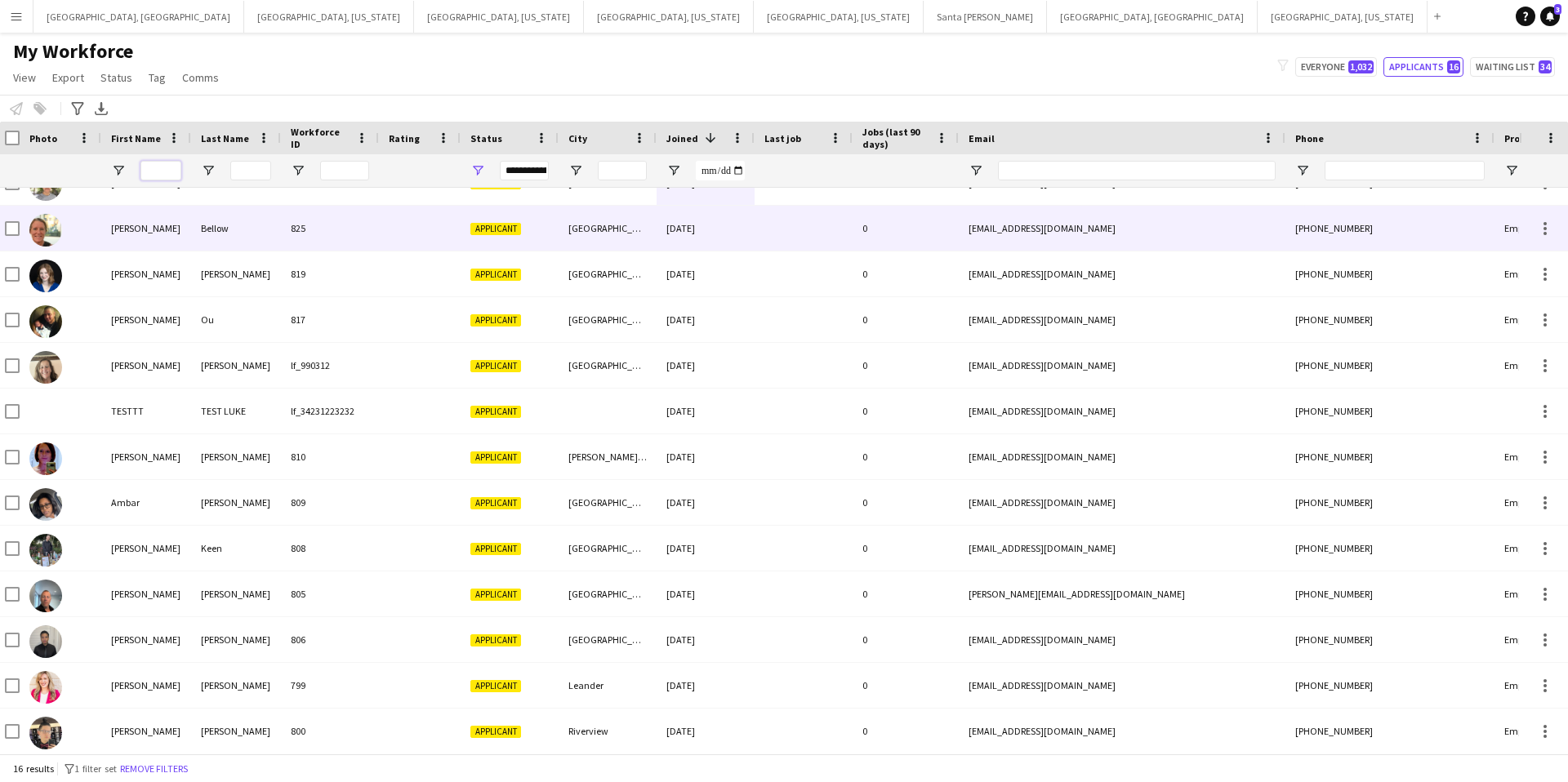
scroll to position [30, 0]
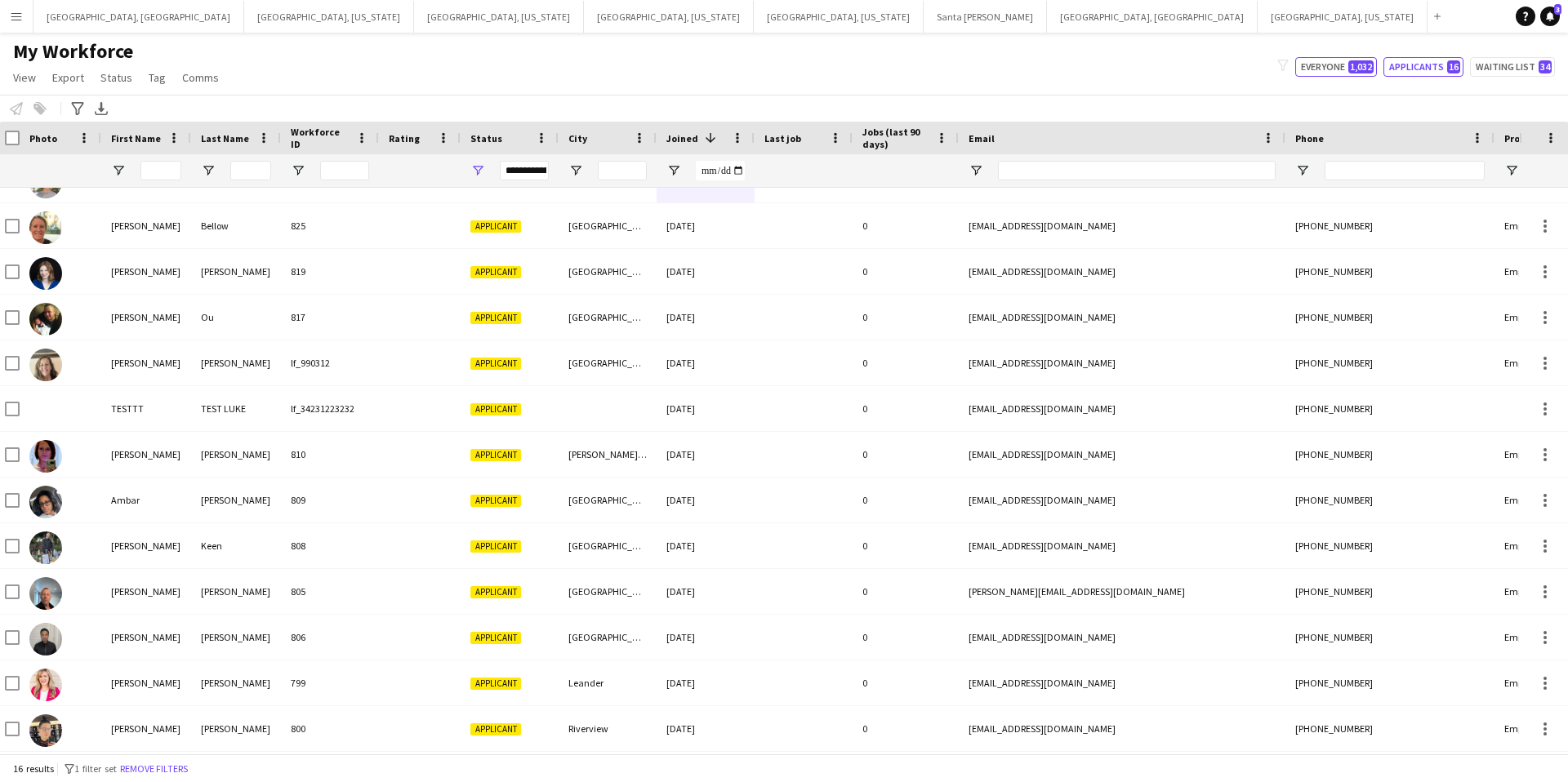
drag, startPoint x: 1315, startPoint y: 67, endPoint x: 1223, endPoint y: 124, distance: 108.2
click at [1315, 67] on button "Everyone 1,032" at bounding box center [1336, 66] width 82 height 19
type input "**********"
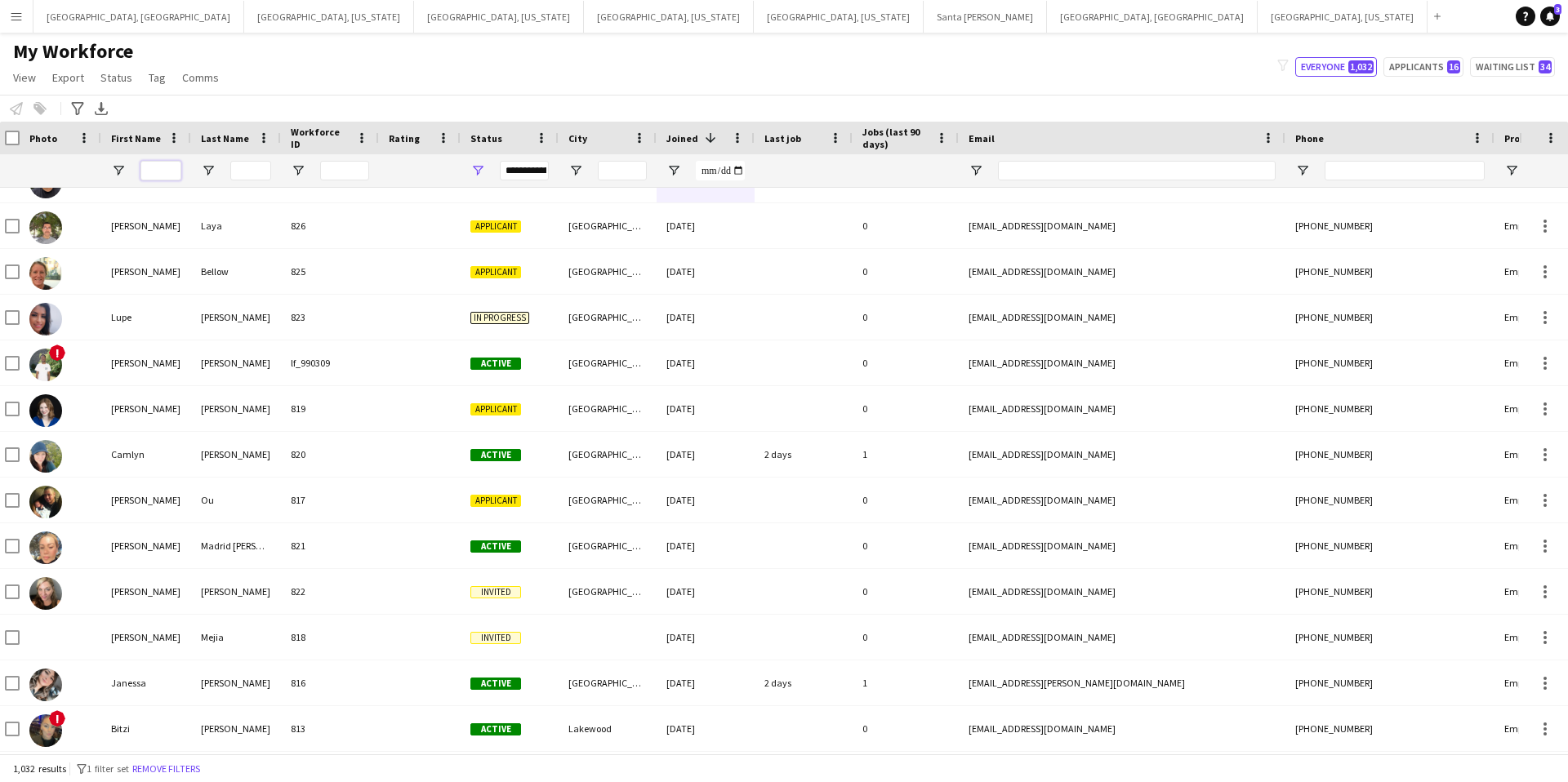
click at [165, 174] on input "First Name Filter Input" at bounding box center [160, 170] width 41 height 19
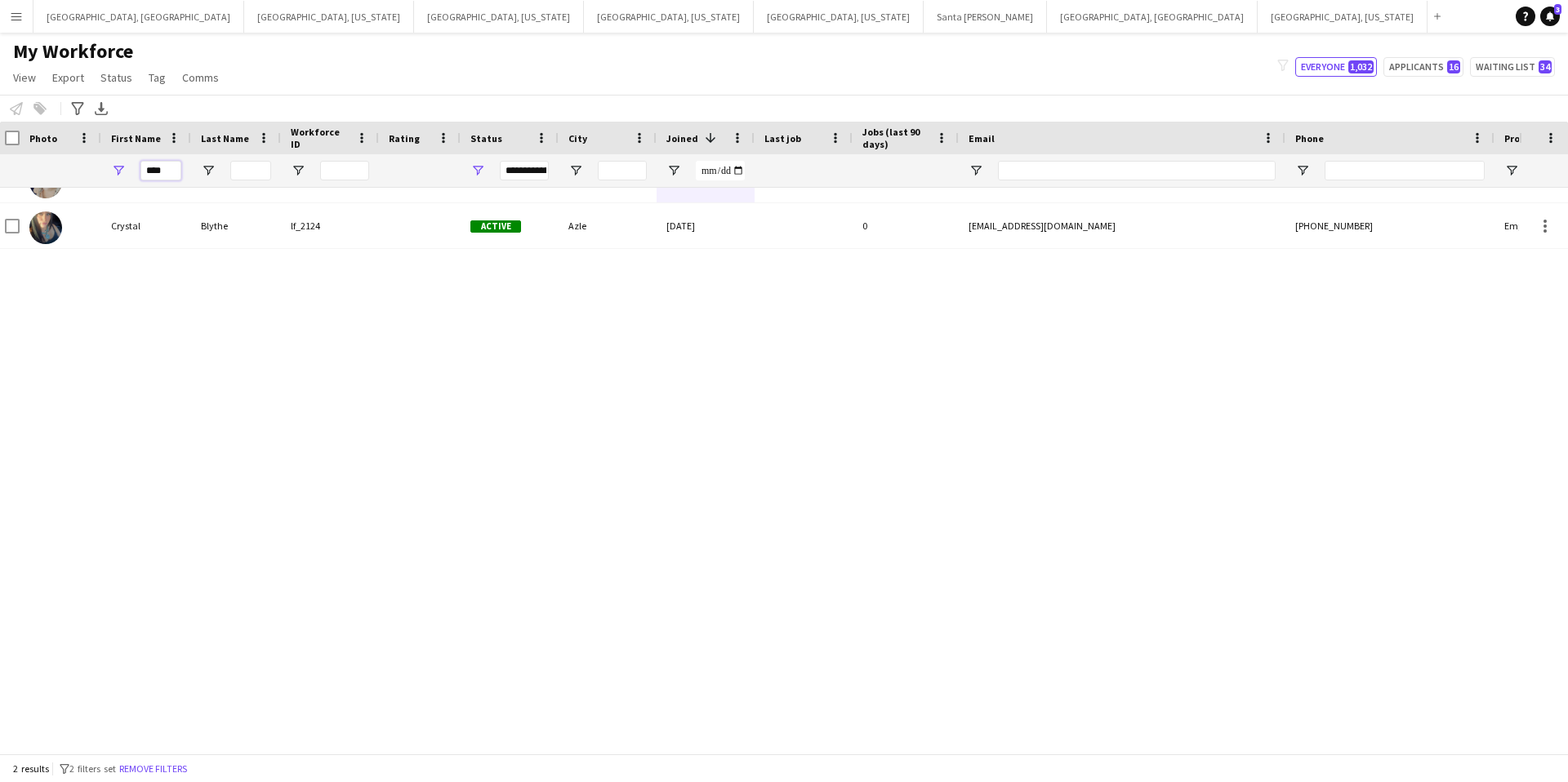
scroll to position [0, 0]
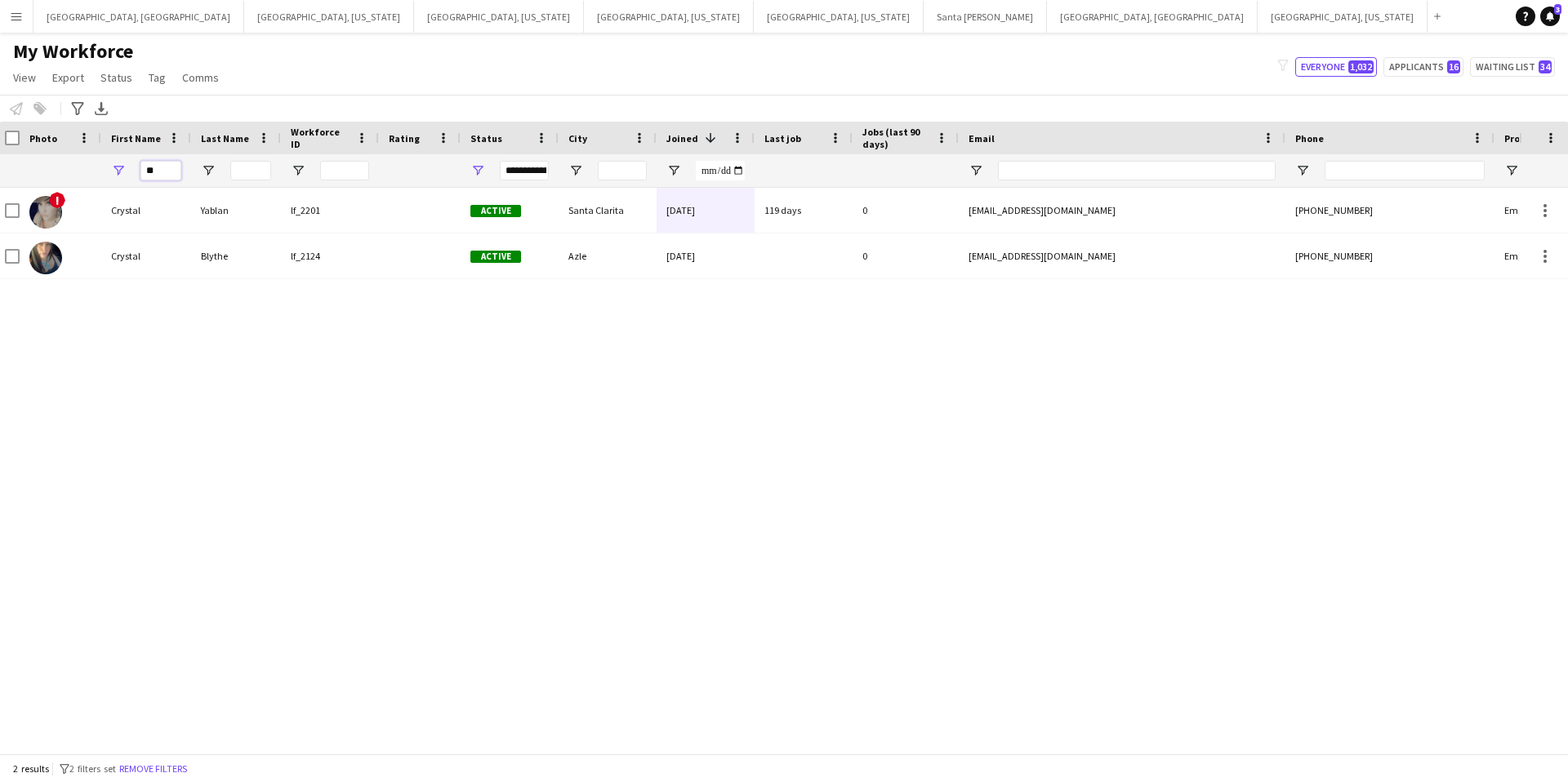
type input "*"
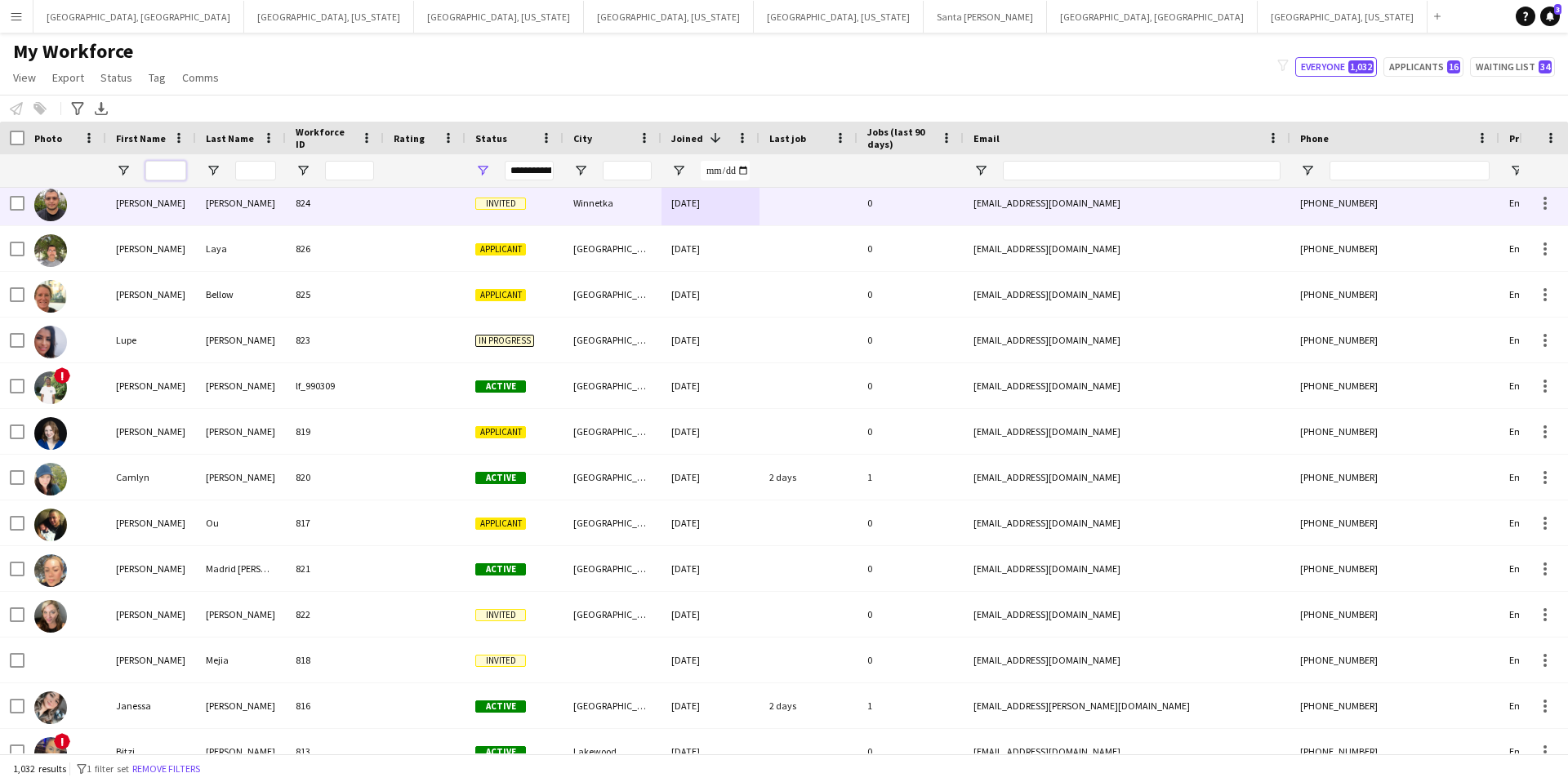
scroll to position [8, 0]
